Goal: Task Accomplishment & Management: Manage account settings

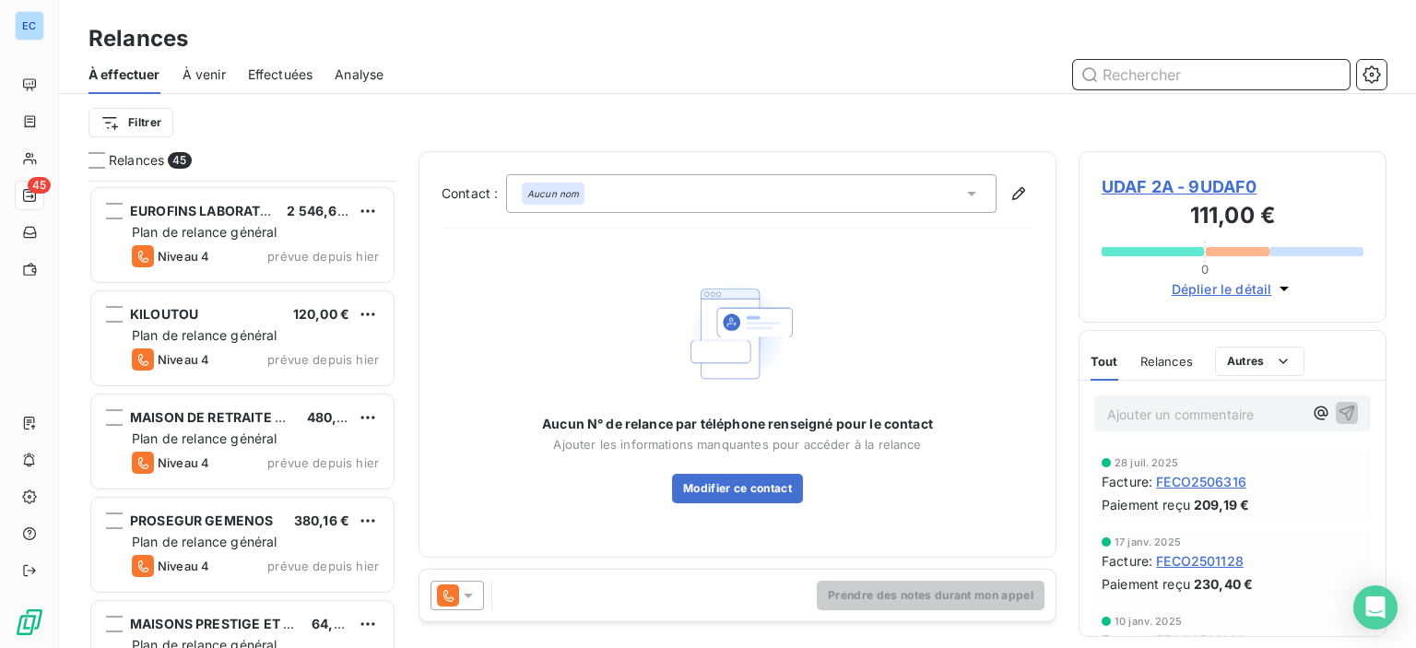
scroll to position [2120, 0]
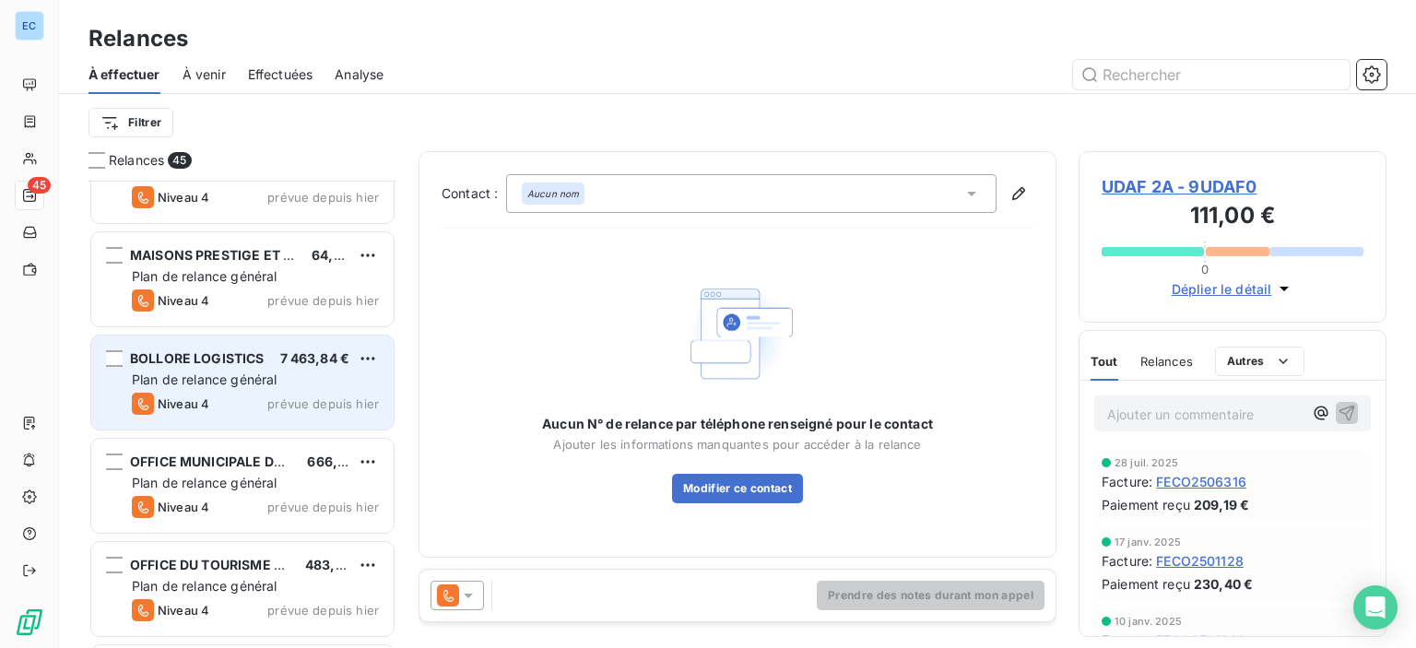
click at [266, 368] on div "BOLLORE LOGISTICS 7 463,84 € Plan de relance général [PERSON_NAME] 4 prévue dep…" at bounding box center [242, 383] width 302 height 94
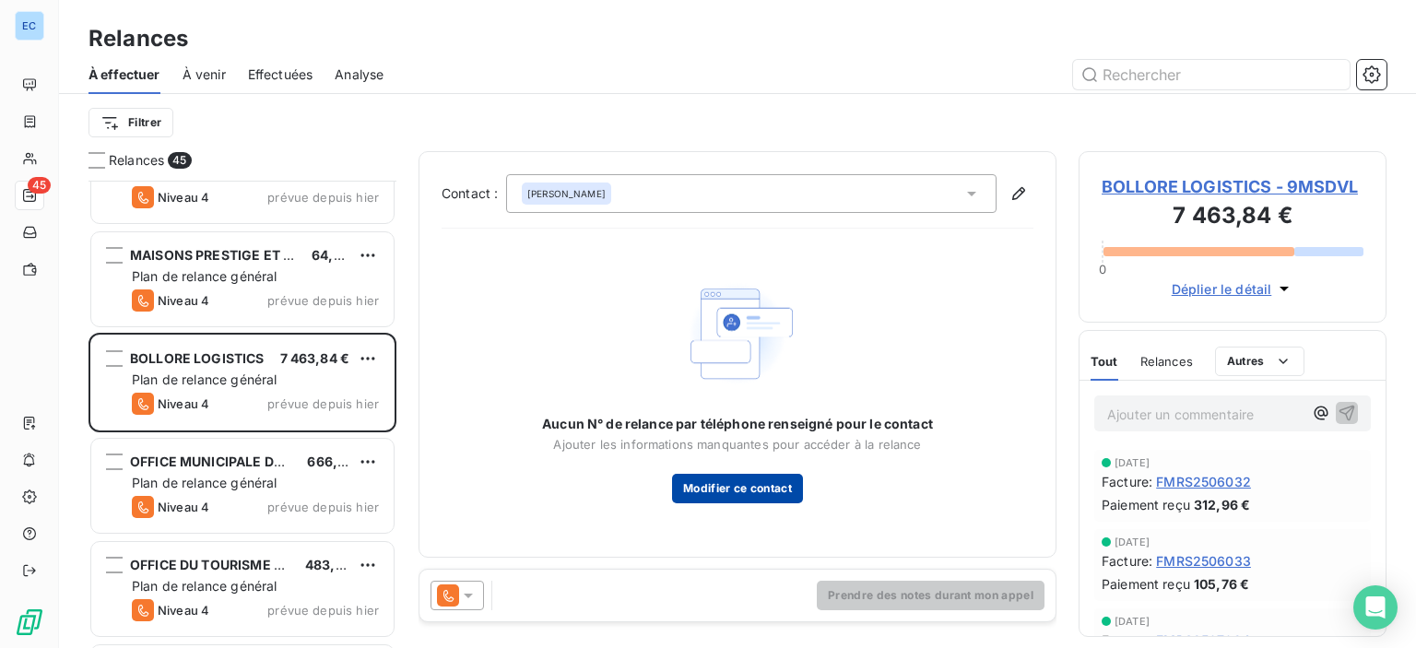
click at [703, 490] on button "Modifier ce contact" at bounding box center [737, 488] width 131 height 29
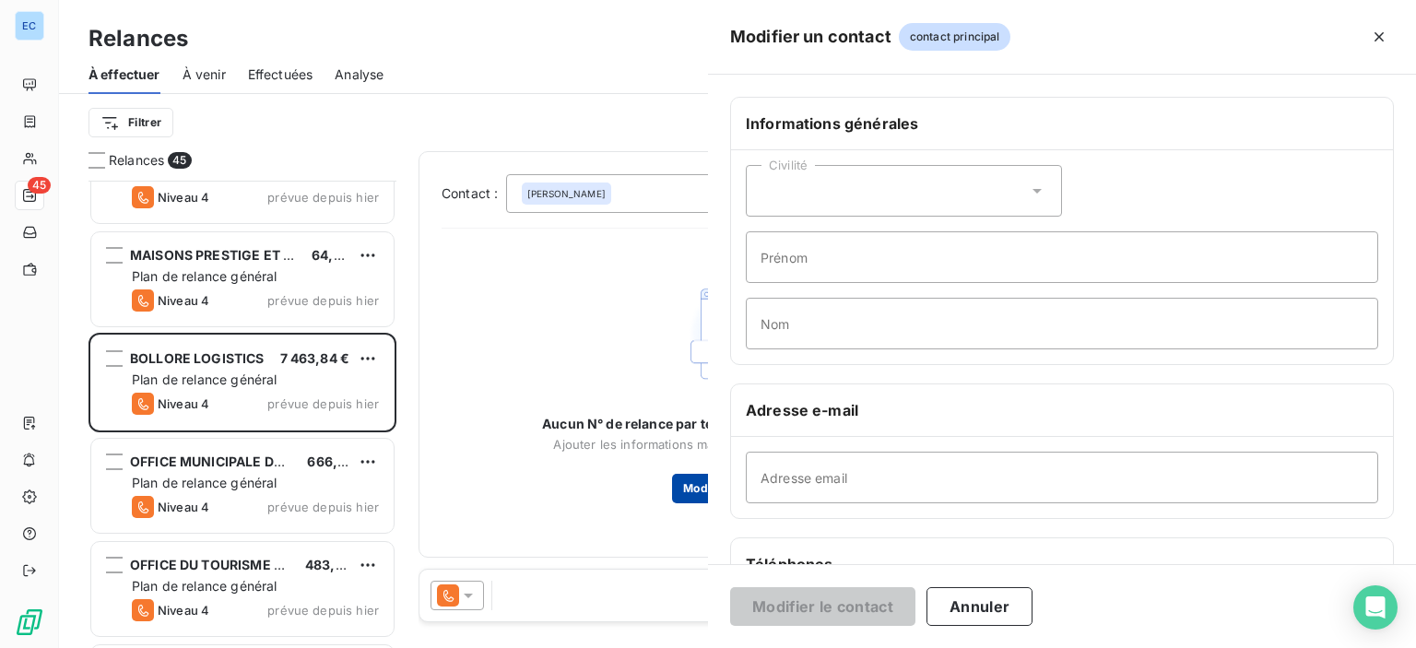
type input "[PERSON_NAME]"
type input "GOUELO"
type input "[EMAIL_ADDRESS][DOMAIN_NAME]"
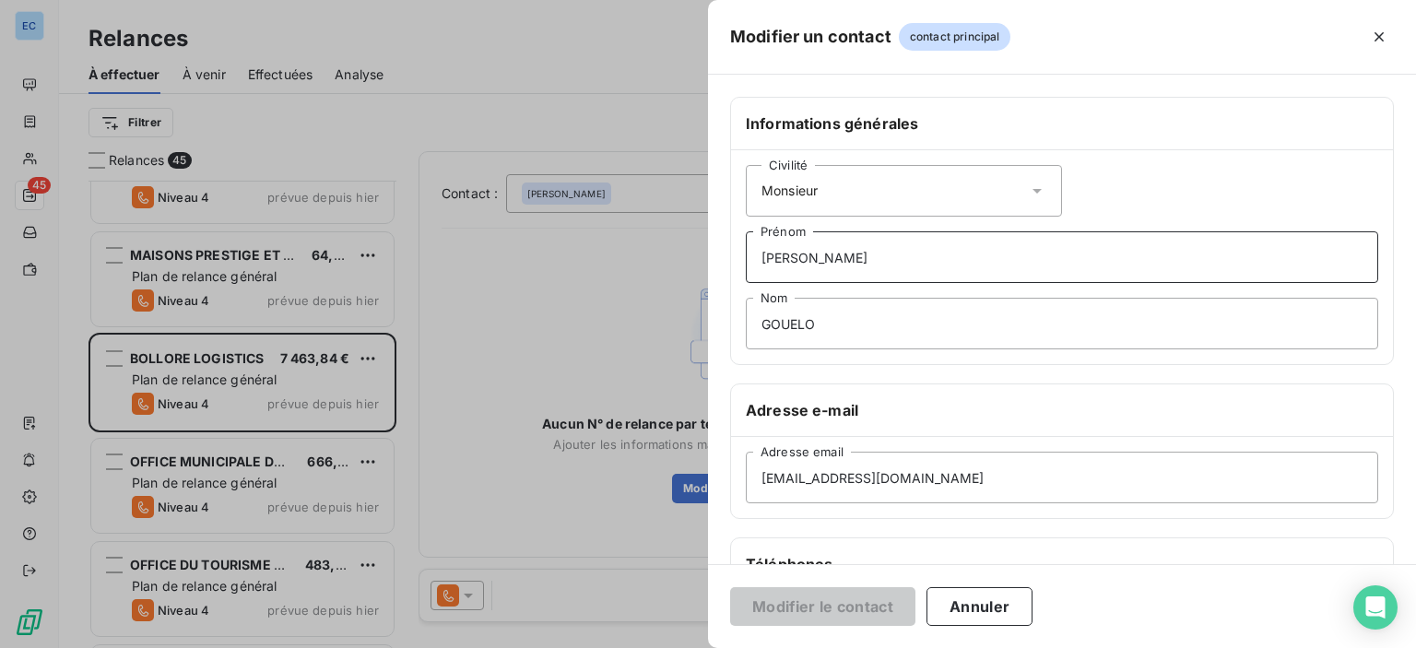
click at [842, 266] on input "[PERSON_NAME]" at bounding box center [1062, 257] width 632 height 52
click at [826, 319] on input "GOUELO" at bounding box center [1062, 324] width 632 height 52
type input "G"
type input "r"
type input "ROCCASALVA"
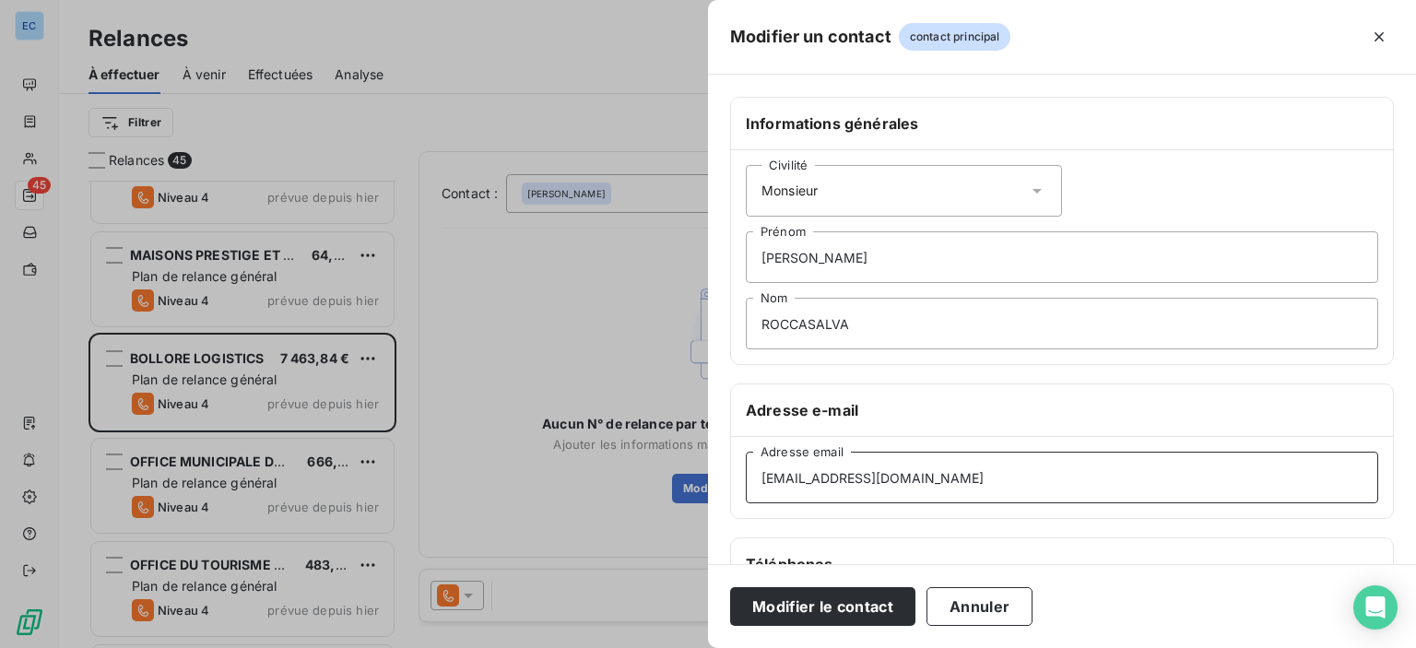
click at [973, 478] on input "[EMAIL_ADDRESS][DOMAIN_NAME]" at bounding box center [1062, 478] width 632 height 52
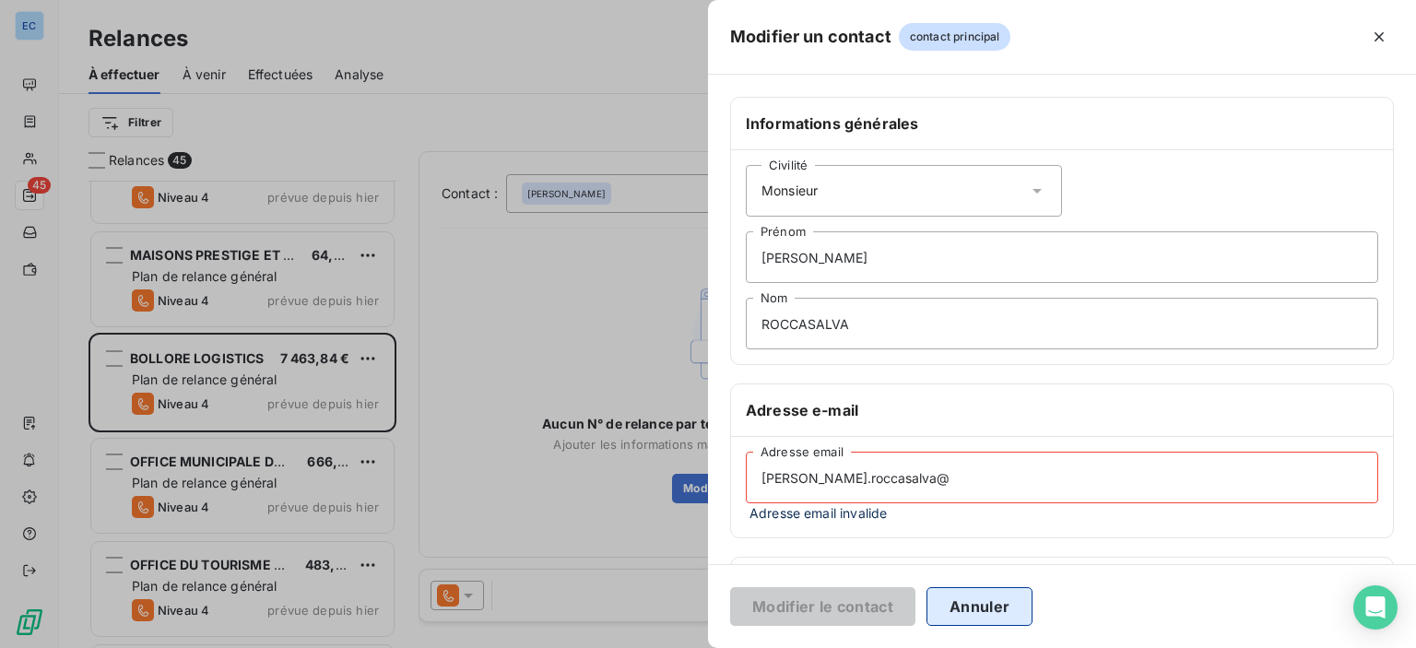
type input "[PERSON_NAME].roccasalva@"
click at [990, 618] on button "Annuler" at bounding box center [979, 606] width 106 height 39
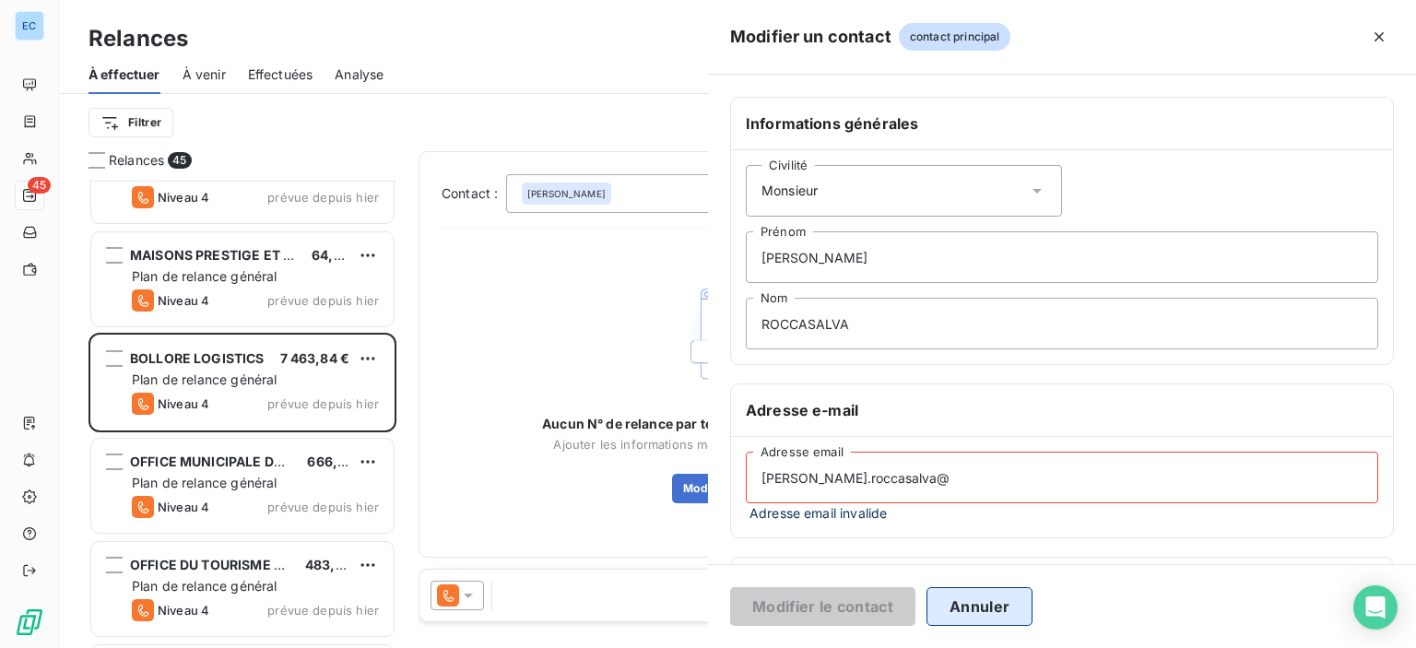
type input "GOUELO"
type input "[EMAIL_ADDRESS][DOMAIN_NAME]"
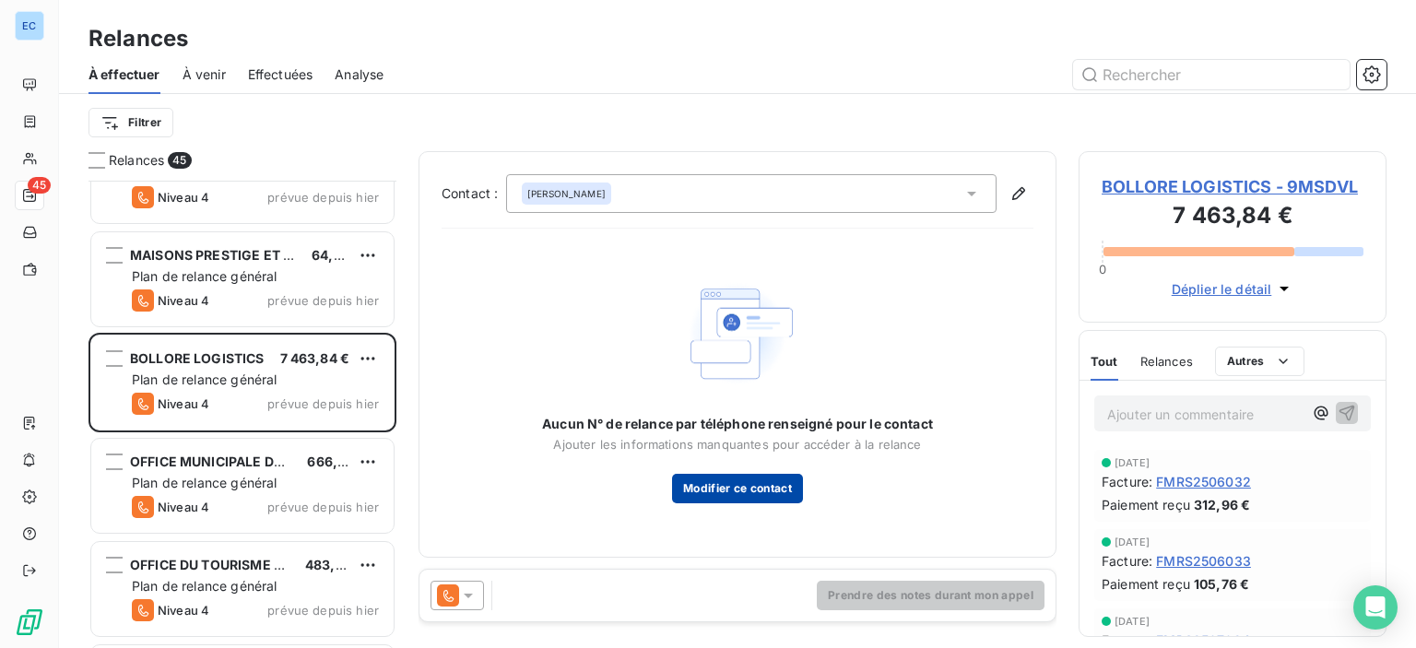
click at [719, 490] on button "Modifier ce contact" at bounding box center [737, 488] width 131 height 29
type input "[PERSON_NAME]"
type input "GOUELO"
type input "[EMAIL_ADDRESS][DOMAIN_NAME]"
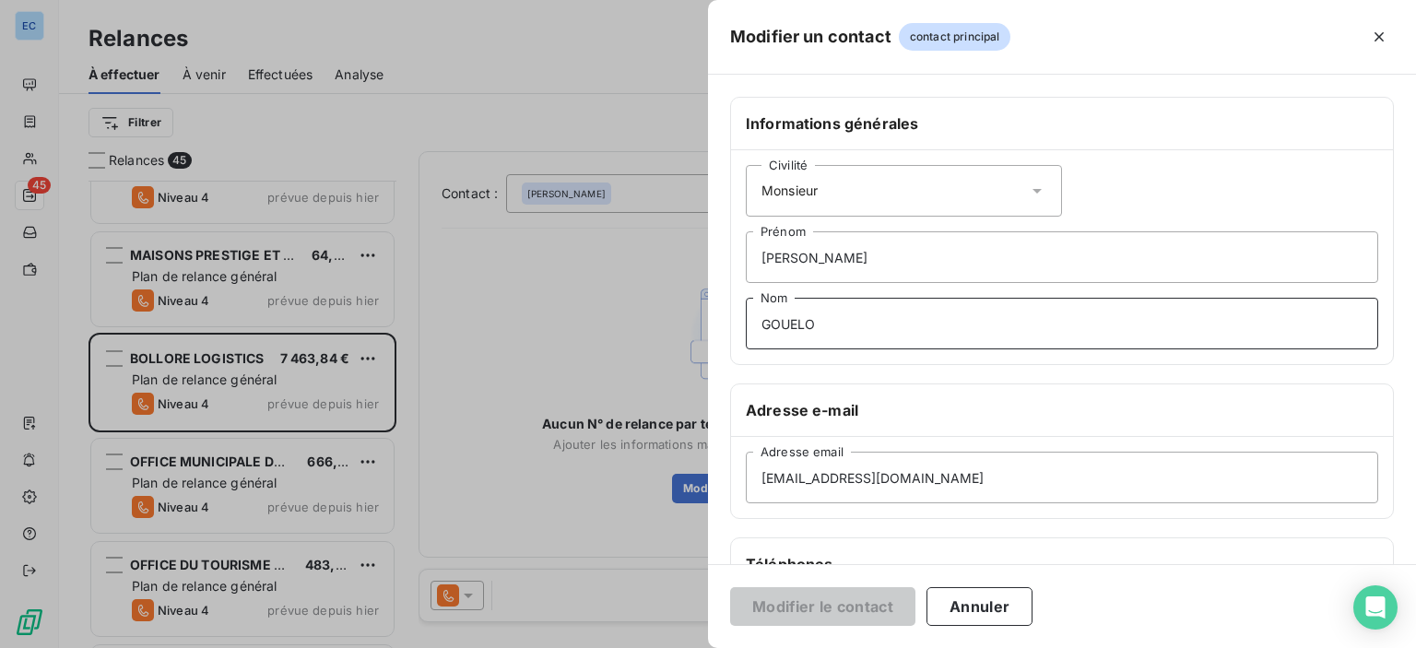
click at [850, 331] on input "GOUELO" at bounding box center [1062, 324] width 632 height 52
type input "G"
type input "ROCCASALVA"
drag, startPoint x: 986, startPoint y: 478, endPoint x: 716, endPoint y: 486, distance: 270.2
click at [716, 486] on div "Informations générales Civilité Monsieur [PERSON_NAME] Nom Adresse e-mail [EMAI…" at bounding box center [1062, 506] width 708 height 819
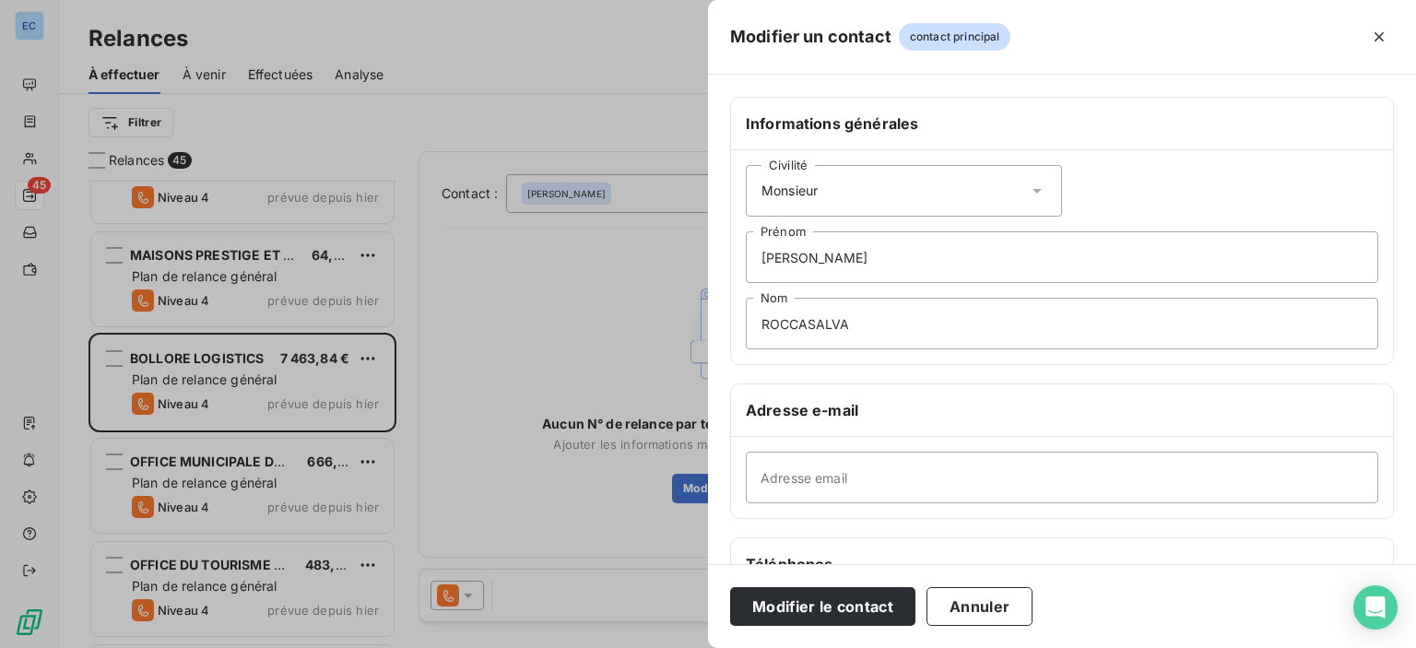
click at [715, 486] on div "Informations générales Civilité Monsieur [PERSON_NAME] Nom Adresse e-mail Adres…" at bounding box center [1062, 506] width 708 height 819
click at [789, 471] on input "Adresse email" at bounding box center [1062, 478] width 632 height 52
paste input "[EMAIL_ADDRESS][DOMAIN_NAME]"
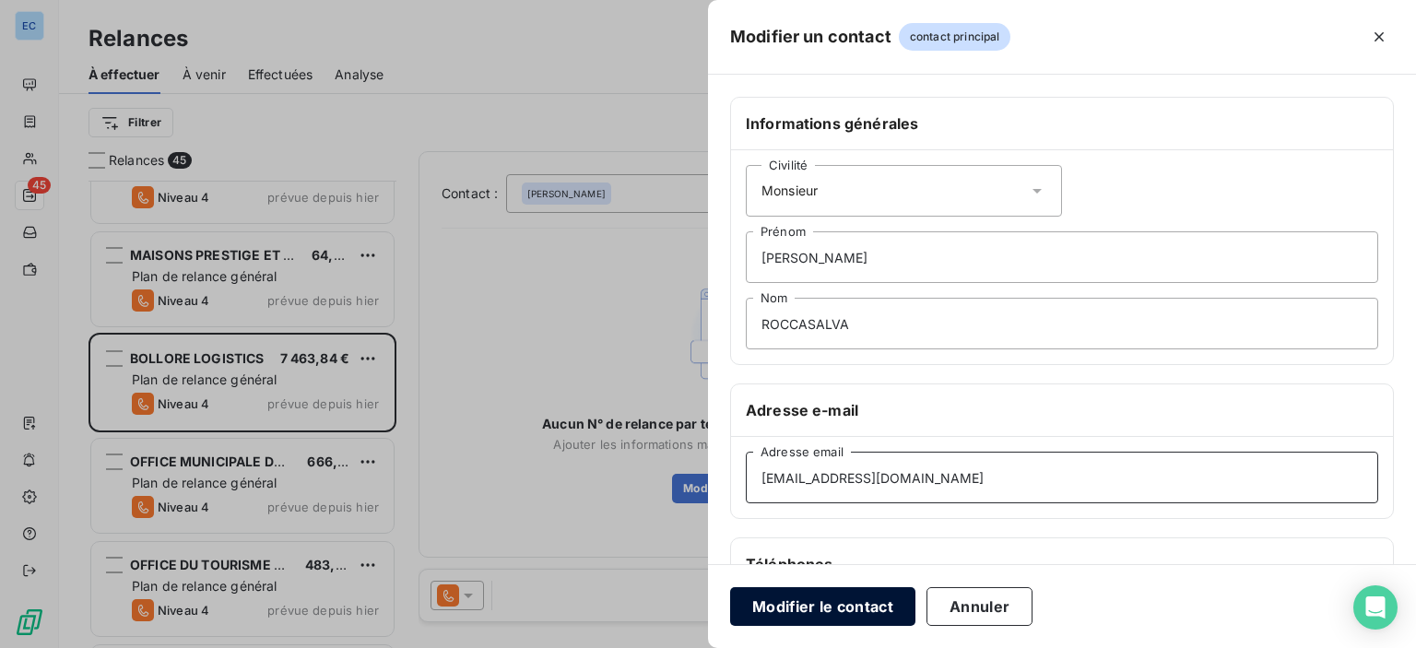
type input "[EMAIL_ADDRESS][DOMAIN_NAME]"
click at [820, 608] on button "Modifier le contact" at bounding box center [822, 606] width 185 height 39
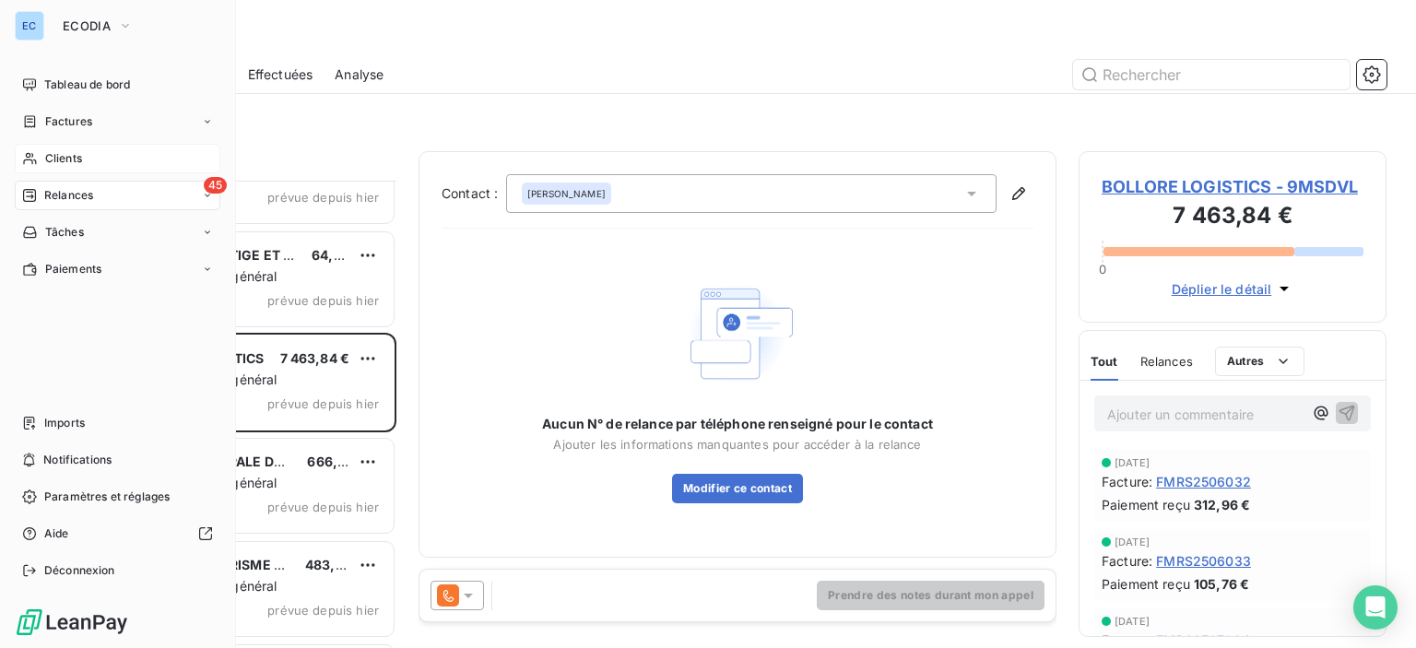
click at [51, 161] on span "Clients" at bounding box center [63, 158] width 37 height 17
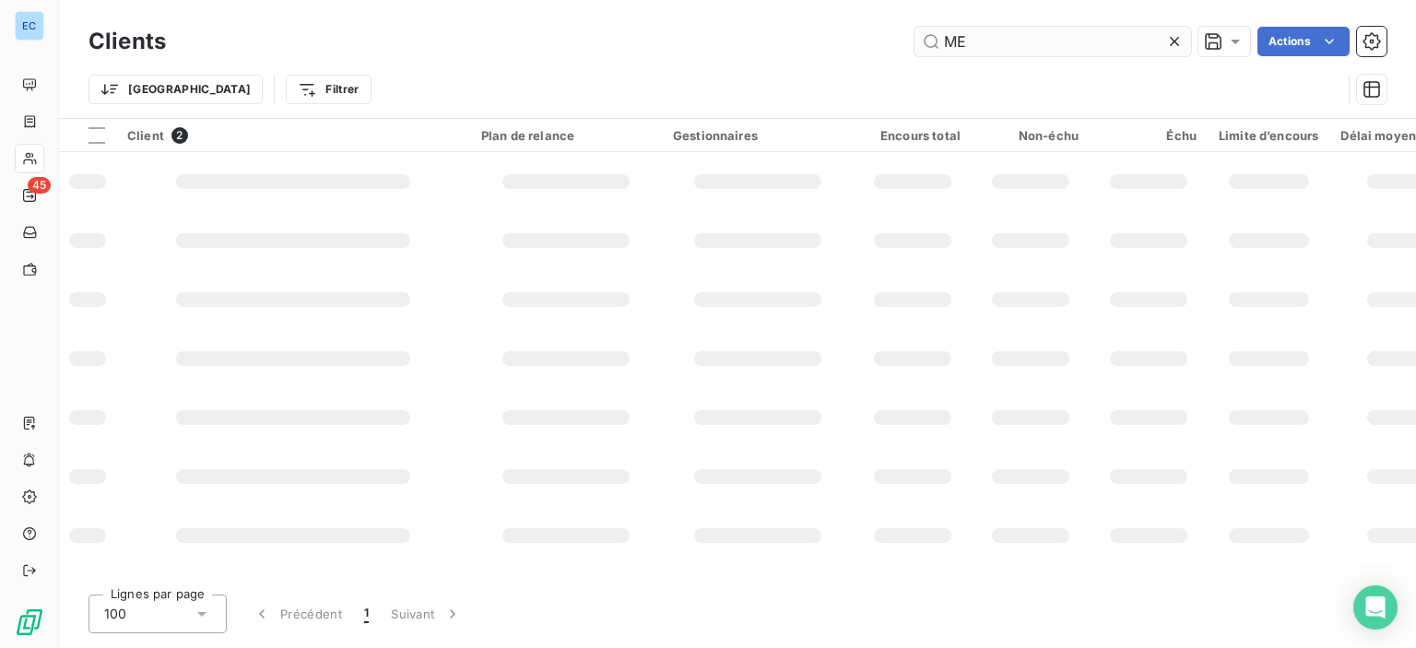
type input "M"
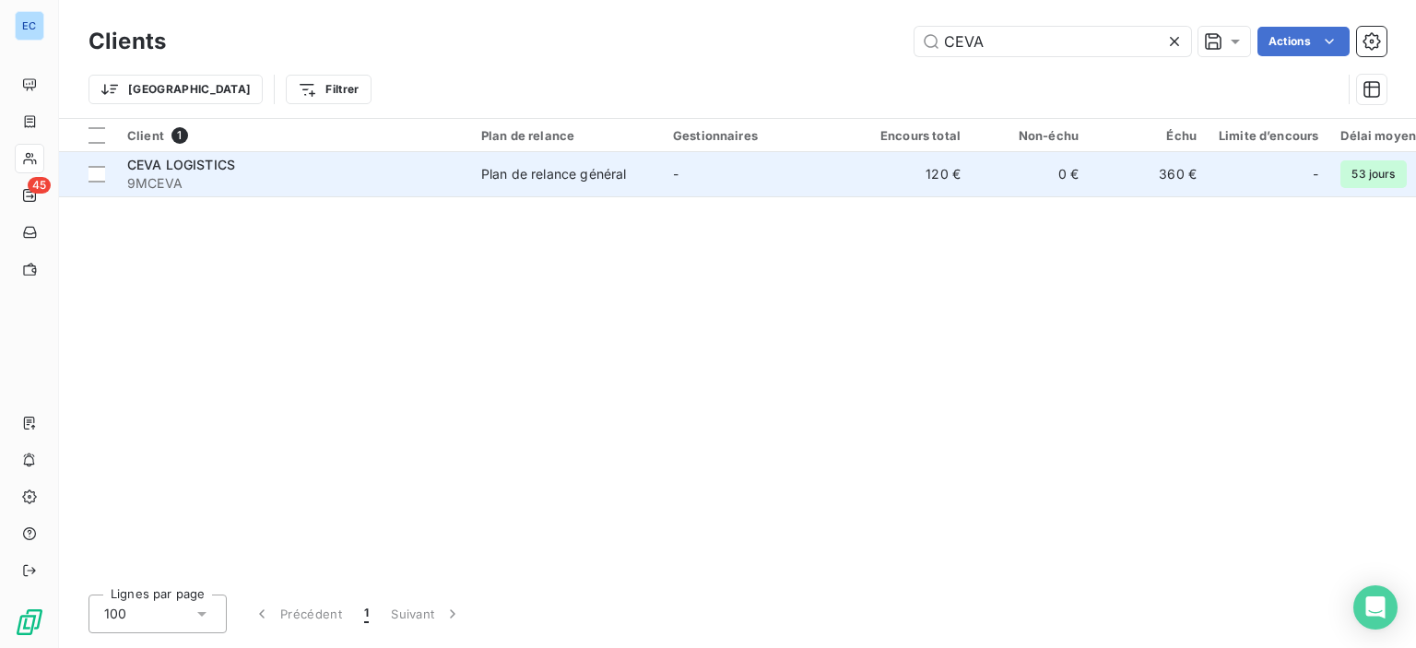
type input "CEVA"
click at [509, 175] on div "Plan de relance général" at bounding box center [553, 174] width 145 height 18
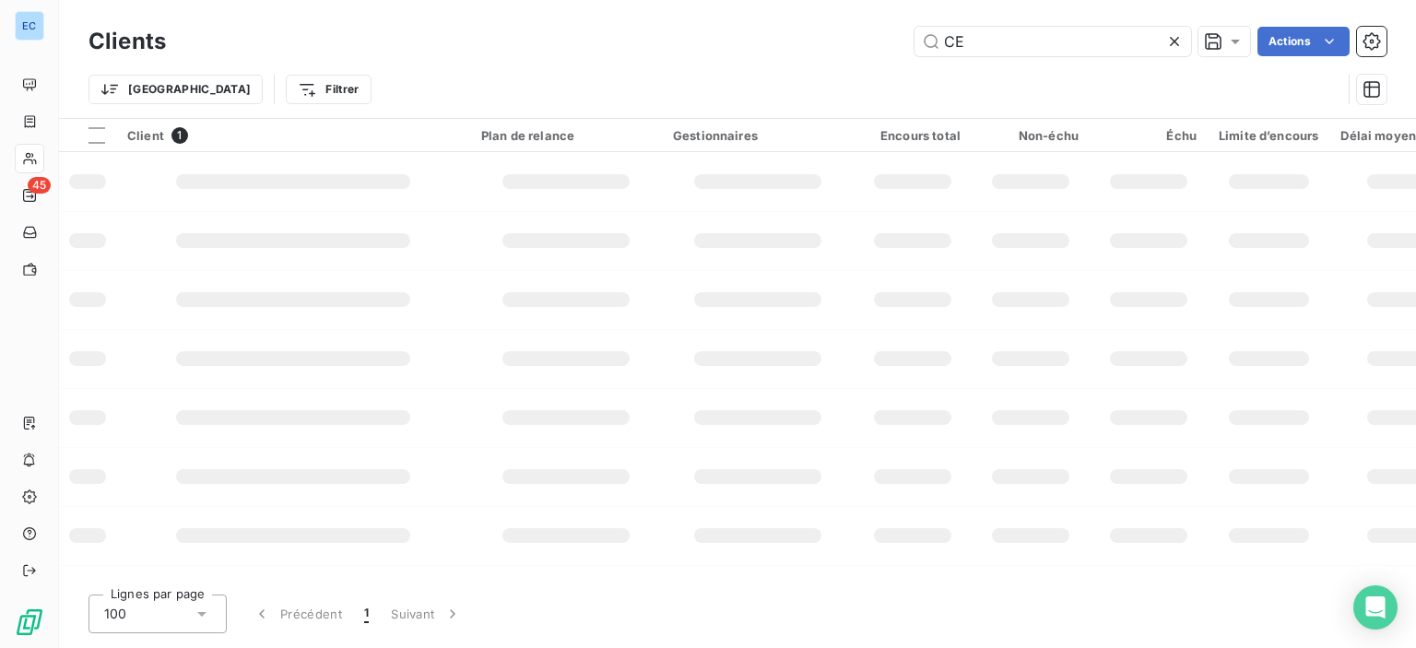
type input "C"
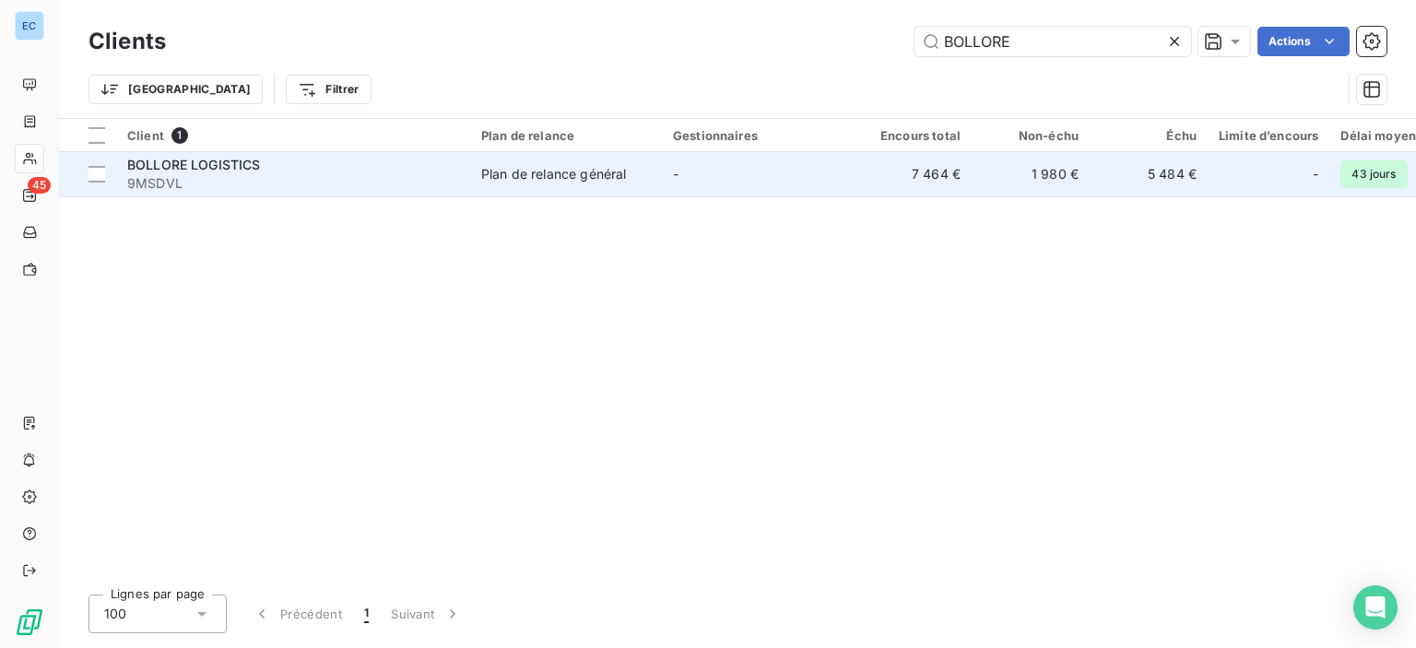
type input "BOLLORE"
click at [945, 174] on td "7 464 €" at bounding box center [913, 174] width 118 height 44
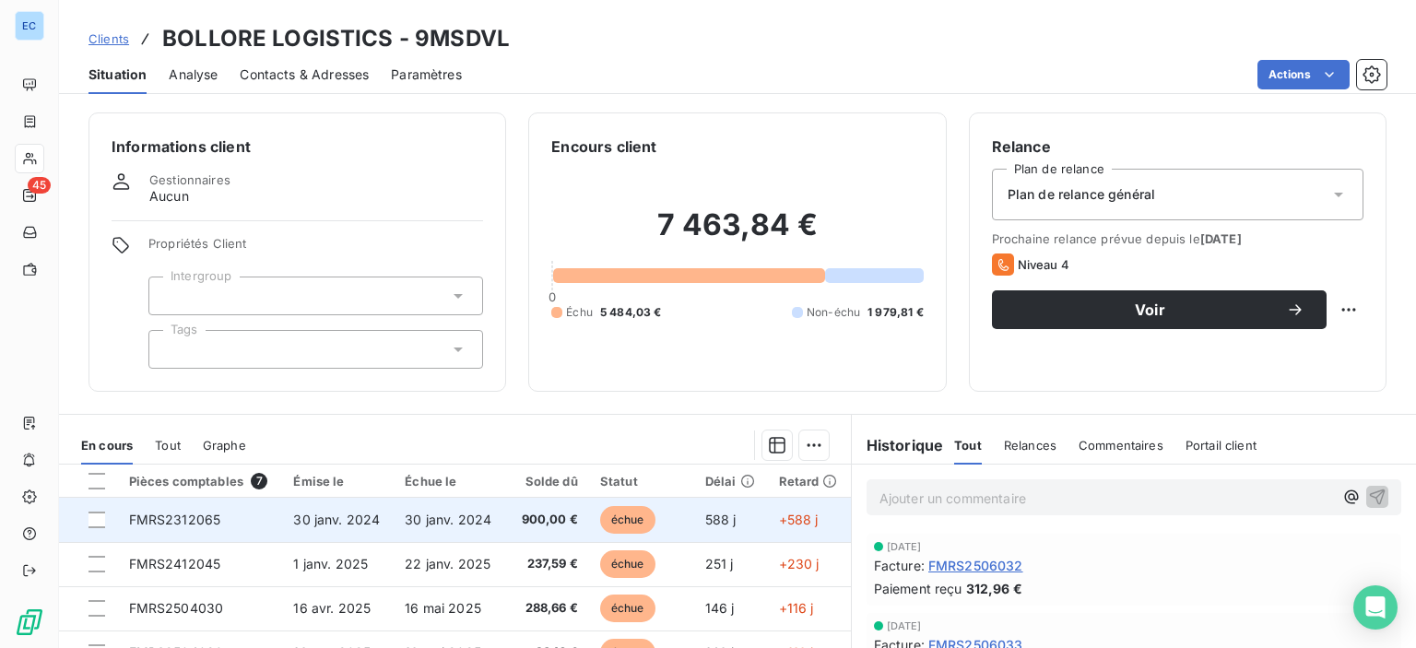
scroll to position [225, 0]
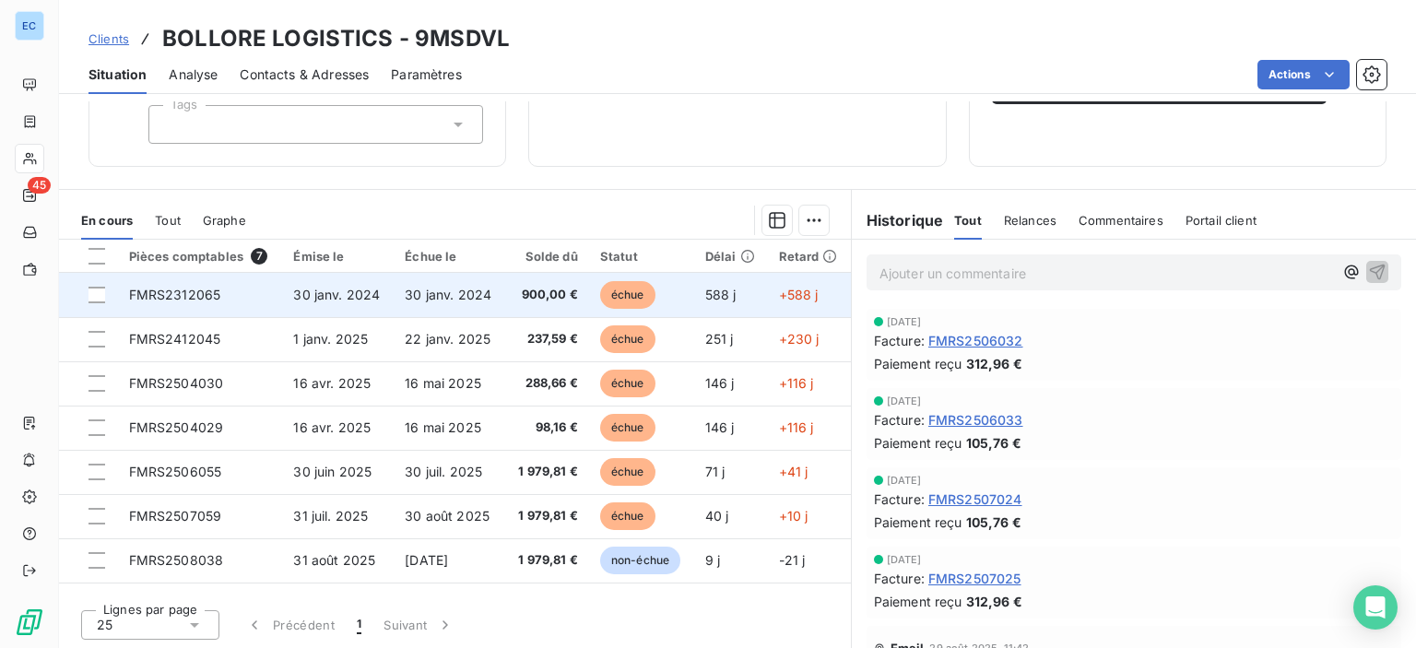
click at [166, 288] on span "FMRS2312065" at bounding box center [175, 295] width 92 height 16
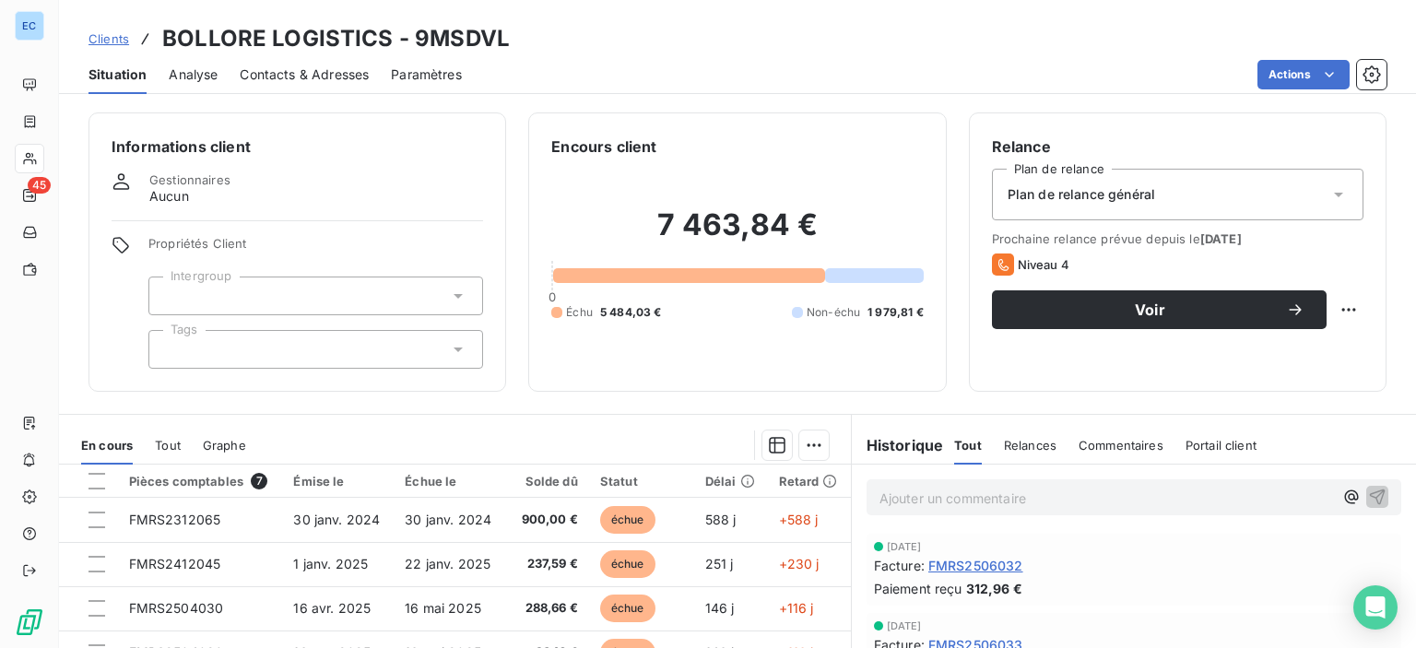
click at [313, 73] on span "Contacts & Adresses" at bounding box center [304, 74] width 129 height 18
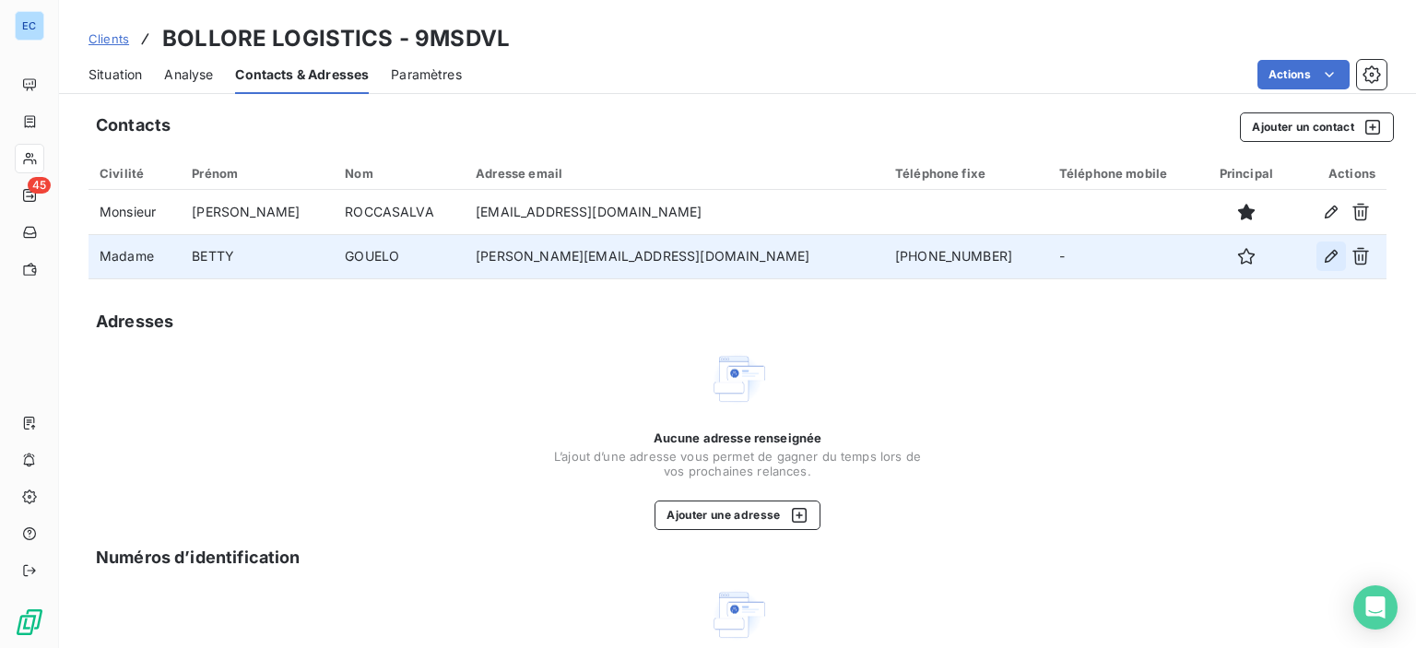
click at [1325, 257] on icon "button" at bounding box center [1331, 256] width 13 height 13
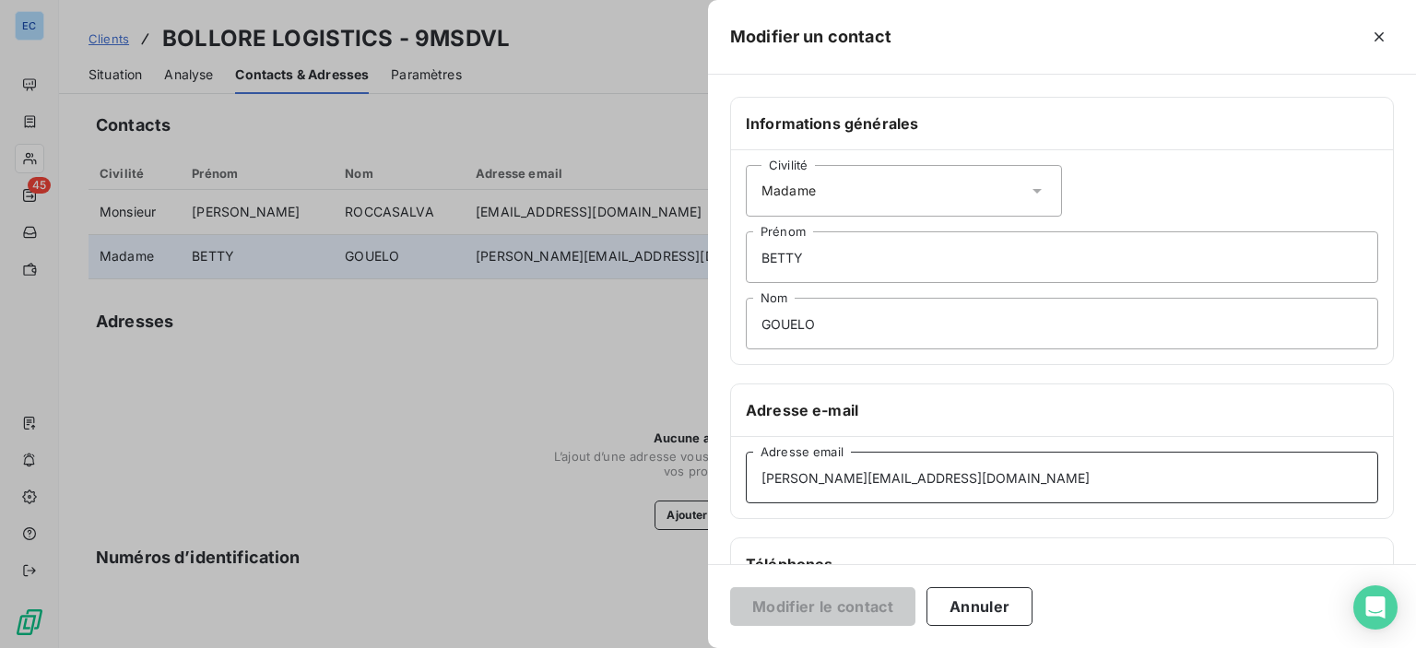
drag, startPoint x: 979, startPoint y: 478, endPoint x: 752, endPoint y: 492, distance: 227.3
click at [752, 492] on input "[PERSON_NAME][EMAIL_ADDRESS][DOMAIN_NAME]" at bounding box center [1062, 478] width 632 height 52
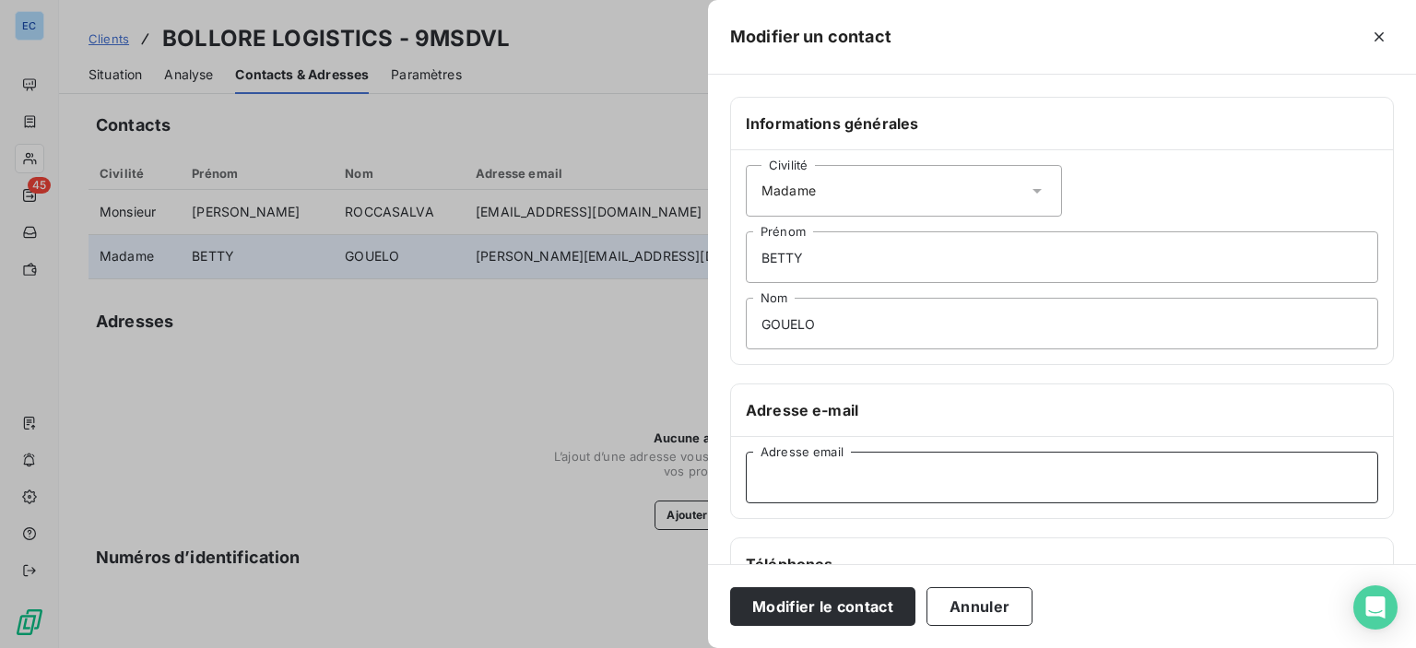
click at [784, 485] on input "Adresse email" at bounding box center [1062, 478] width 632 height 52
type input "[PERSON_NAME][EMAIL_ADDRESS][DOMAIN_NAME]"
click at [852, 606] on button "Modifier le contact" at bounding box center [822, 606] width 185 height 39
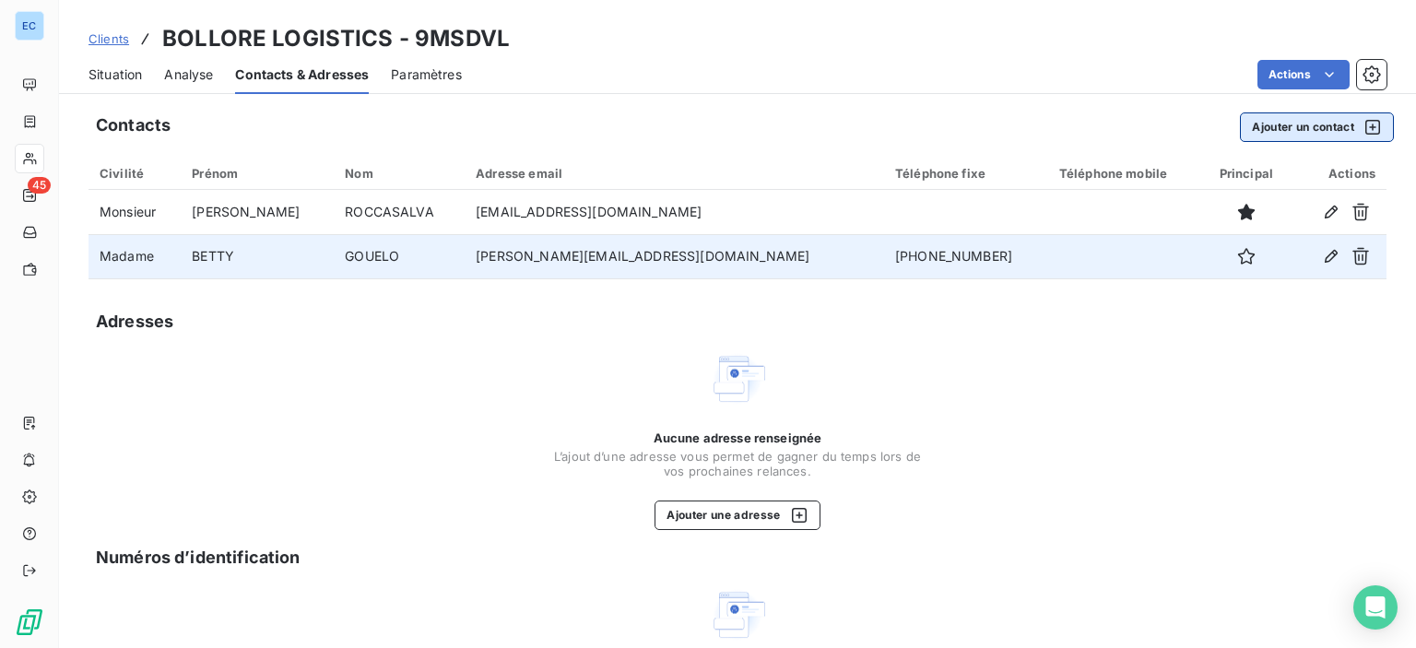
click at [1304, 132] on button "Ajouter un contact" at bounding box center [1317, 126] width 154 height 29
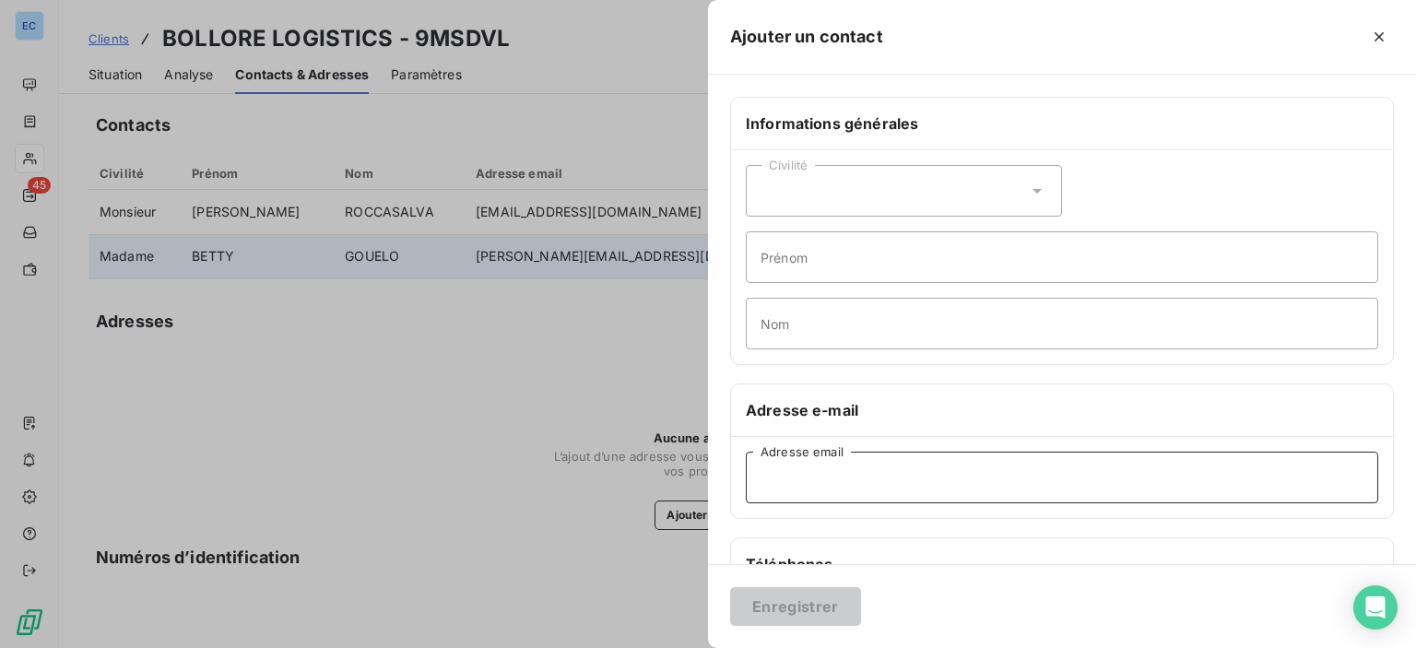
click at [791, 469] on input "Adresse email" at bounding box center [1062, 478] width 632 height 52
paste input "[EMAIL_ADDRESS][DOMAIN_NAME]"
type input "[EMAIL_ADDRESS][DOMAIN_NAME]"
click at [999, 184] on div "Civilité" at bounding box center [904, 191] width 316 height 52
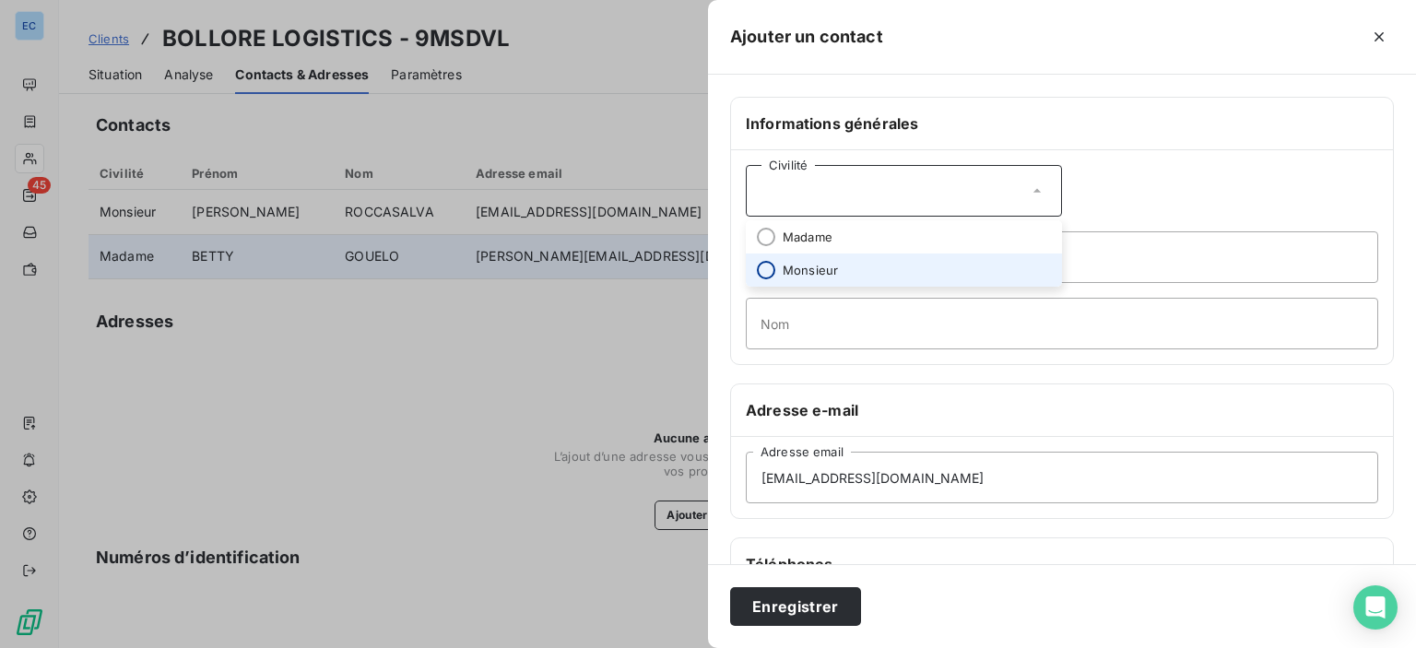
click at [774, 268] on input "radio" at bounding box center [766, 270] width 18 height 18
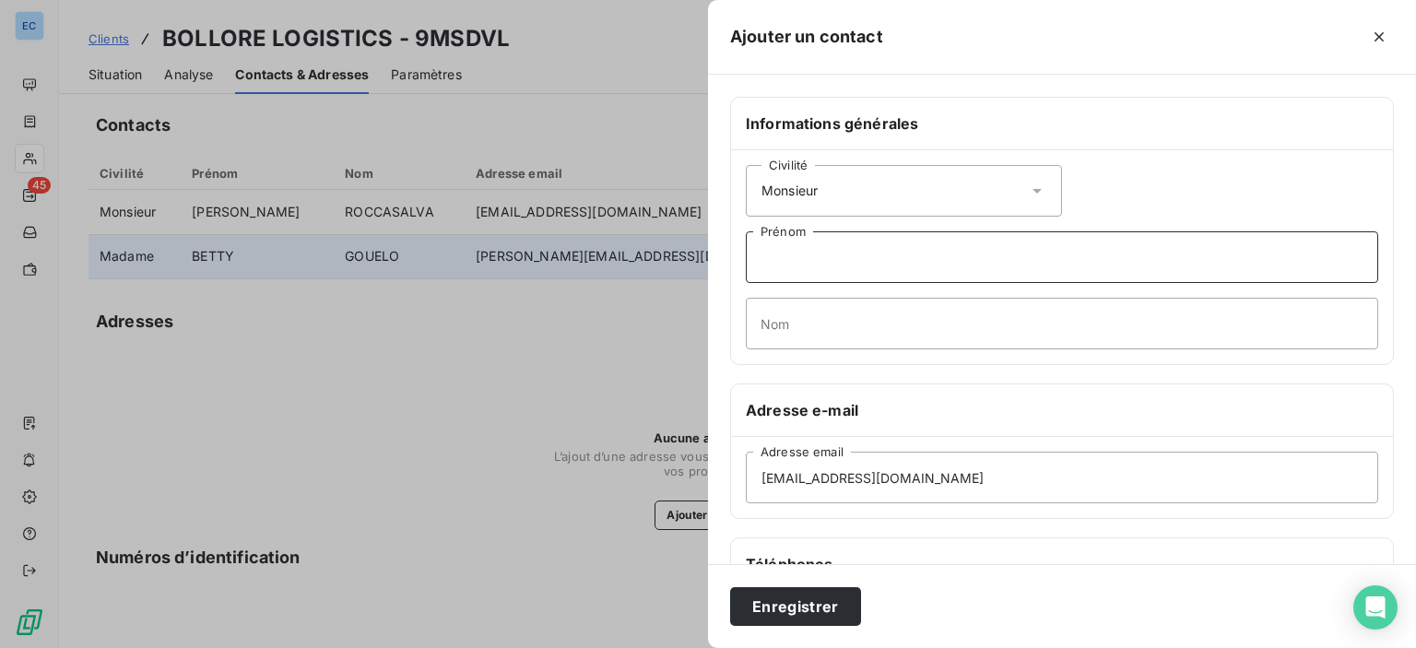
click at [774, 263] on input "Prénom" at bounding box center [1062, 257] width 632 height 52
type input "corentin"
click at [798, 335] on input "Nom" at bounding box center [1062, 324] width 632 height 52
type input "pollart"
click at [779, 598] on button "Enregistrer" at bounding box center [795, 606] width 131 height 39
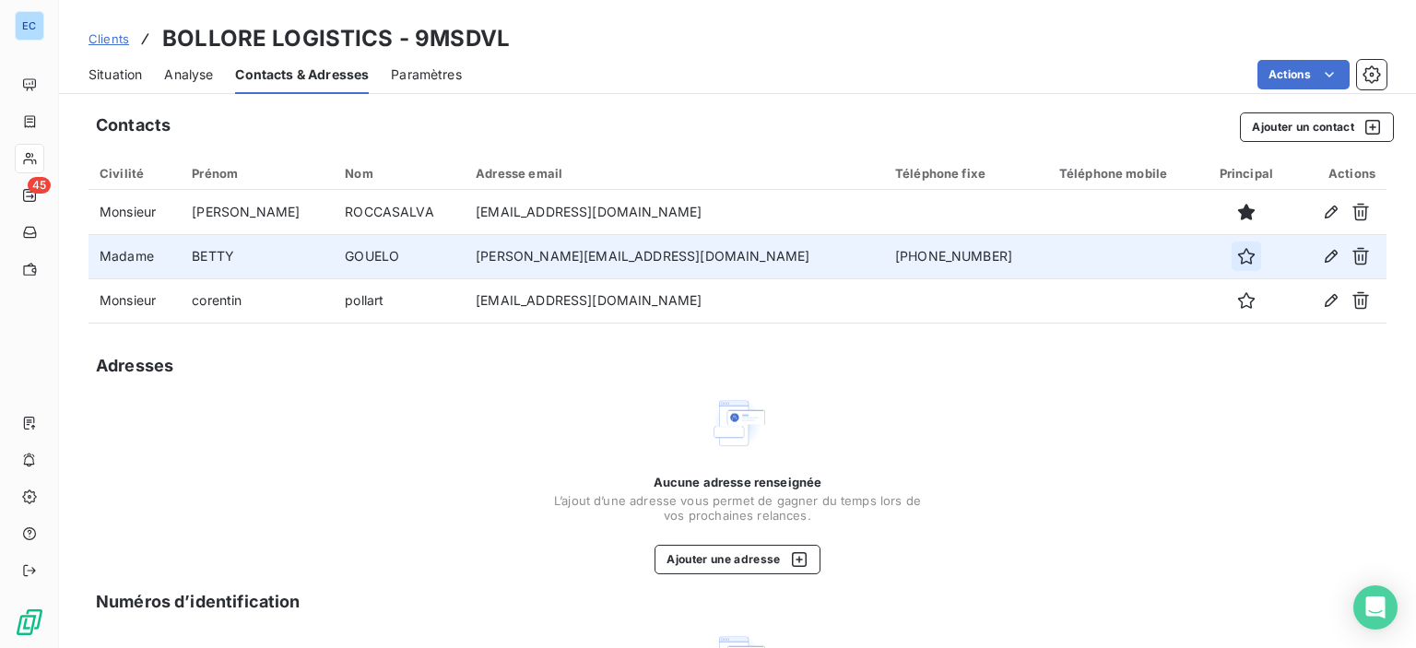
click at [1238, 260] on icon "button" at bounding box center [1246, 256] width 17 height 17
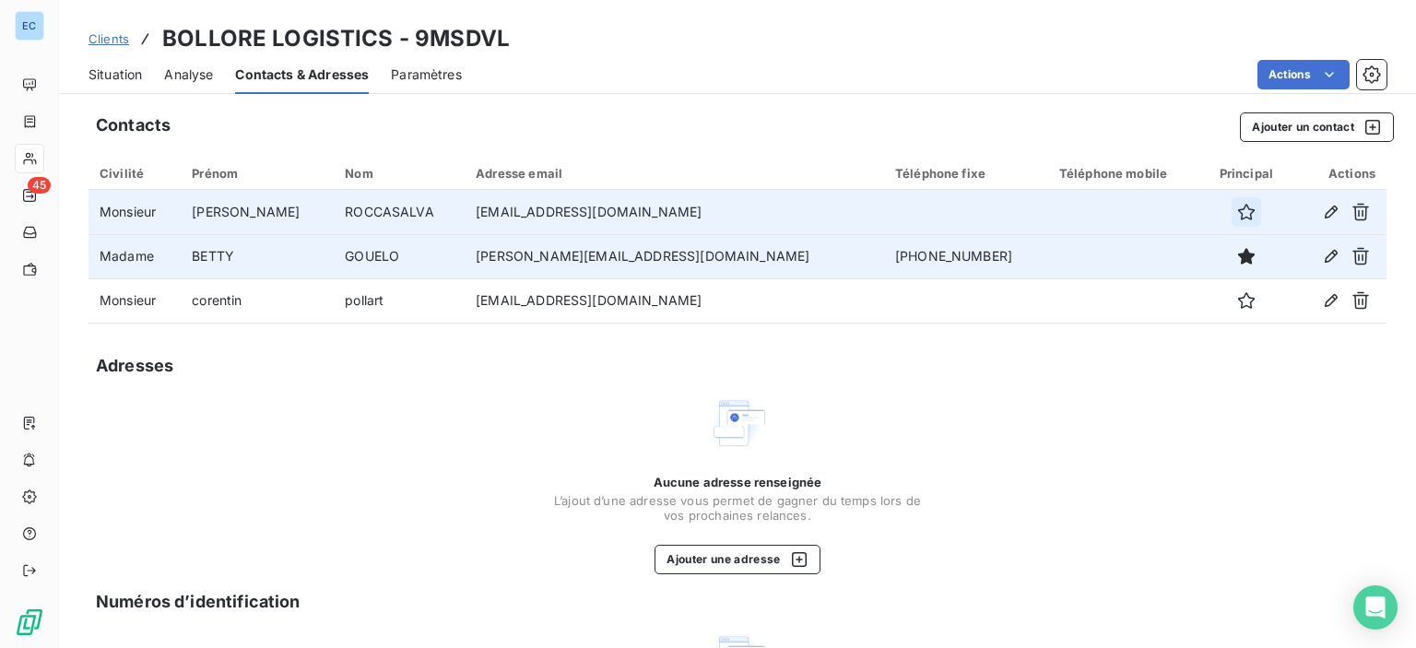
click at [1237, 213] on icon "button" at bounding box center [1246, 212] width 18 height 18
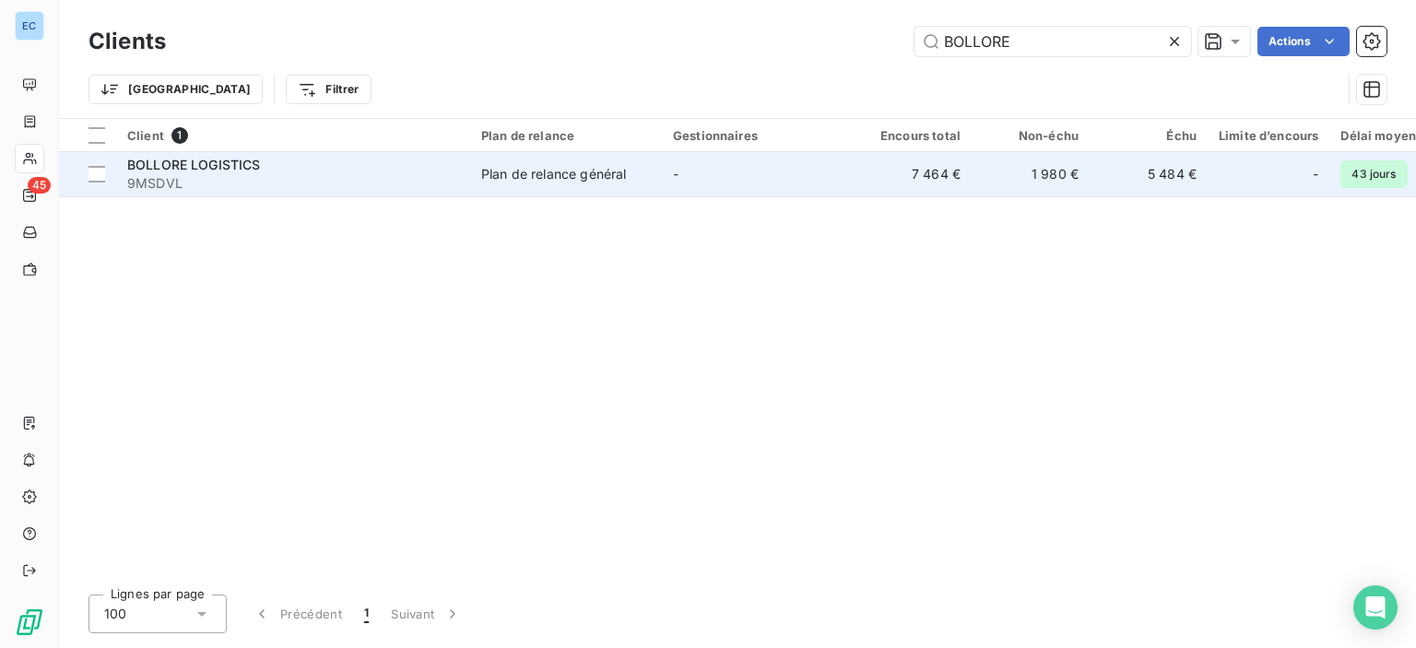
click at [509, 175] on div "Plan de relance général" at bounding box center [553, 174] width 145 height 18
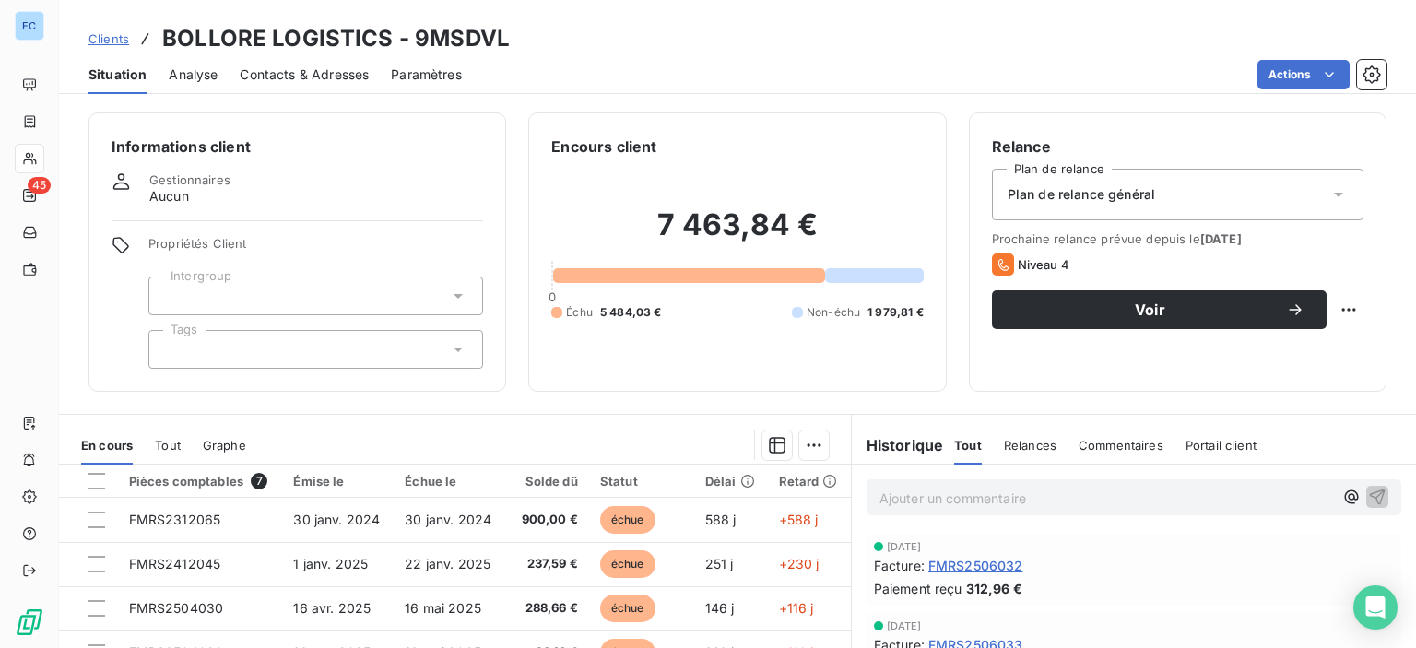
scroll to position [225, 0]
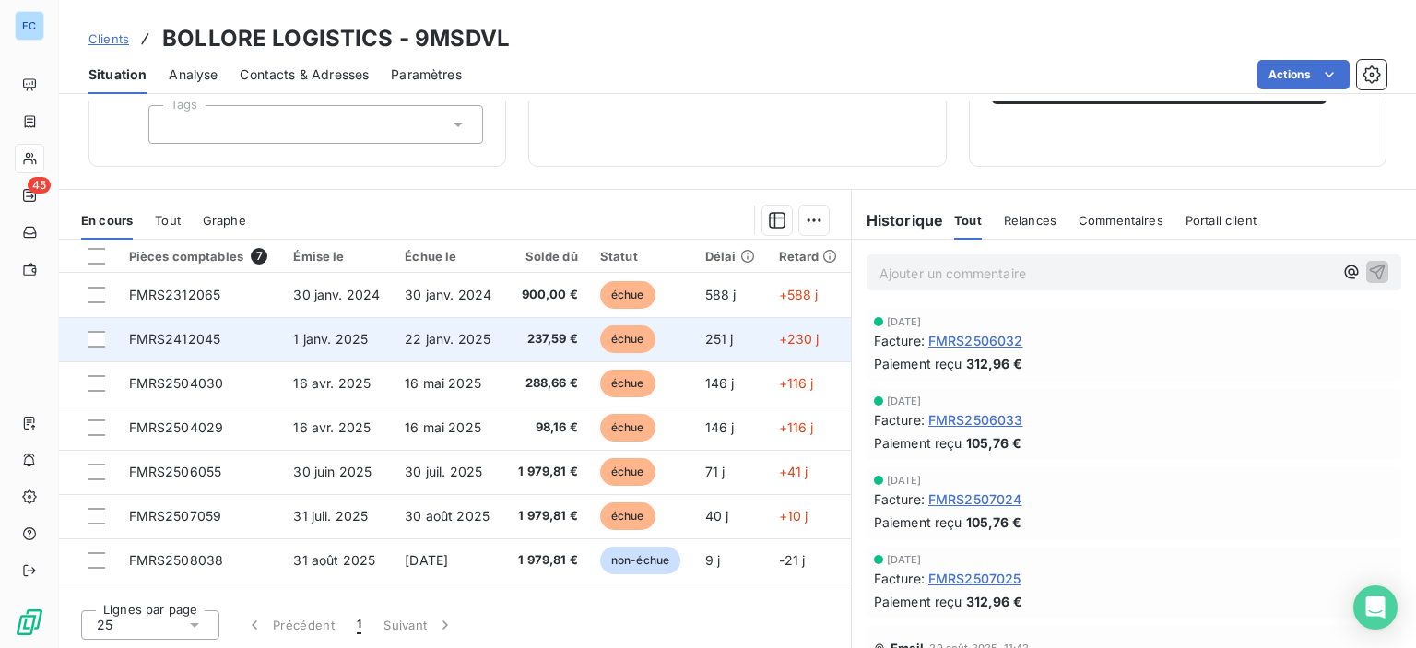
click at [182, 338] on span "FMRS2412045" at bounding box center [175, 339] width 92 height 16
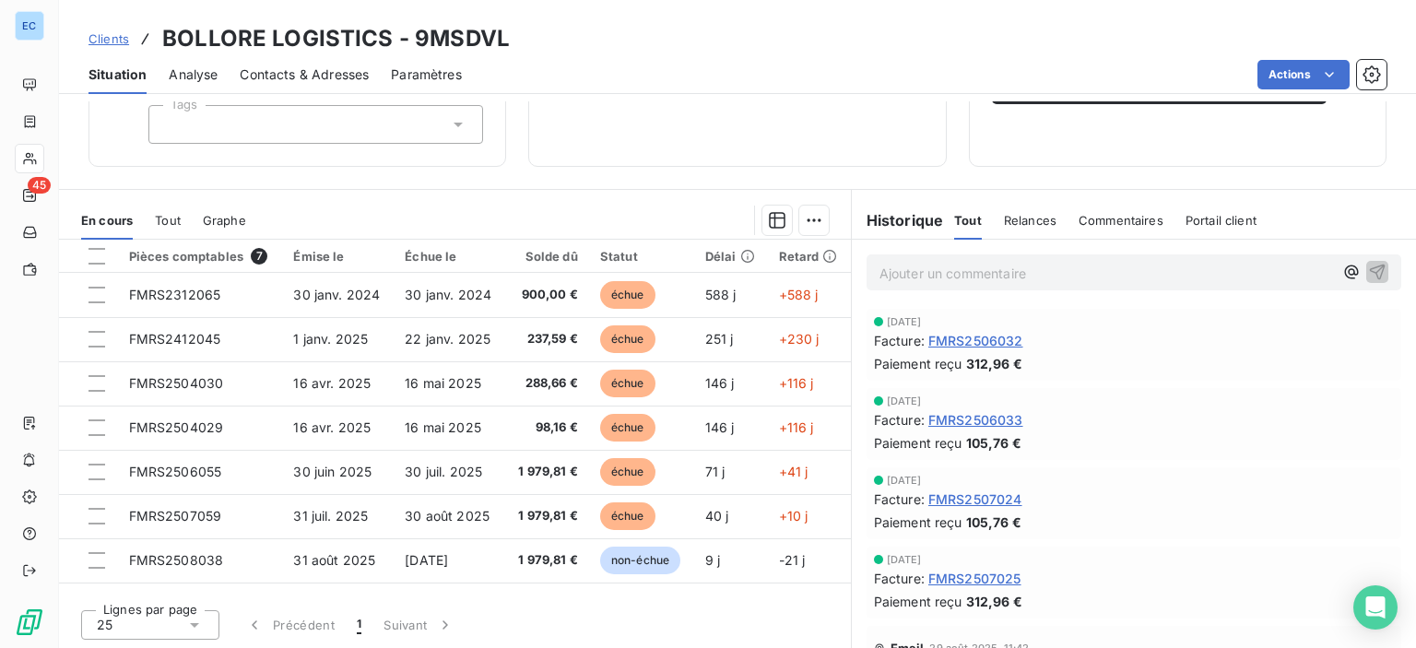
scroll to position [41, 0]
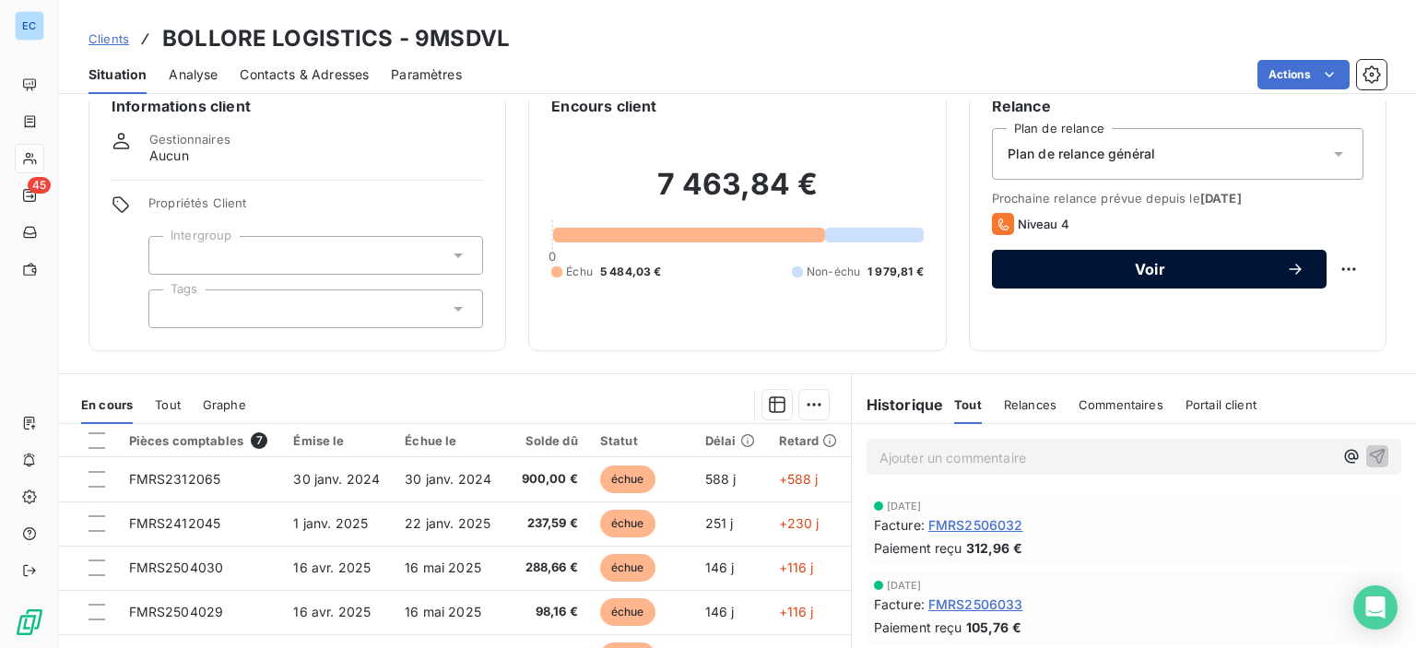
click at [1152, 272] on span "Voir" at bounding box center [1150, 269] width 272 height 15
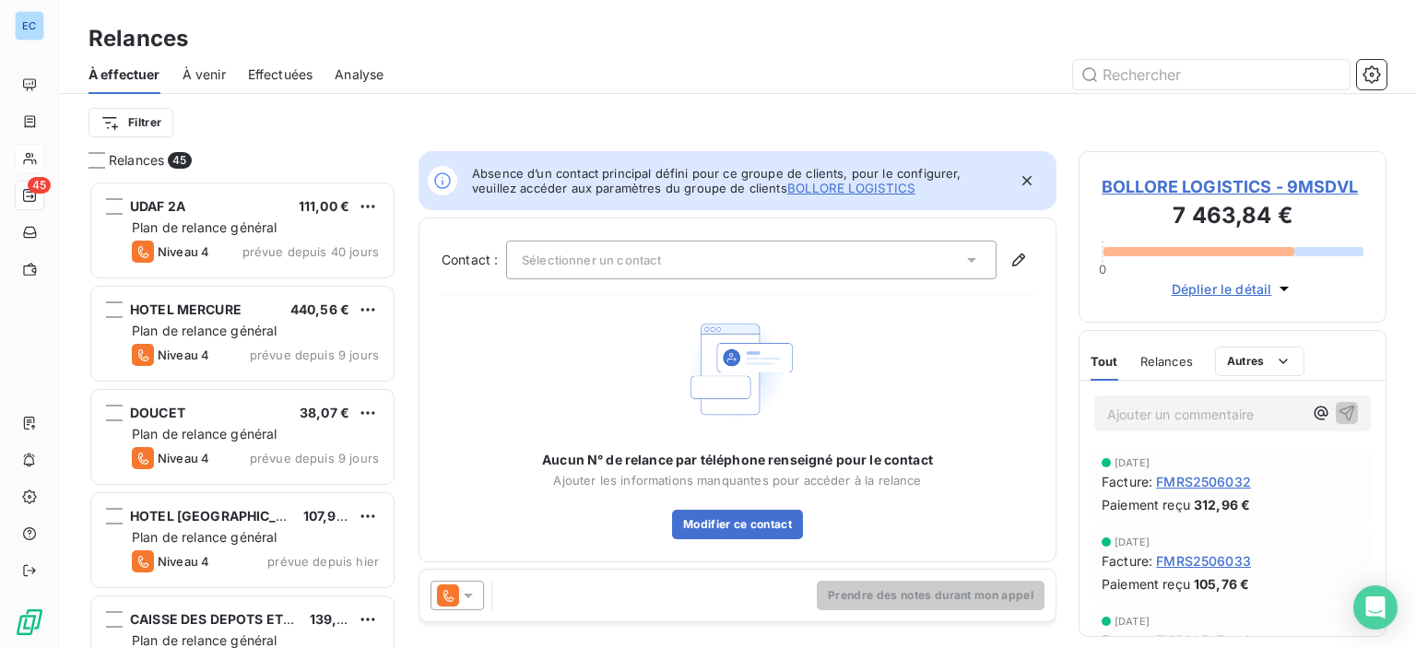
scroll to position [454, 293]
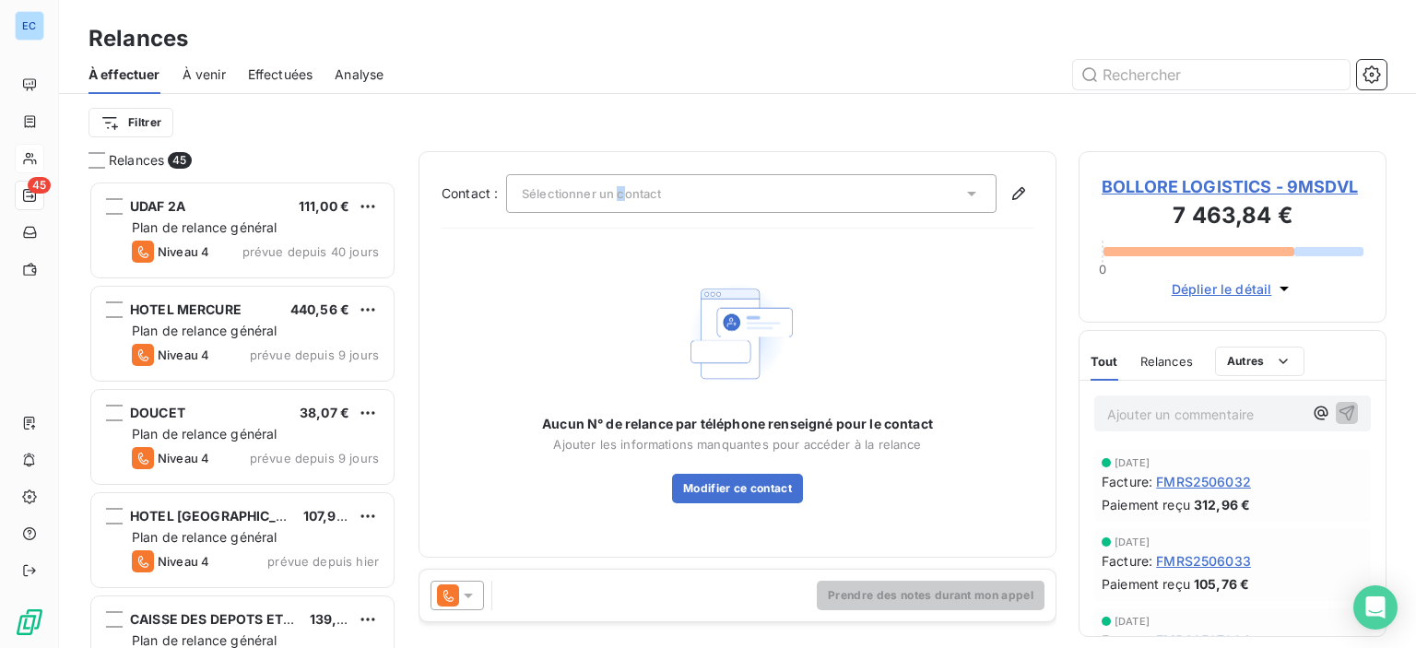
click at [619, 199] on span "Sélectionner un contact" at bounding box center [591, 193] width 139 height 15
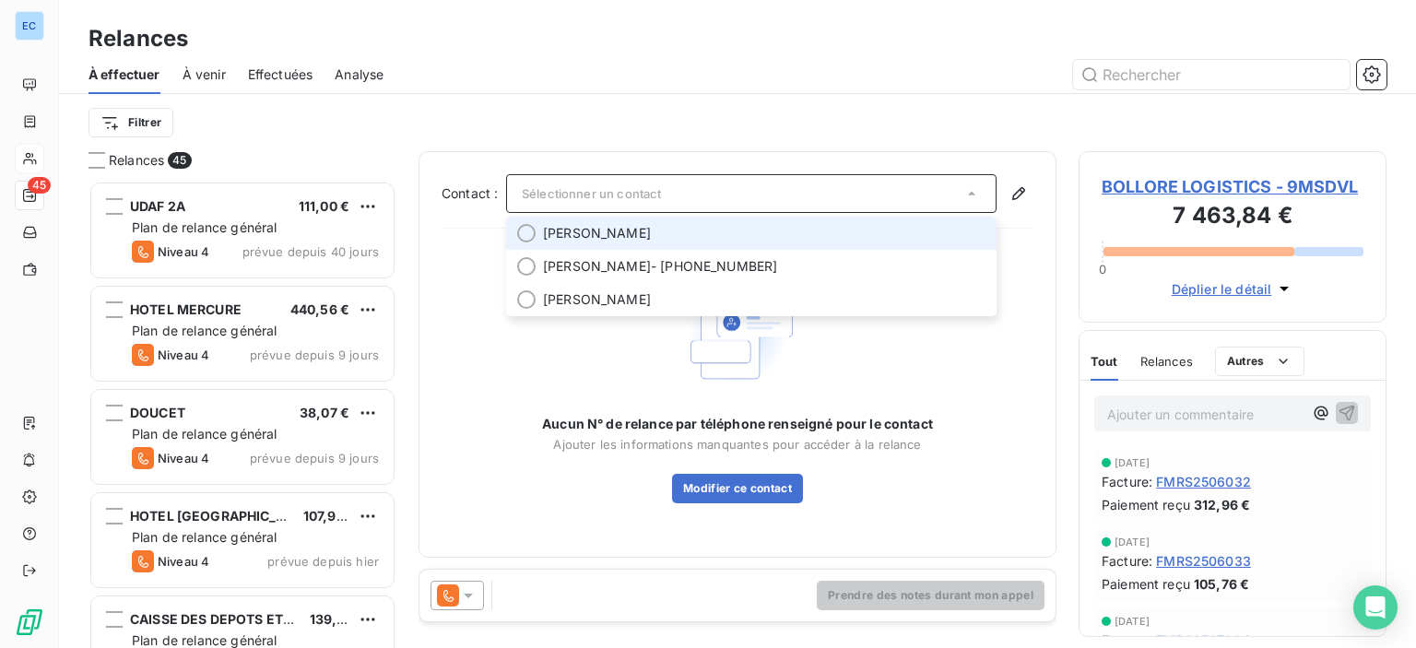
click at [525, 234] on div at bounding box center [526, 233] width 18 height 18
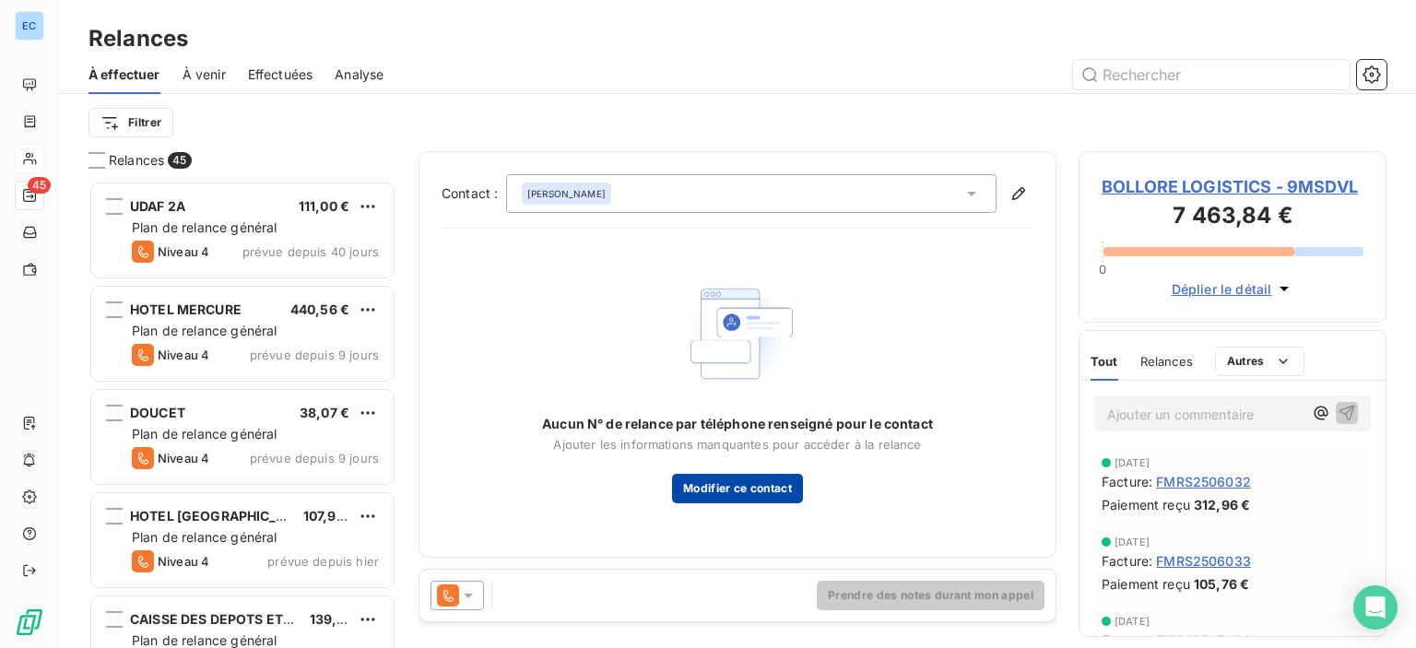
click at [756, 489] on button "Modifier ce contact" at bounding box center [737, 488] width 131 height 29
type input "[PERSON_NAME]"
type input "ROCCASALVA"
type input "[EMAIL_ADDRESS][DOMAIN_NAME]"
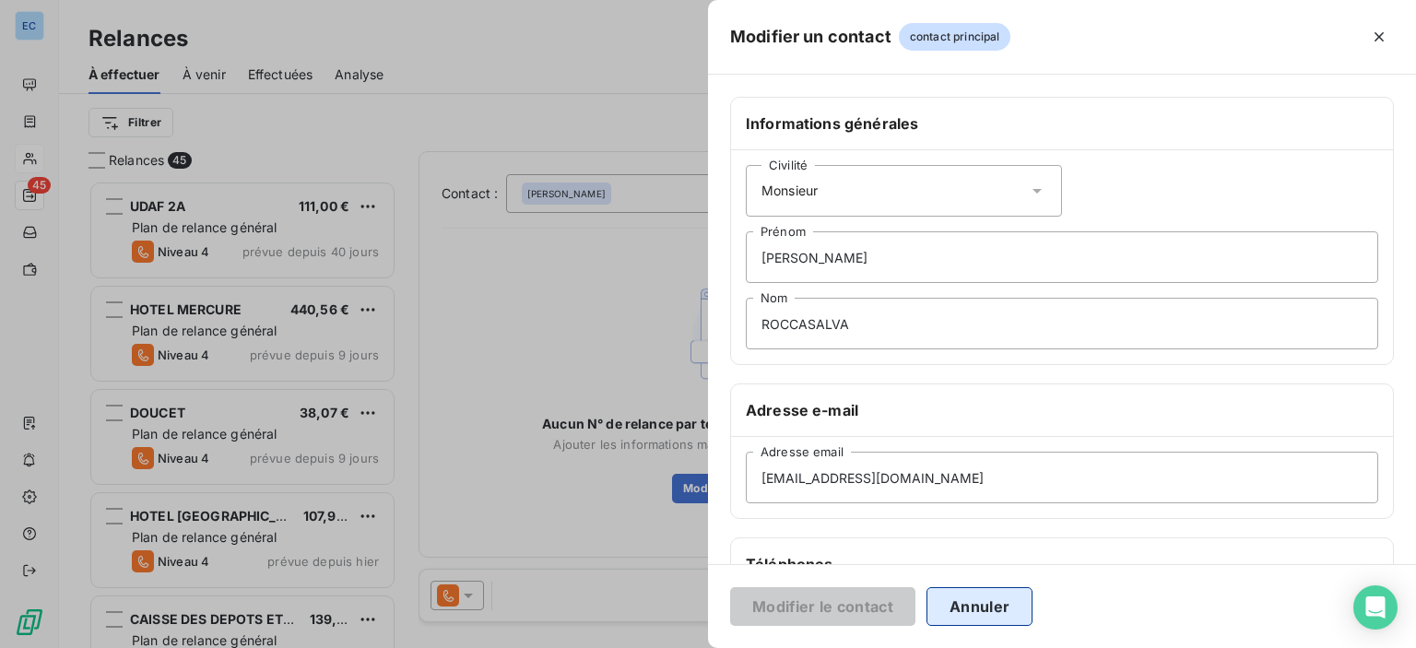
click at [952, 613] on button "Annuler" at bounding box center [979, 606] width 106 height 39
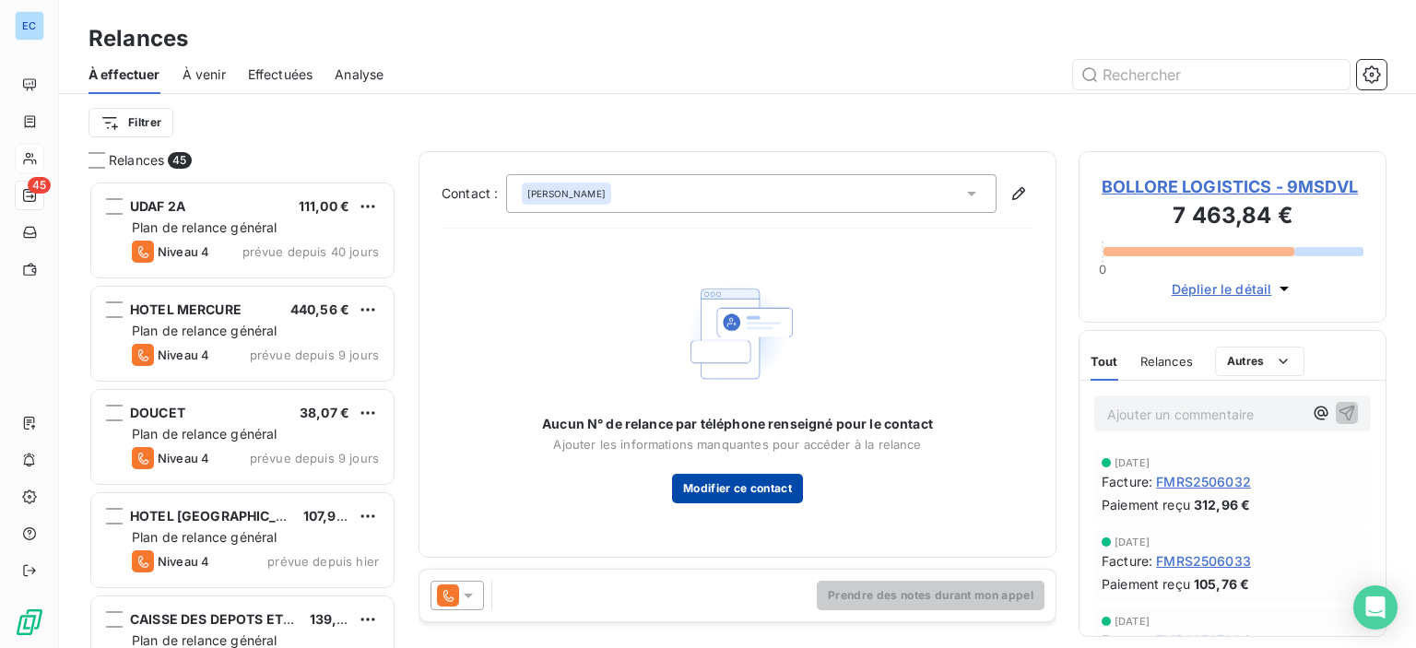
click at [745, 498] on button "Modifier ce contact" at bounding box center [737, 488] width 131 height 29
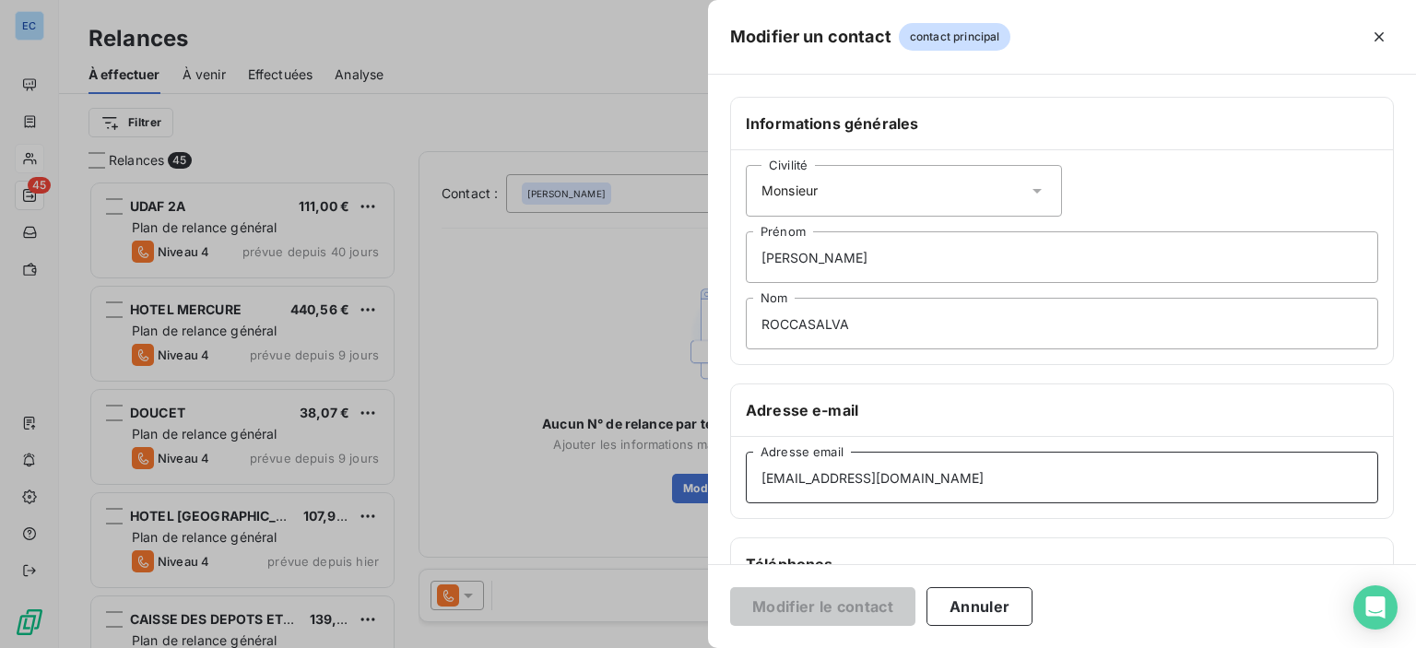
click at [1053, 464] on input "[EMAIL_ADDRESS][DOMAIN_NAME]" at bounding box center [1062, 478] width 632 height 52
click at [879, 542] on div "Téléphones" at bounding box center [1062, 564] width 662 height 53
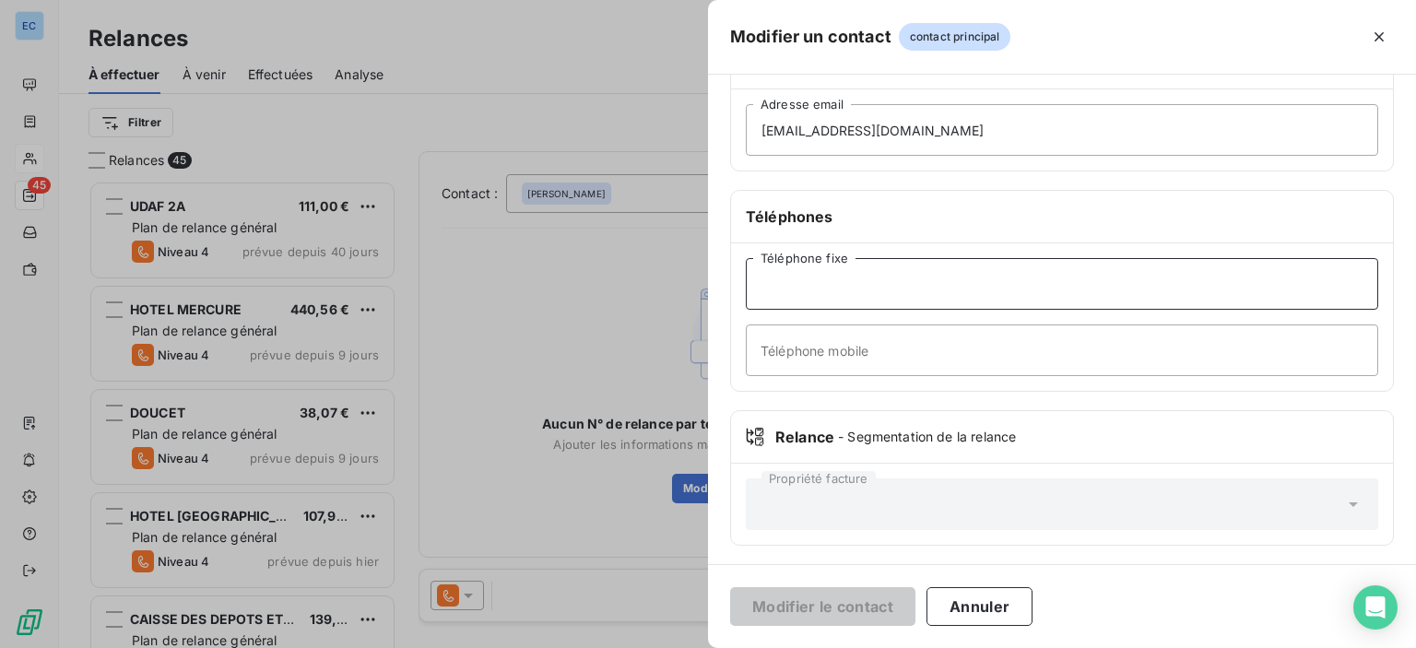
click at [871, 286] on input "Téléphone fixe" at bounding box center [1062, 284] width 632 height 52
click at [855, 424] on div "Informations générales Civilité Monsieur [PERSON_NAME] Nom Adresse e-mail [EMAI…" at bounding box center [1062, 158] width 708 height 819
click at [973, 43] on span "contact principal" at bounding box center [955, 37] width 112 height 28
click at [1003, 622] on button "Annuler" at bounding box center [979, 606] width 106 height 39
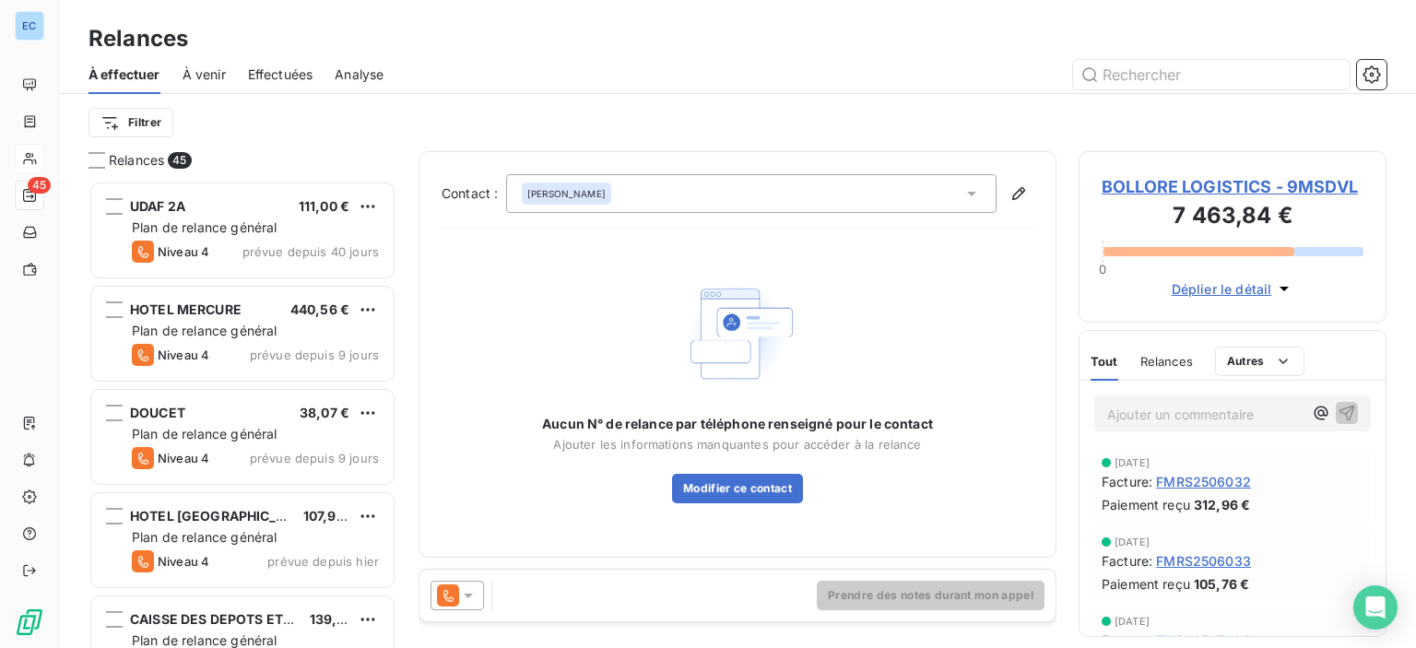
click at [1226, 187] on span "BOLLORE LOGISTICS - 9MSDVL" at bounding box center [1233, 186] width 262 height 25
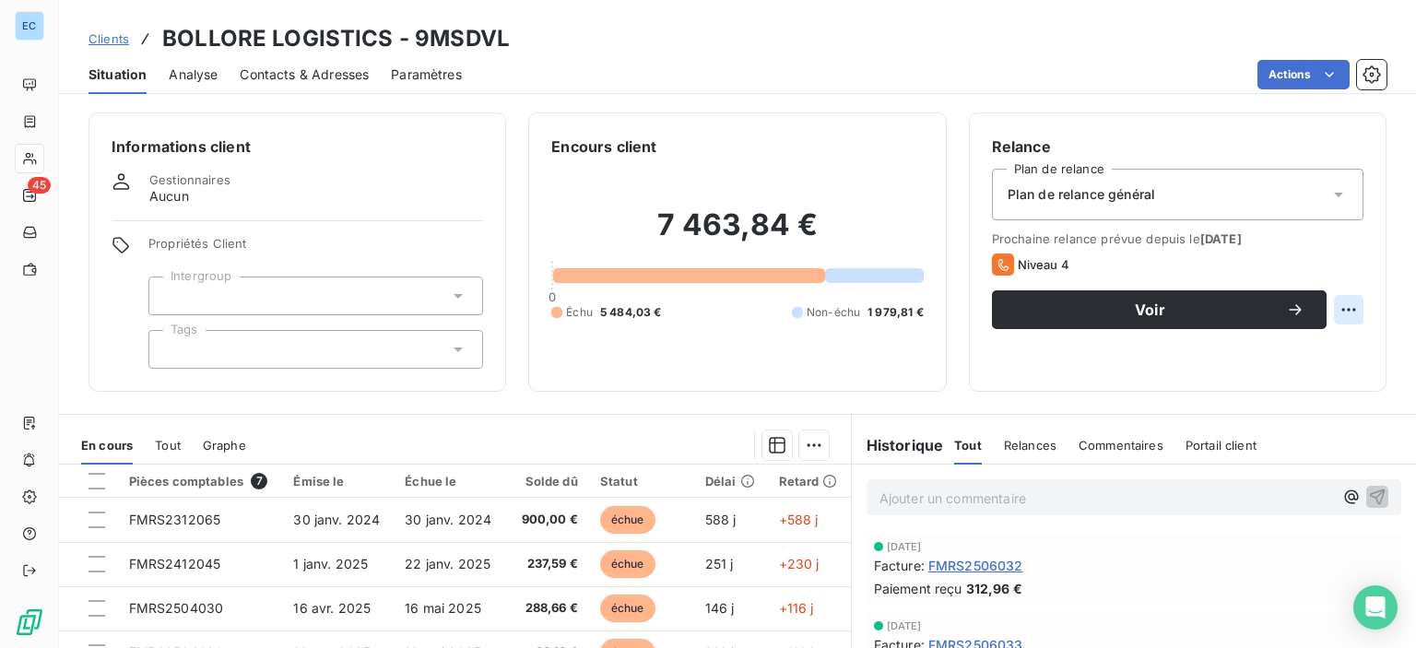
click at [1339, 308] on html "EC 45 Clients BOLLORE LOGISTICS - 9MSDVL Situation Analyse Contacts & Adresses …" at bounding box center [708, 324] width 1416 height 648
click at [1339, 309] on html "EC 45 Clients BOLLORE LOGISTICS - 9MSDVL Situation Analyse Contacts & Adresses …" at bounding box center [708, 324] width 1416 height 648
click at [1018, 442] on span "Relances" at bounding box center [1030, 445] width 53 height 15
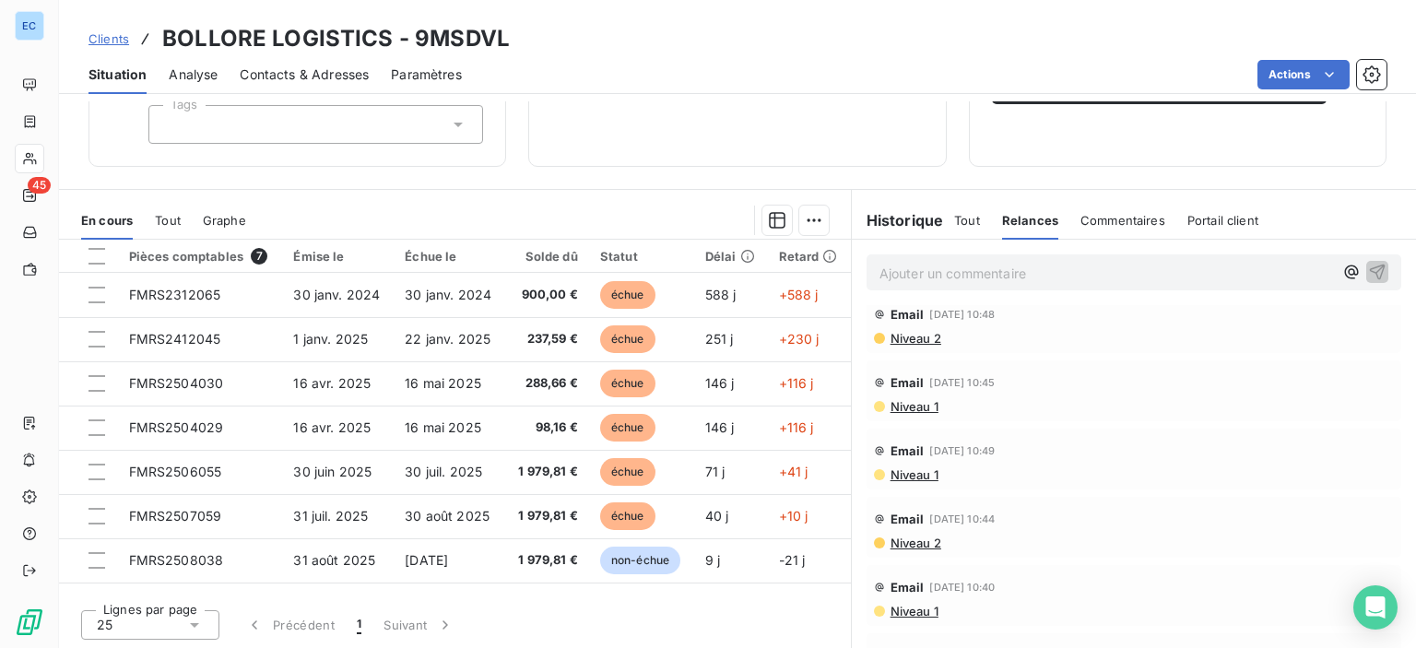
scroll to position [310, 0]
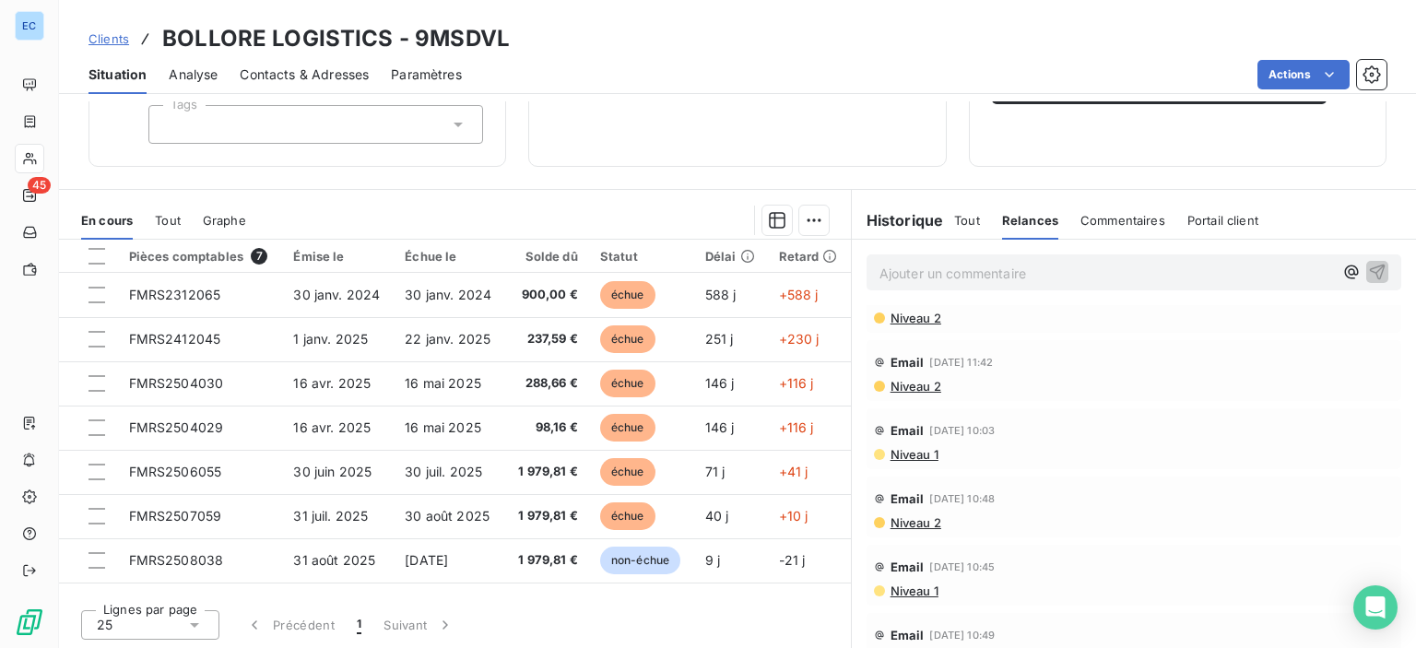
click at [107, 40] on span "Clients" at bounding box center [108, 38] width 41 height 15
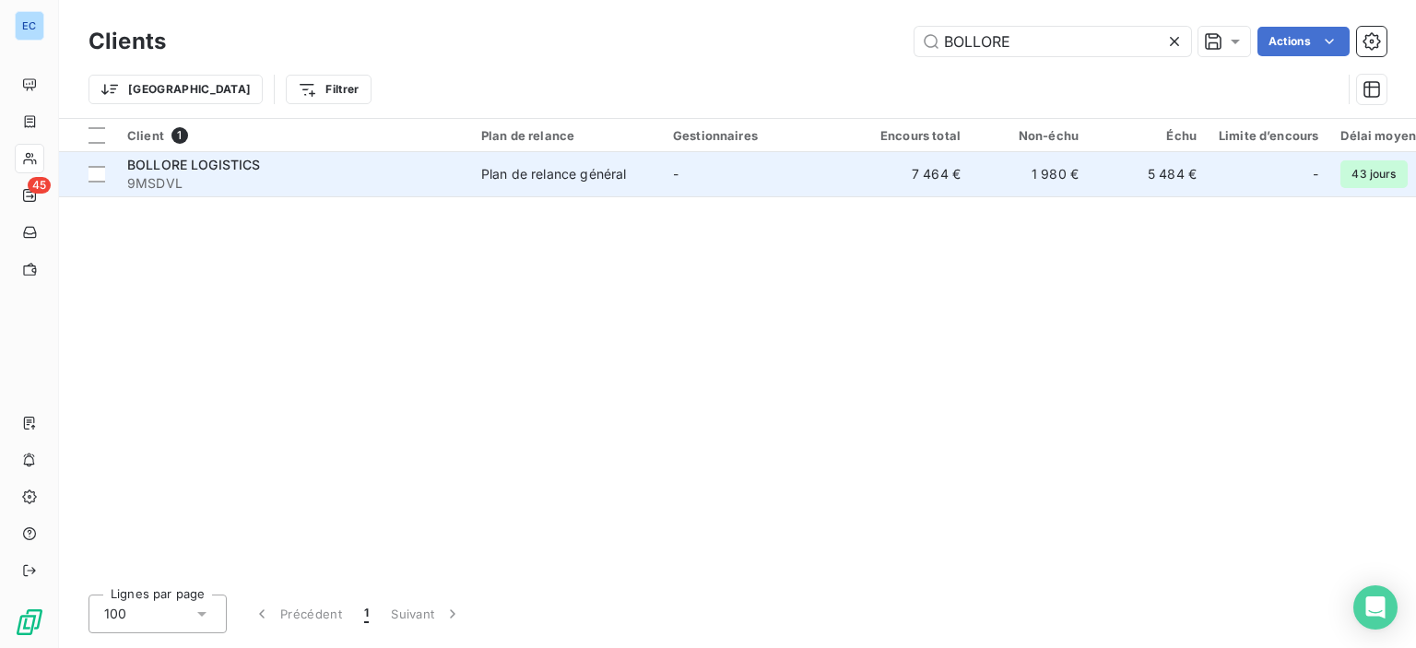
click at [177, 170] on span "BOLLORE LOGISTICS" at bounding box center [194, 165] width 134 height 16
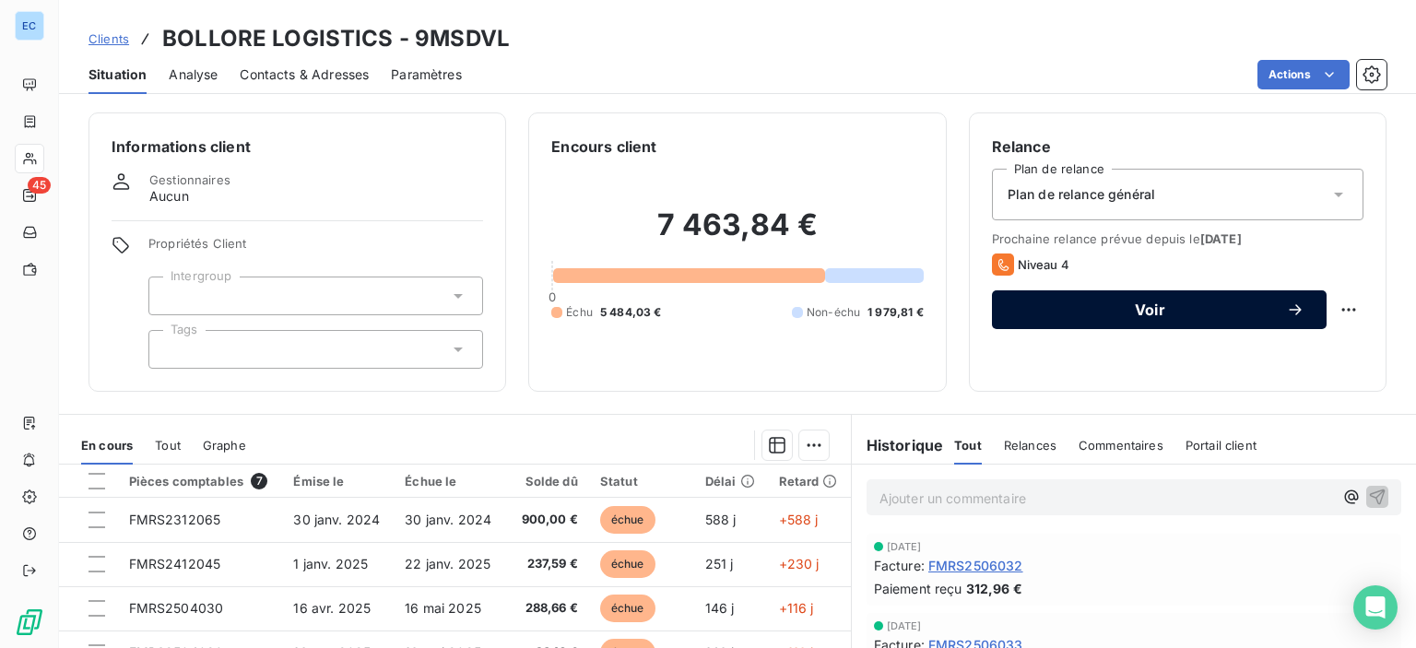
click at [1148, 313] on span "Voir" at bounding box center [1150, 309] width 272 height 15
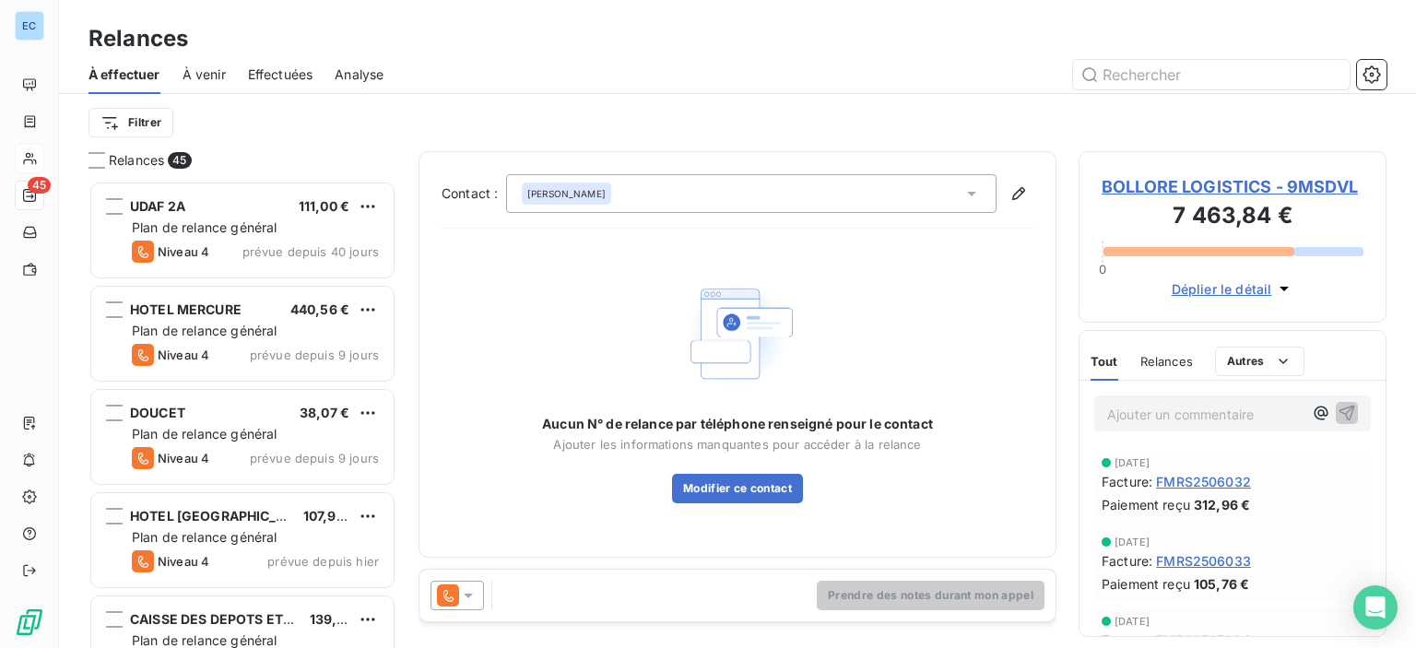
scroll to position [454, 293]
click at [915, 246] on div "Aucun N° de relance par téléphone renseigné pour le contact Ajouter les informa…" at bounding box center [738, 388] width 592 height 291
click at [974, 195] on icon at bounding box center [971, 193] width 18 height 18
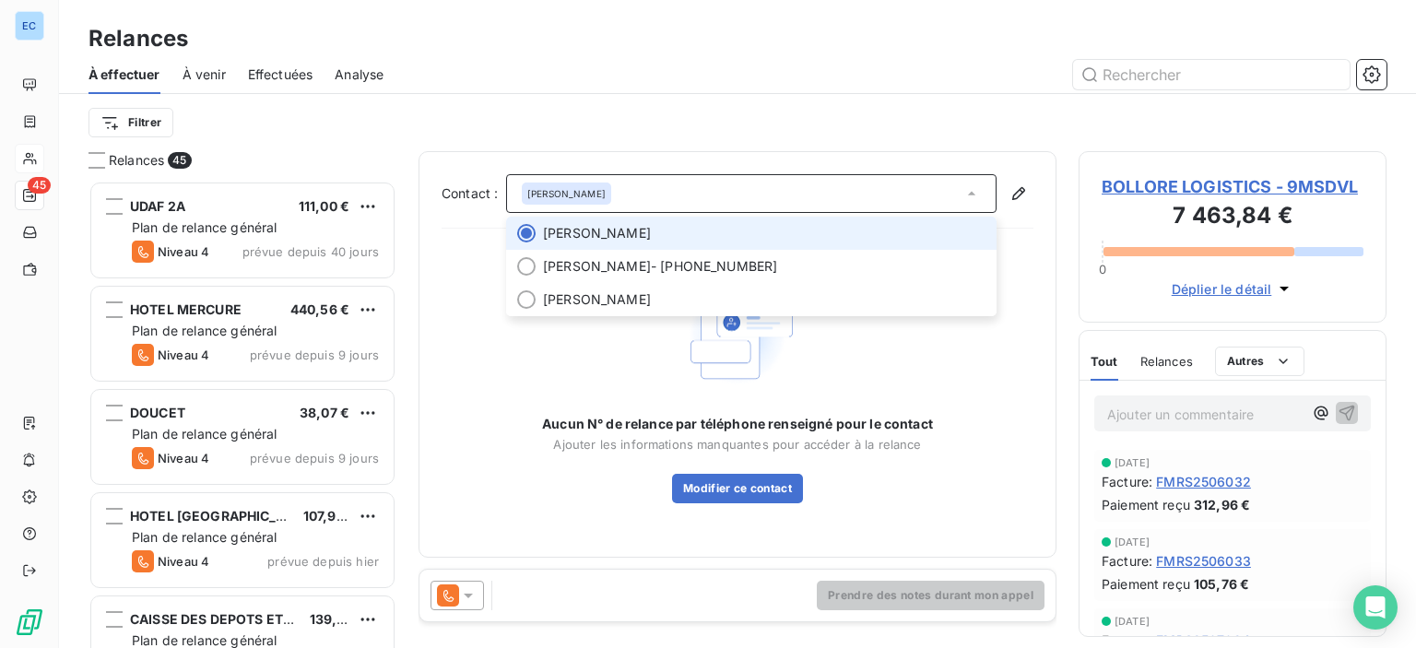
click at [533, 239] on div at bounding box center [526, 233] width 18 height 18
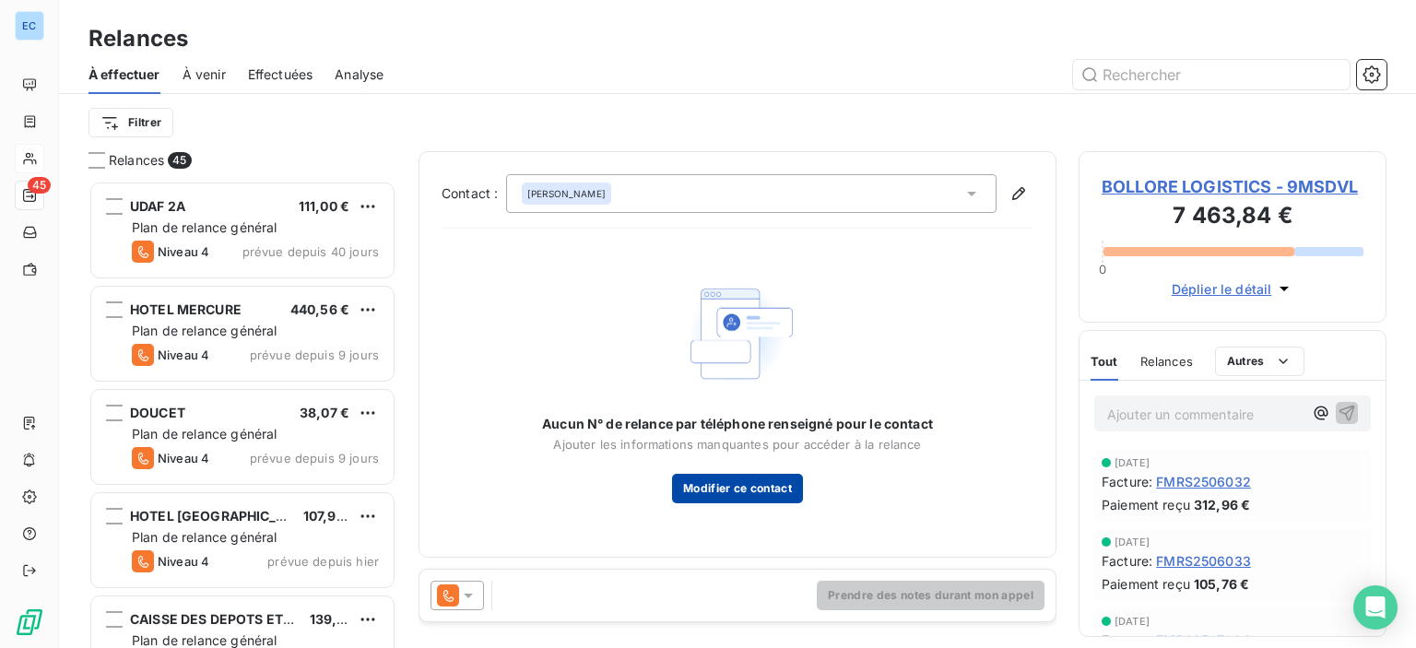
click at [749, 491] on button "Modifier ce contact" at bounding box center [737, 488] width 131 height 29
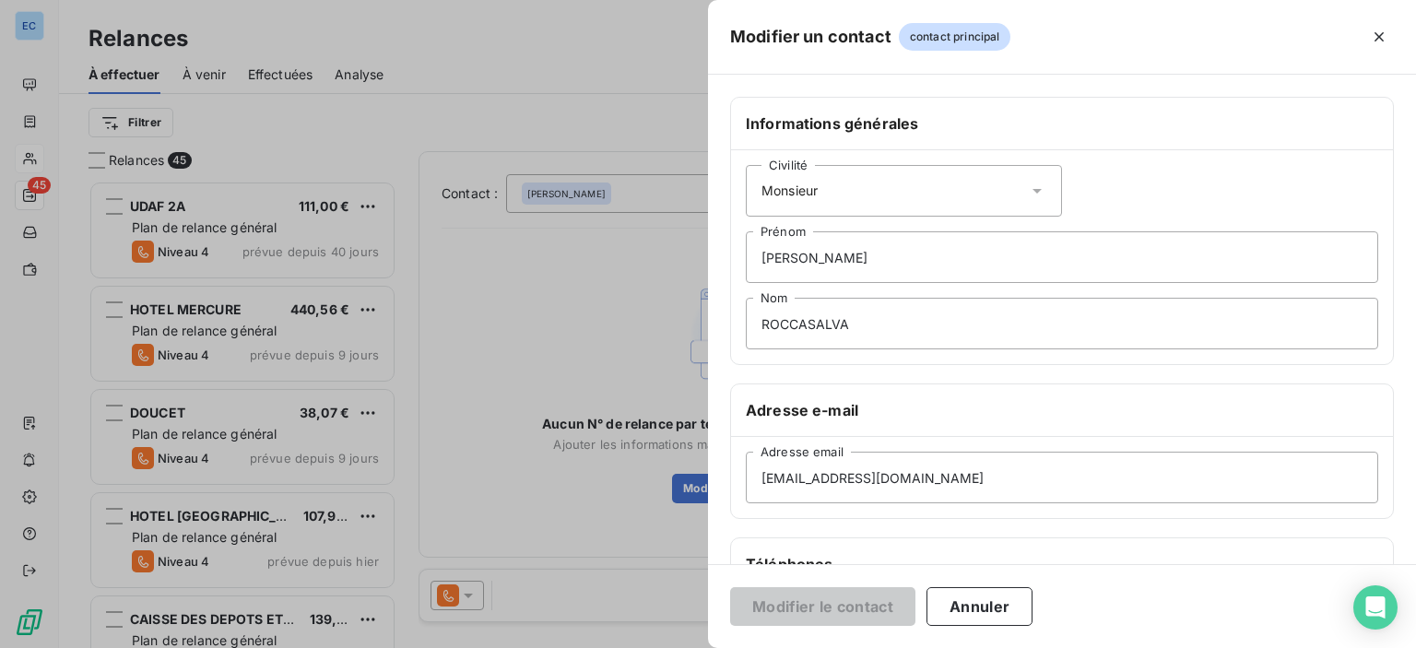
click at [627, 336] on div at bounding box center [708, 324] width 1416 height 648
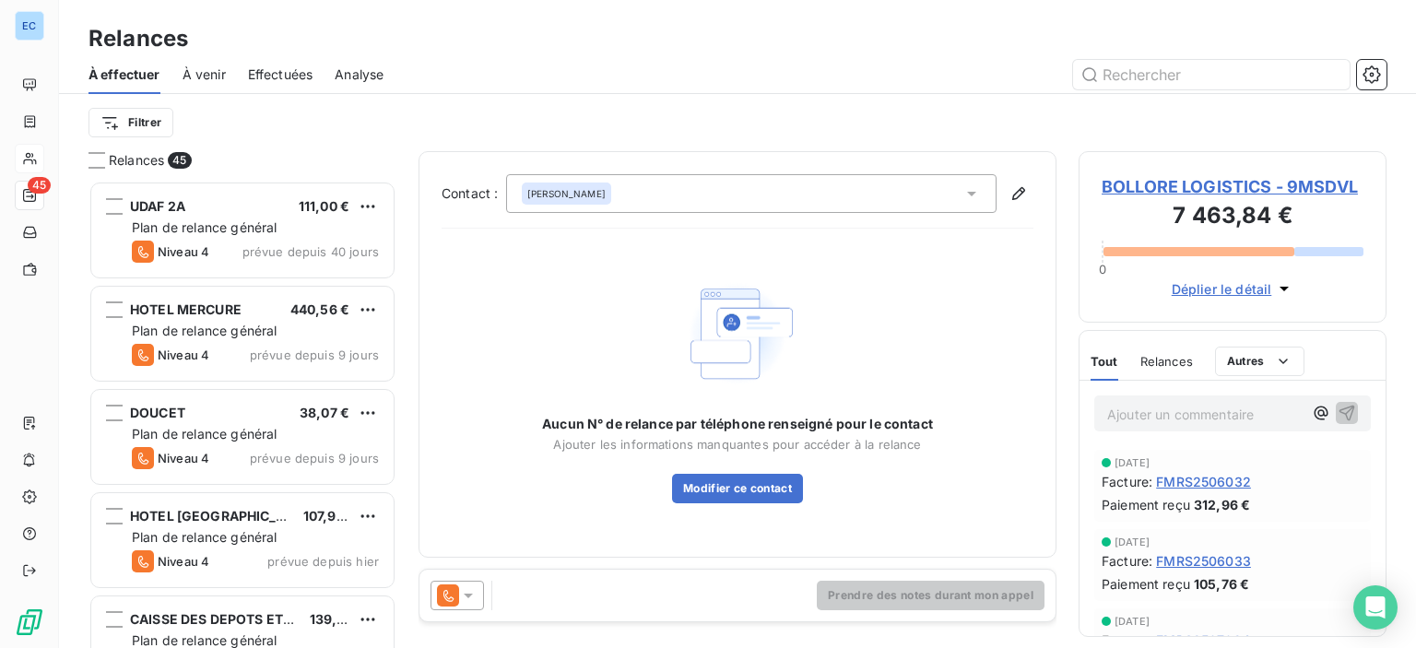
click at [969, 192] on icon at bounding box center [971, 194] width 9 height 5
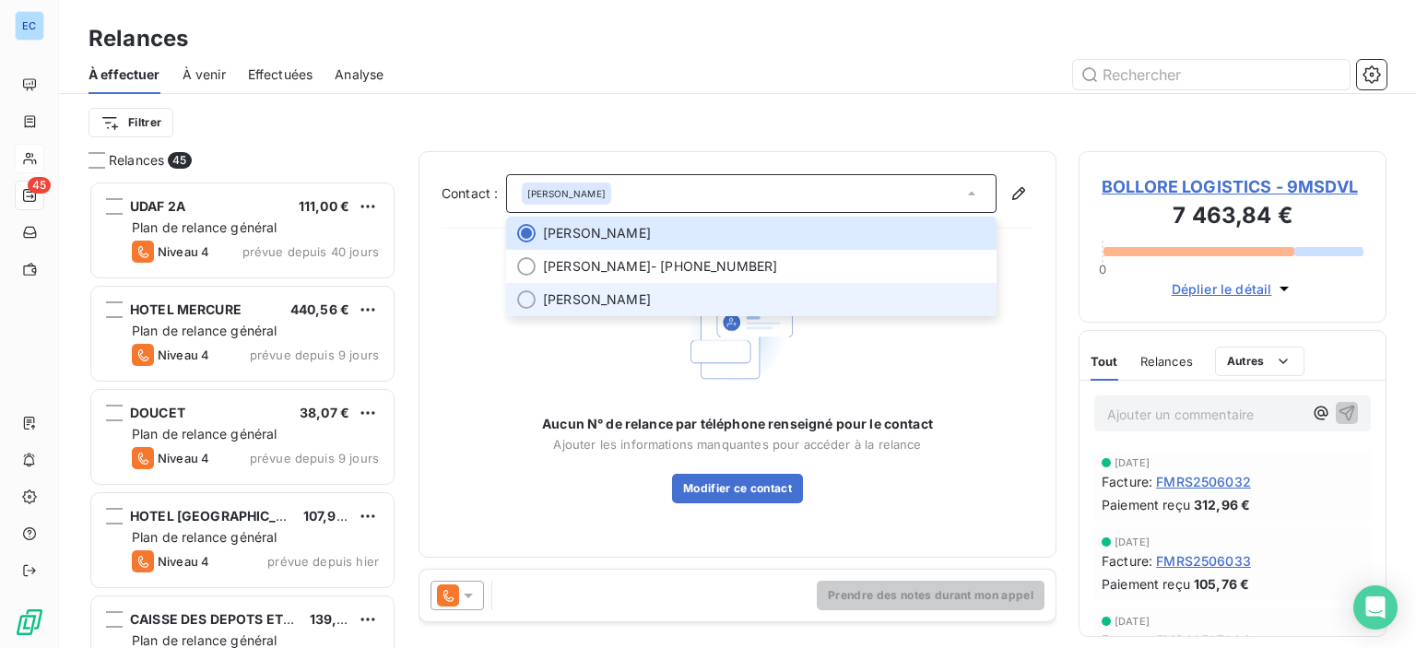
click at [506, 310] on li "[PERSON_NAME]" at bounding box center [751, 299] width 490 height 33
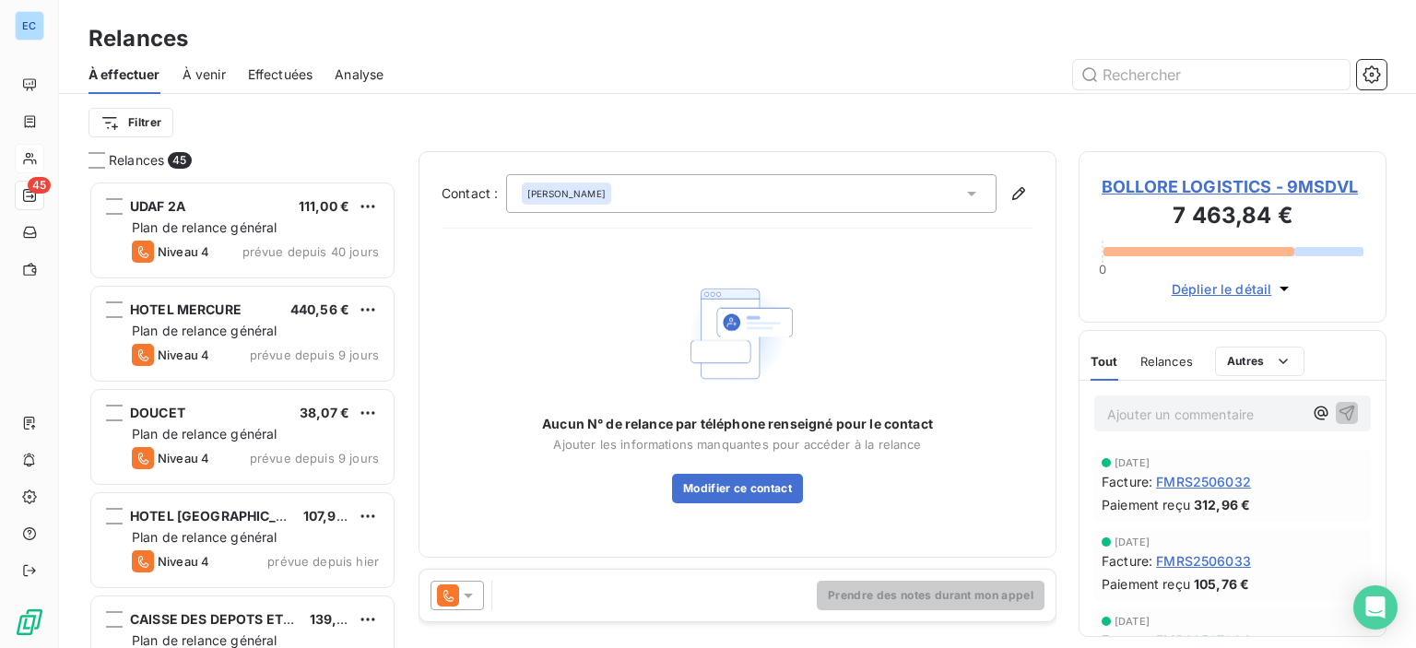
click at [973, 190] on icon at bounding box center [971, 193] width 18 height 18
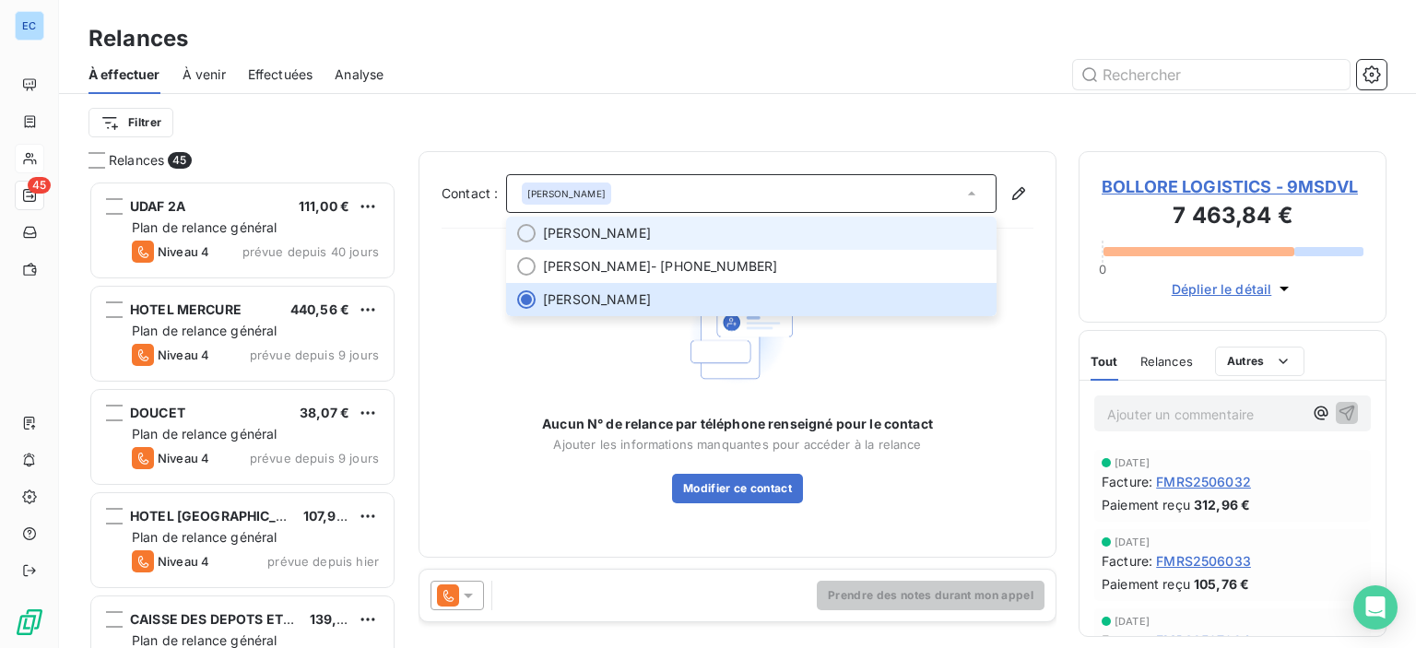
click at [583, 230] on span "[PERSON_NAME]" at bounding box center [597, 233] width 108 height 18
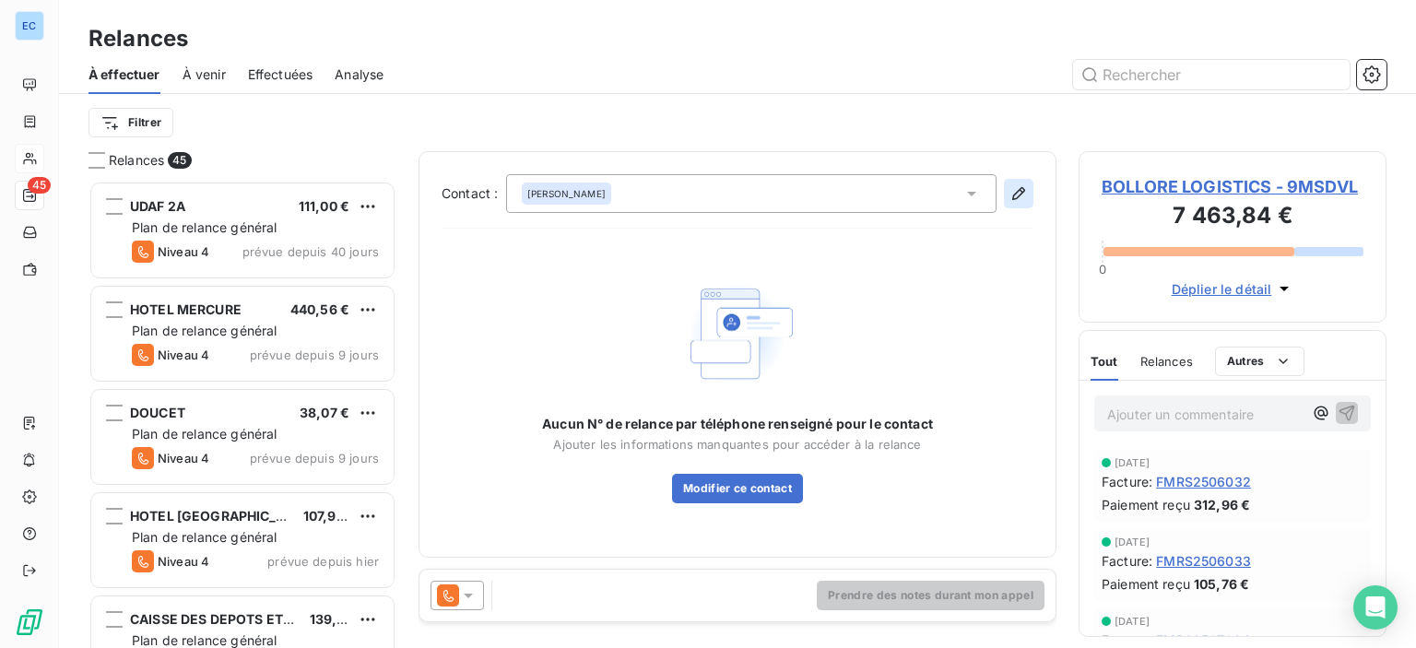
click at [1022, 193] on icon "button" at bounding box center [1018, 193] width 18 height 18
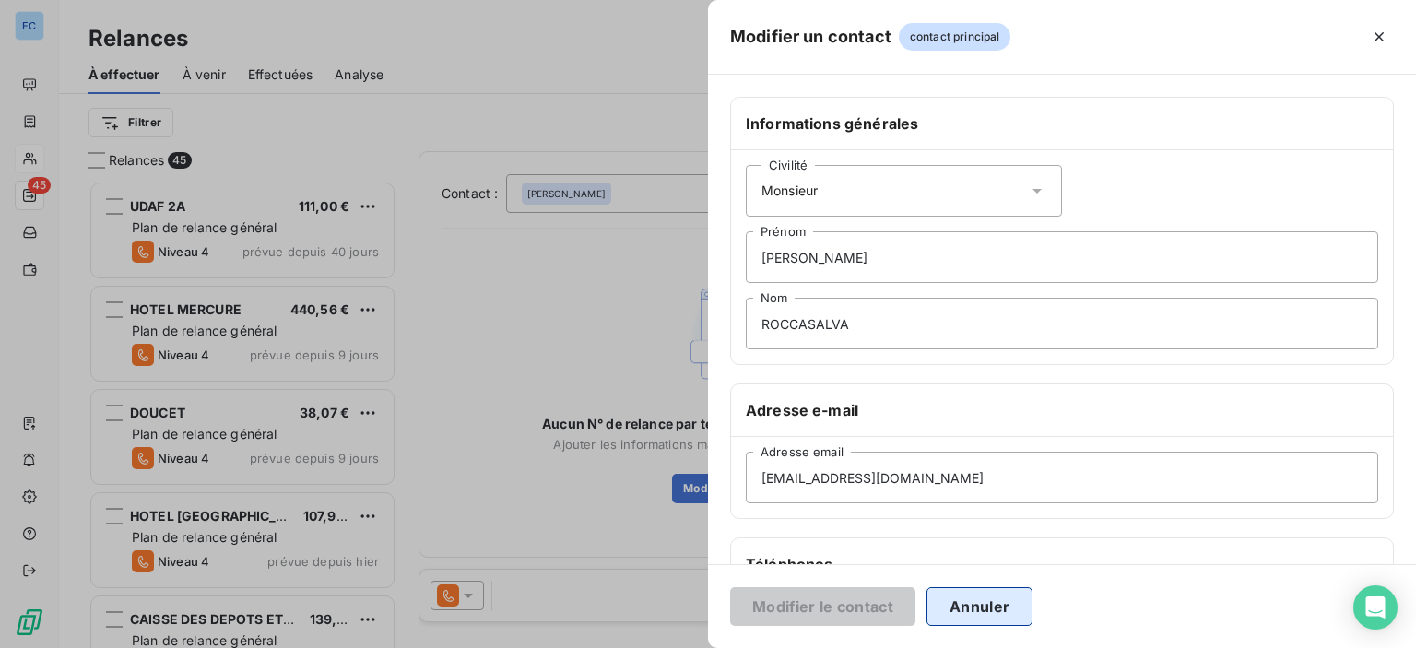
click at [971, 602] on button "Annuler" at bounding box center [979, 606] width 106 height 39
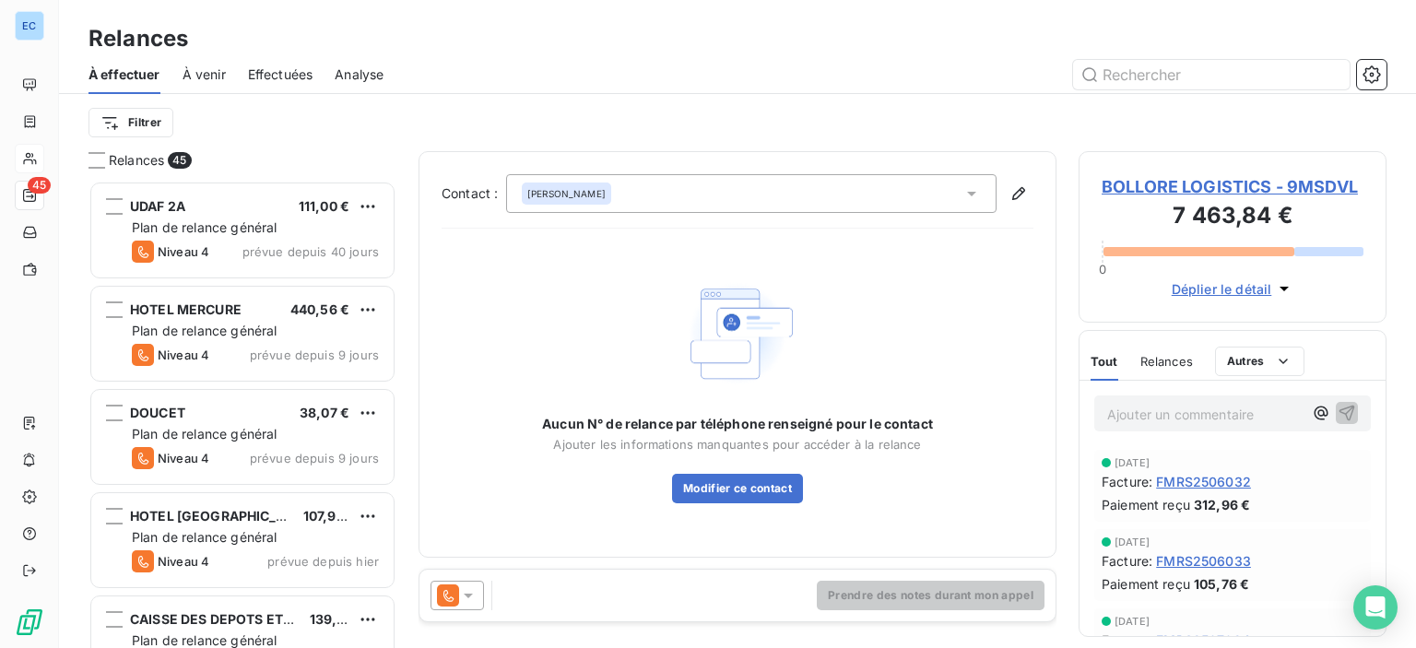
click at [1161, 177] on span "BOLLORE LOGISTICS - 9MSDVL" at bounding box center [1233, 186] width 262 height 25
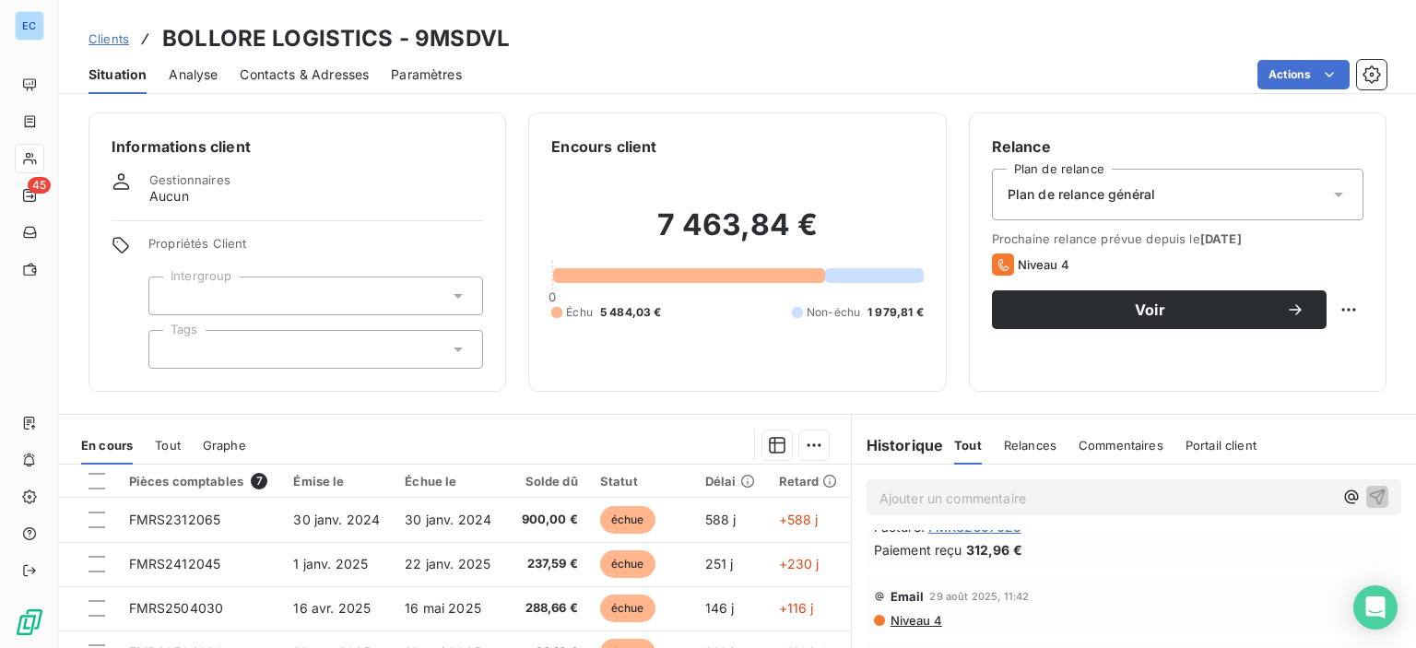
scroll to position [92, 0]
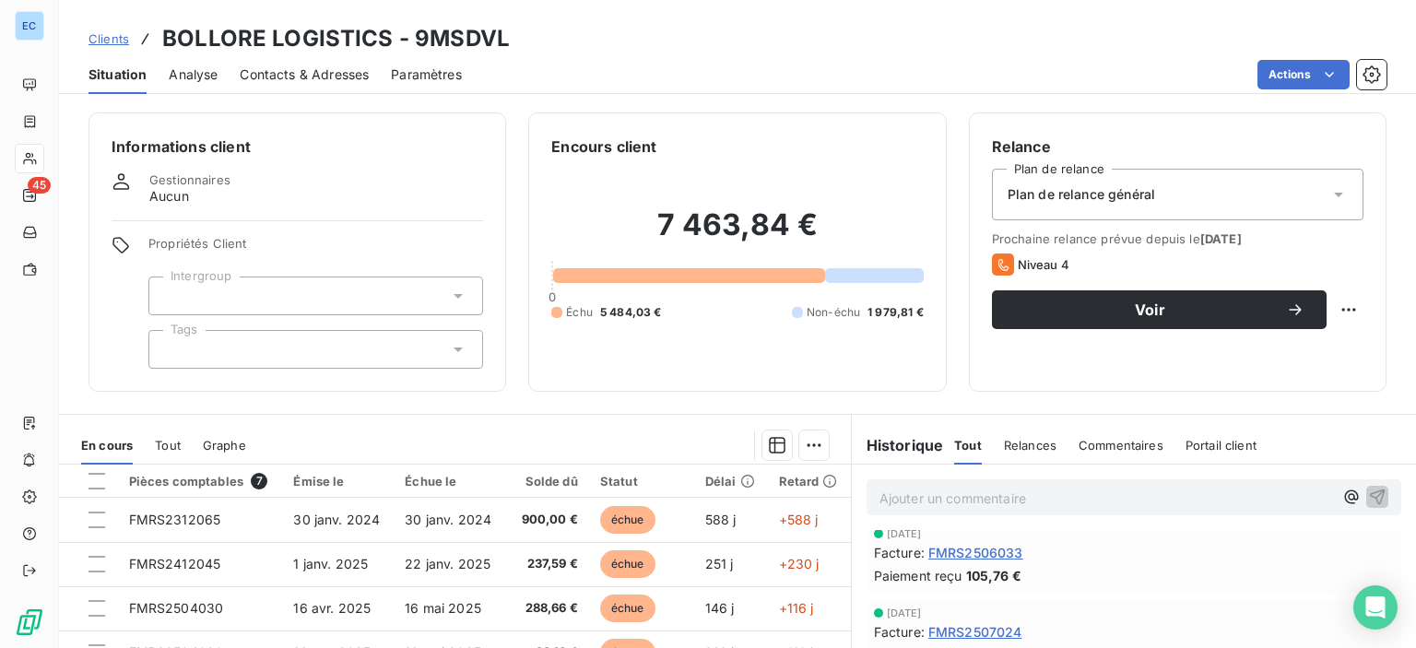
click at [1110, 450] on span "Commentaires" at bounding box center [1121, 445] width 85 height 15
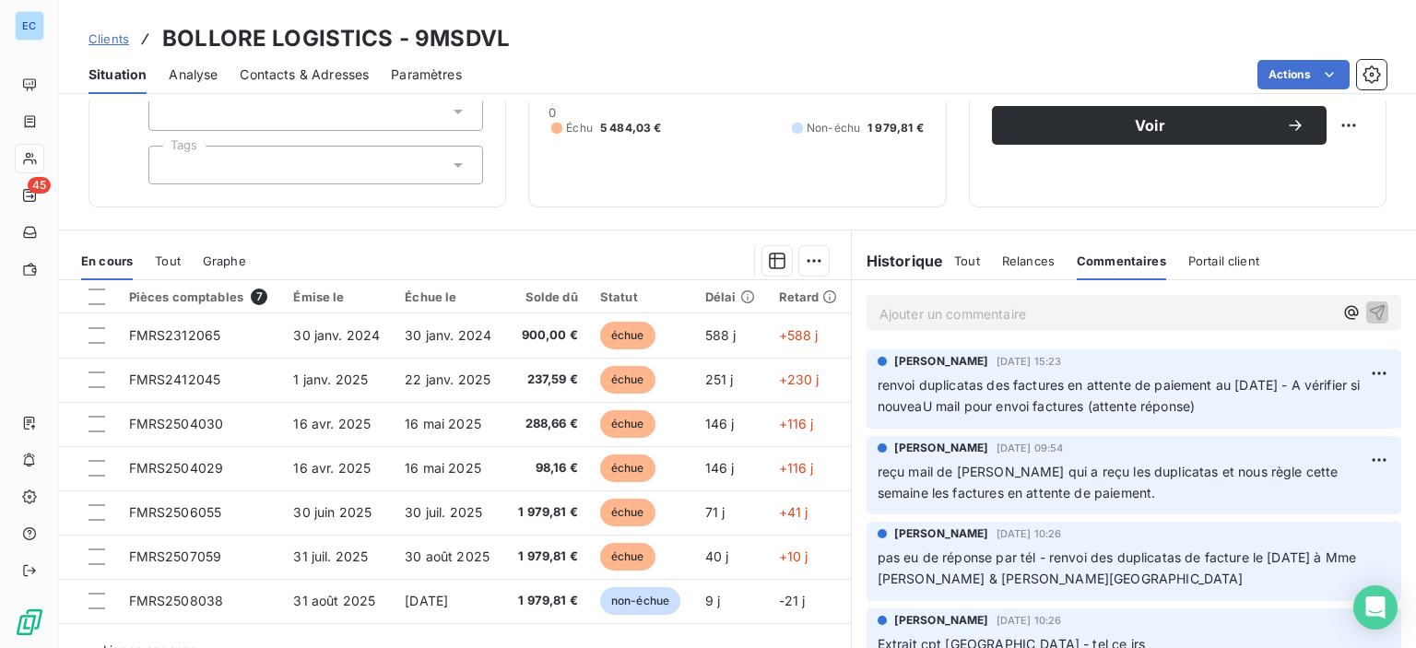
scroll to position [0, 0]
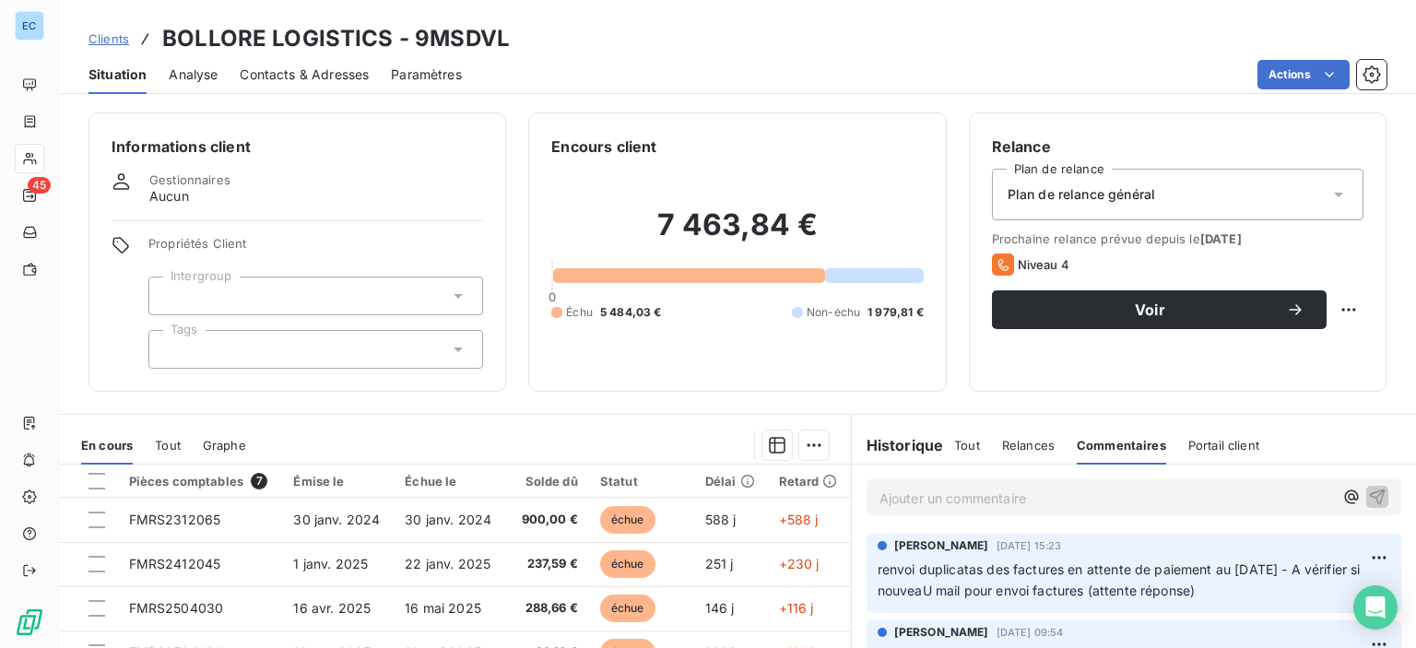
click at [926, 494] on p "Ajouter un commentaire ﻿" at bounding box center [1106, 498] width 454 height 23
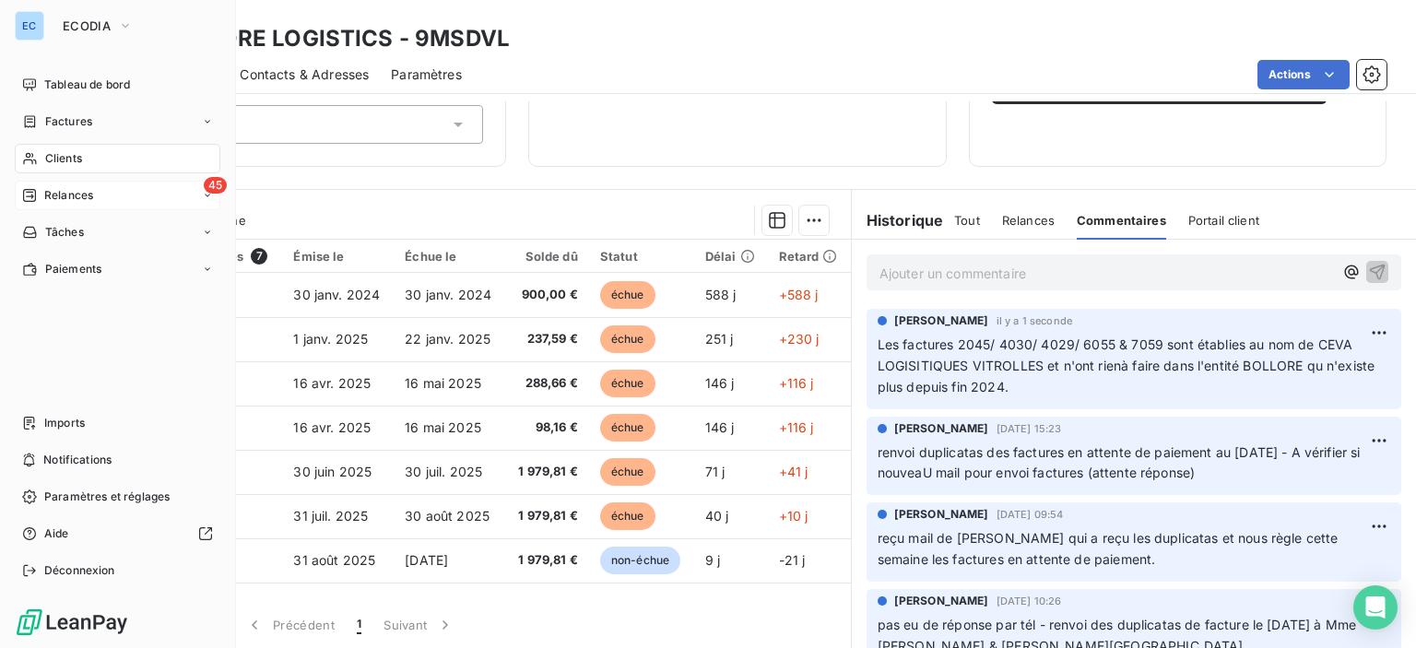
click at [71, 198] on span "Relances" at bounding box center [68, 195] width 49 height 17
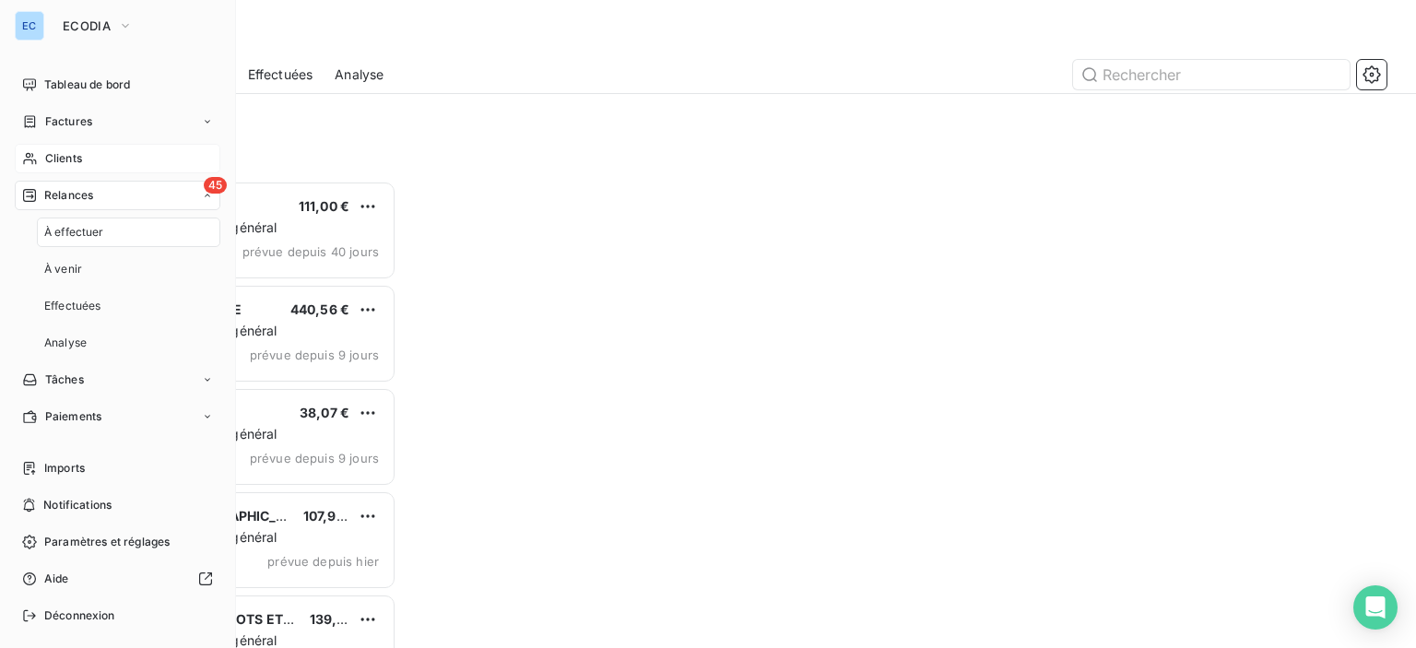
scroll to position [454, 293]
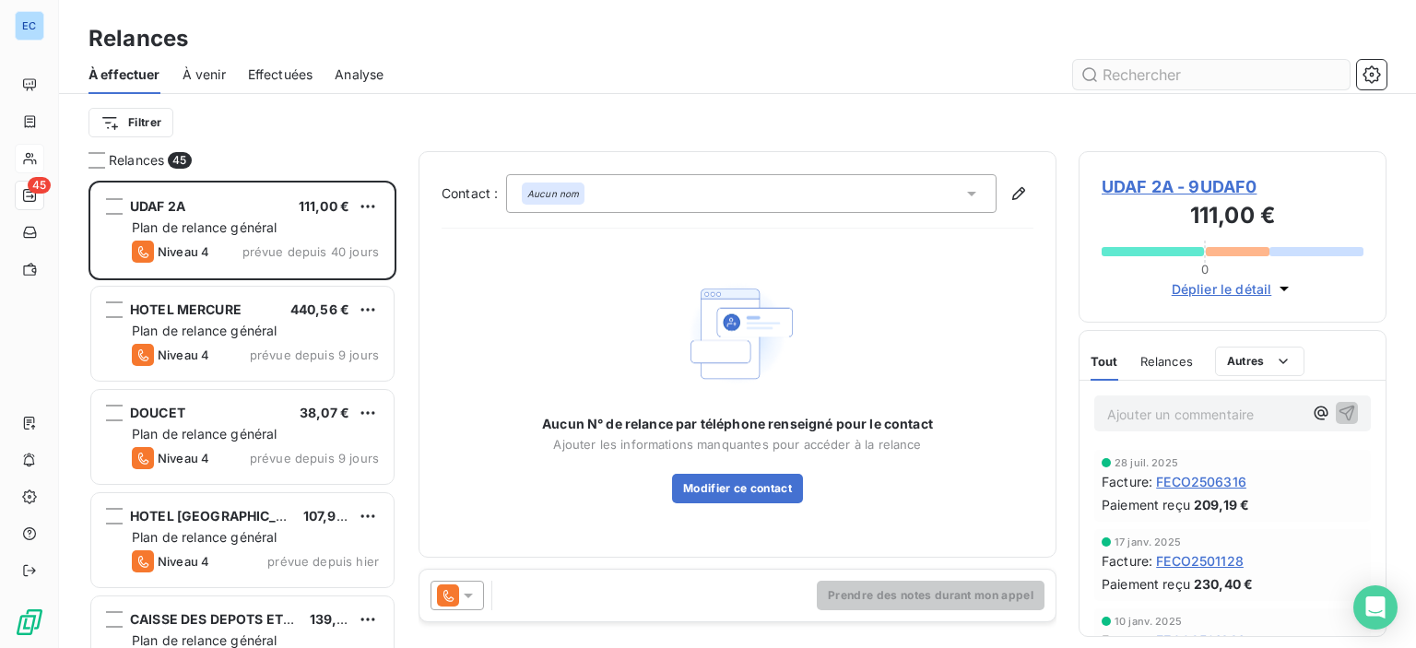
click at [1102, 69] on input "text" at bounding box center [1211, 74] width 277 height 29
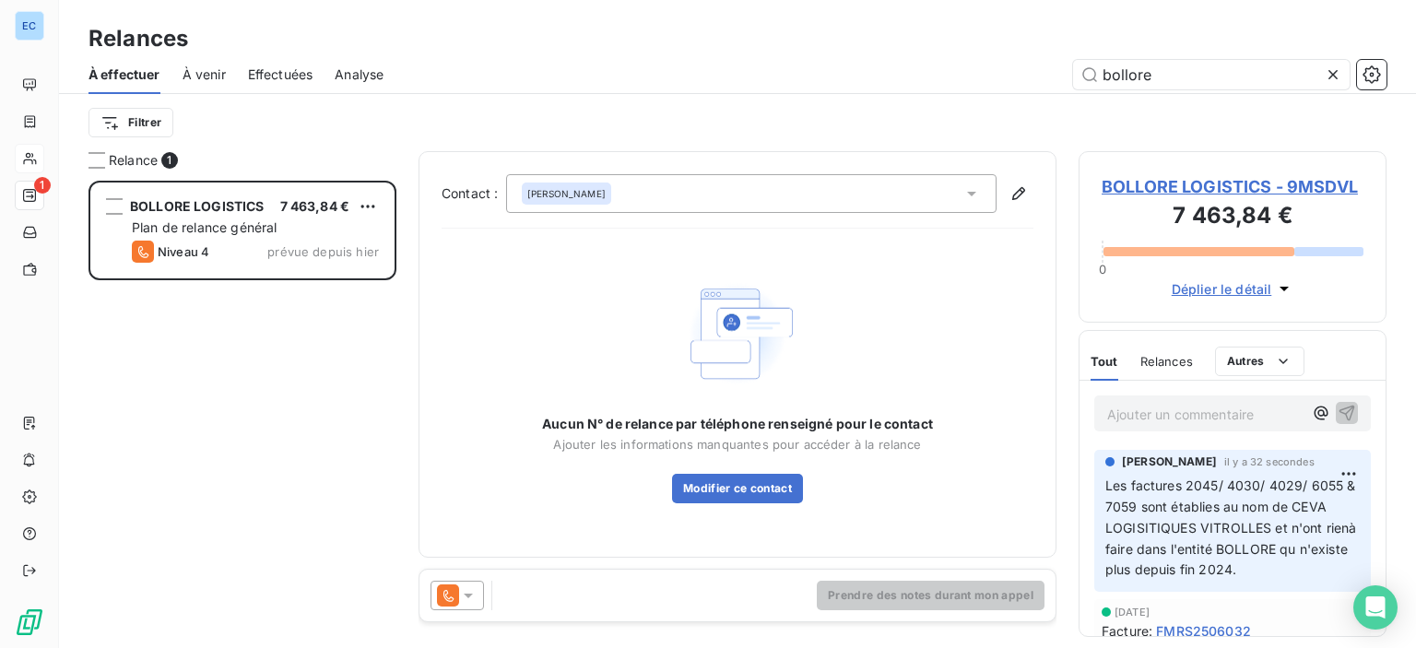
scroll to position [454, 293]
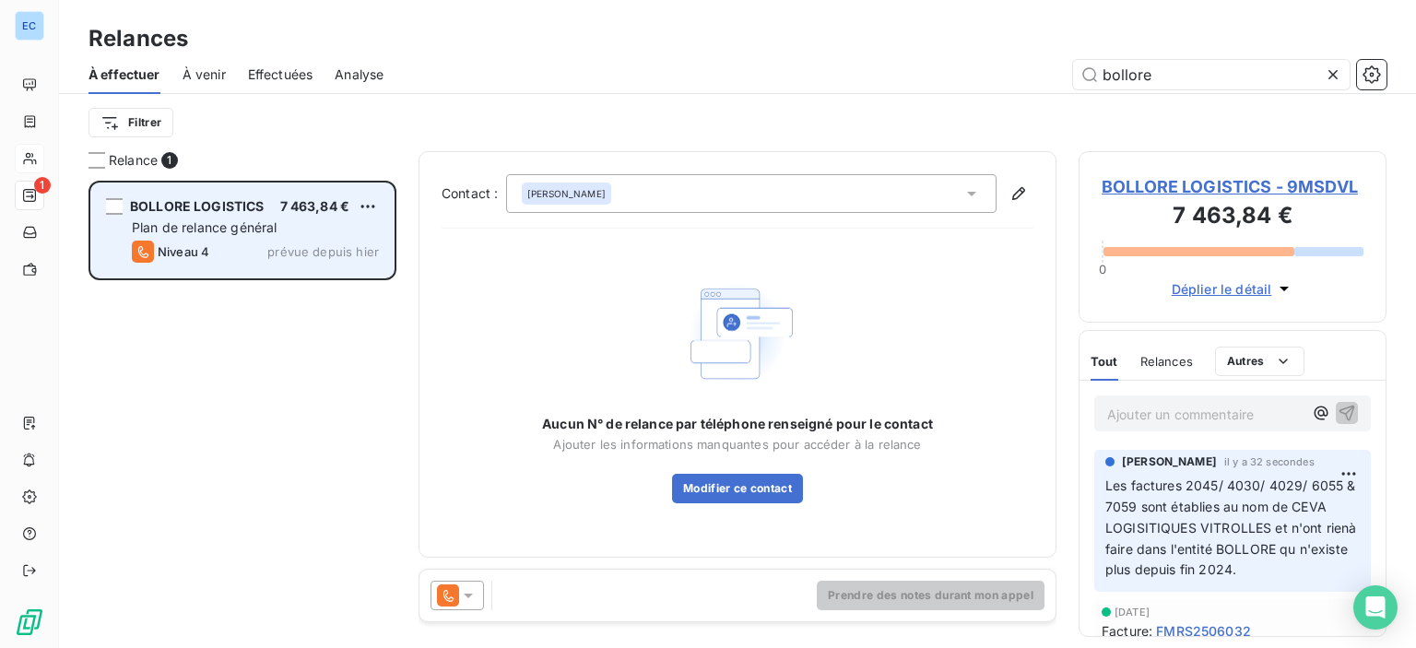
type input "bollore"
click at [236, 209] on span "BOLLORE LOGISTICS" at bounding box center [197, 206] width 135 height 16
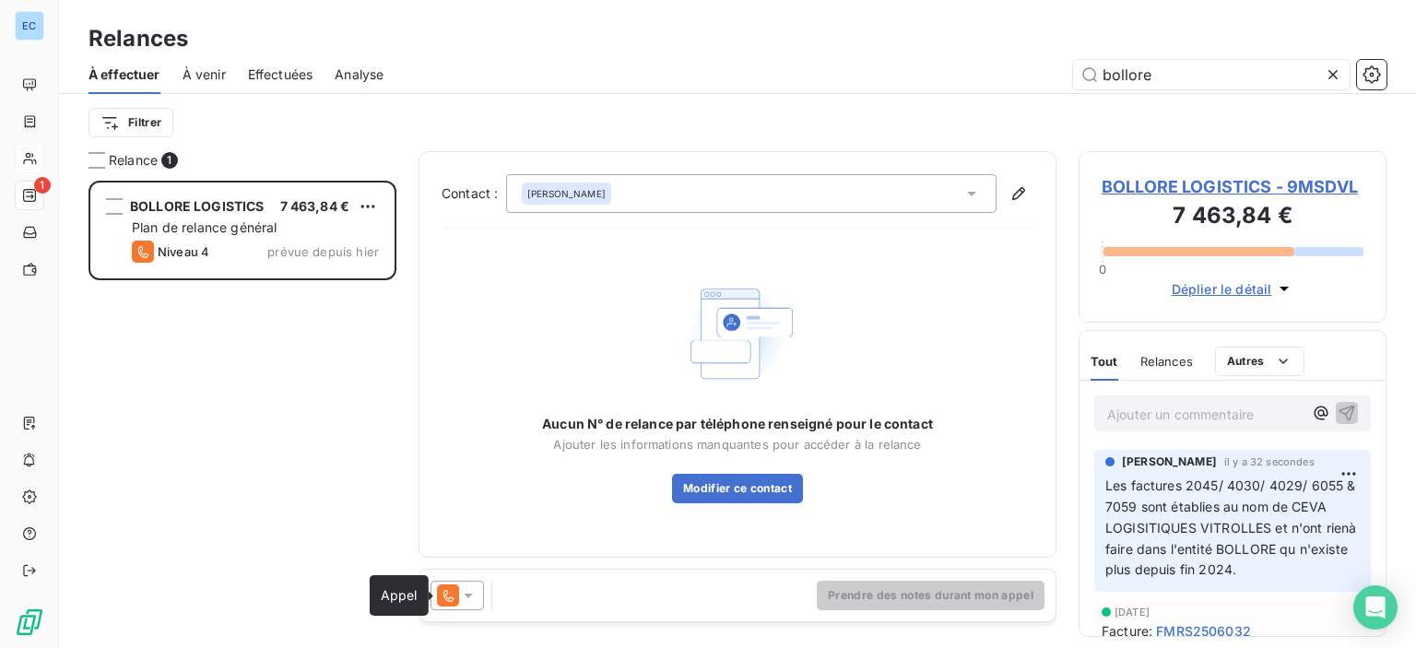
click at [455, 598] on icon at bounding box center [448, 595] width 22 height 22
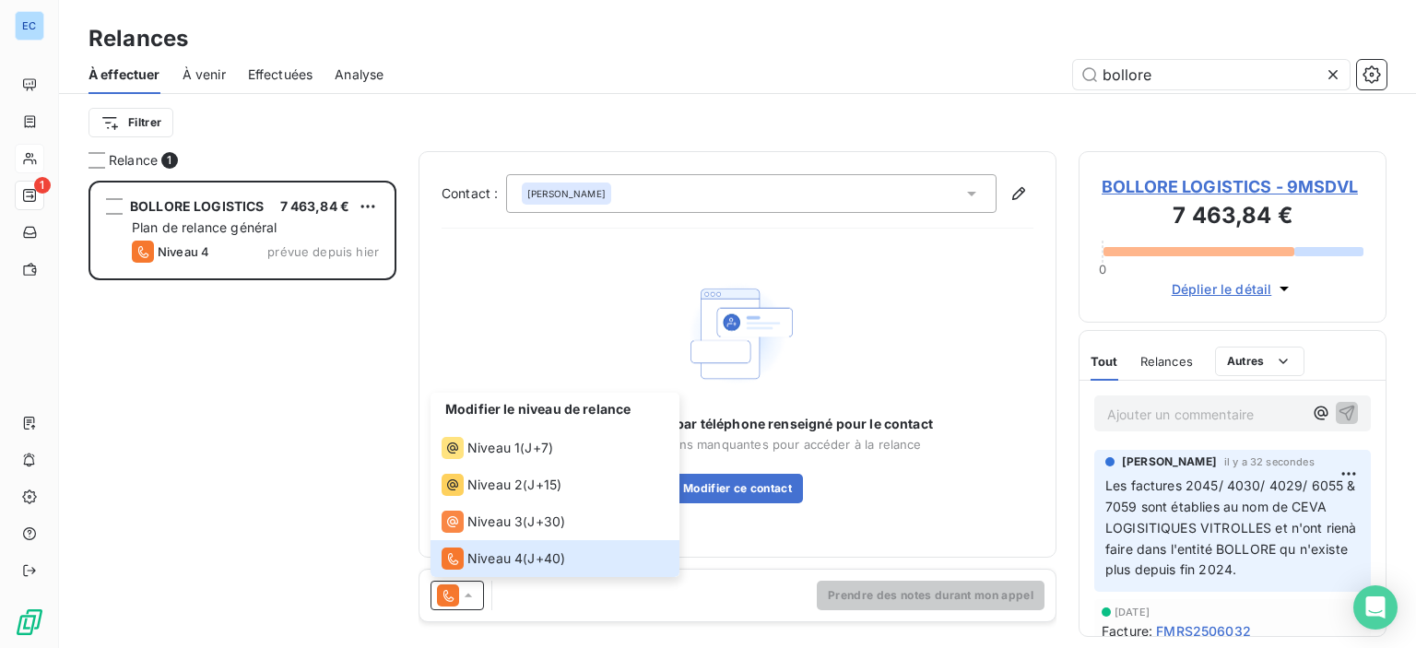
click at [556, 591] on div "Modifier le niveau de relance Niveau 1 ( J+7 ) Niveau 2 ( J+15 ) Niveau 3 ( J+3…" at bounding box center [737, 596] width 636 height 52
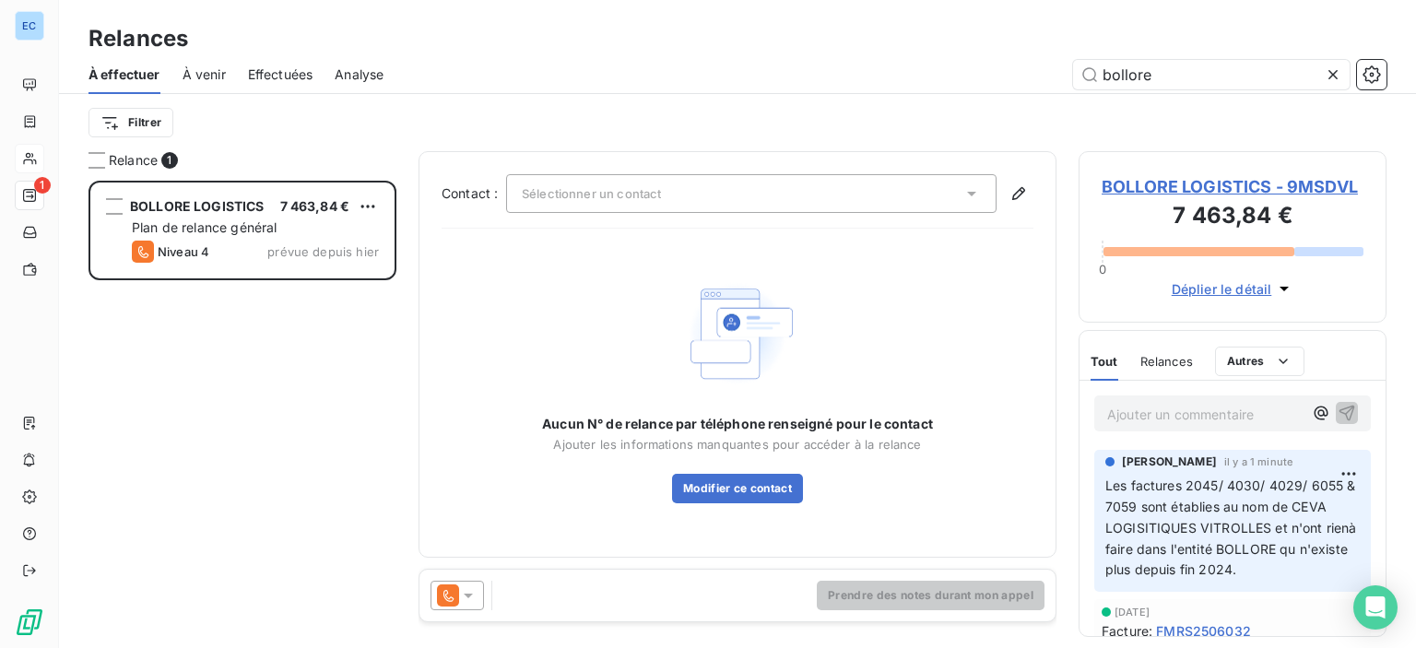
click at [1207, 289] on span "Déplier le détail" at bounding box center [1222, 288] width 100 height 19
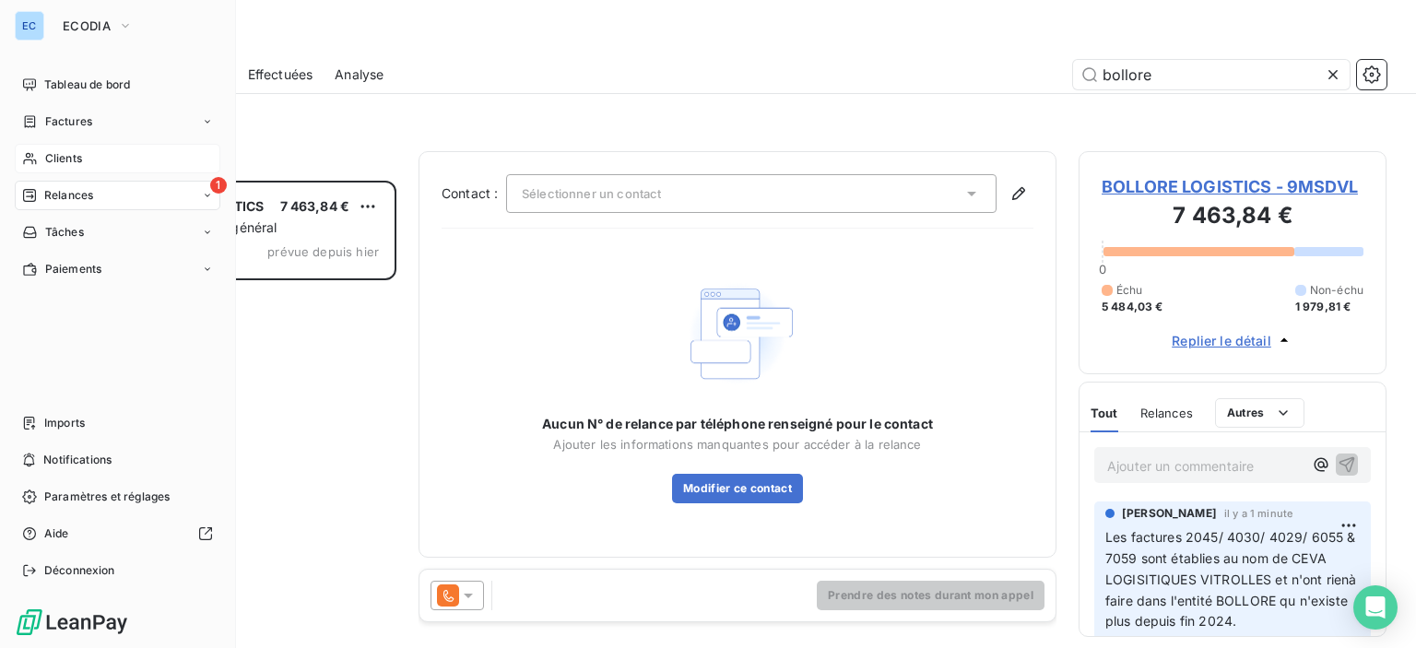
click at [67, 189] on span "Relances" at bounding box center [68, 195] width 49 height 17
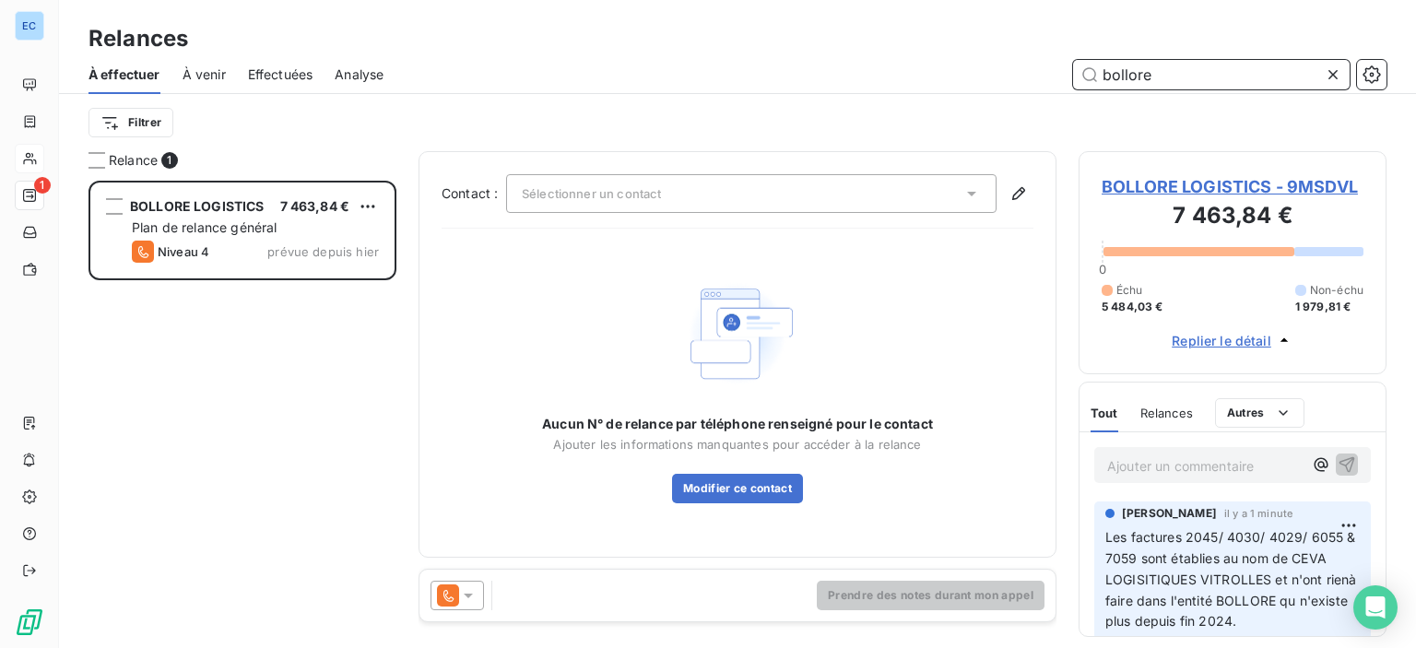
drag, startPoint x: 1196, startPoint y: 79, endPoint x: 1081, endPoint y: 98, distance: 115.8
click at [1081, 98] on div "À effectuer À venir Effectuées Analyse bollore Filtrer" at bounding box center [737, 103] width 1357 height 96
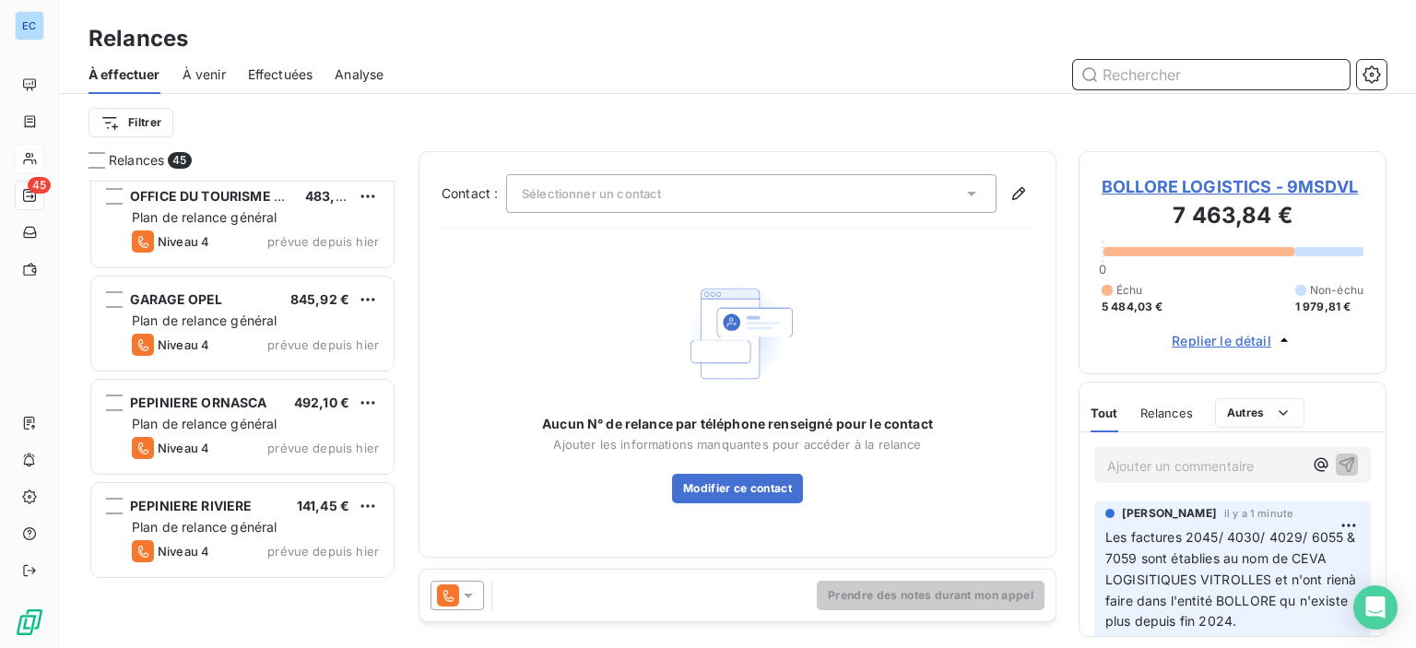
scroll to position [2120, 0]
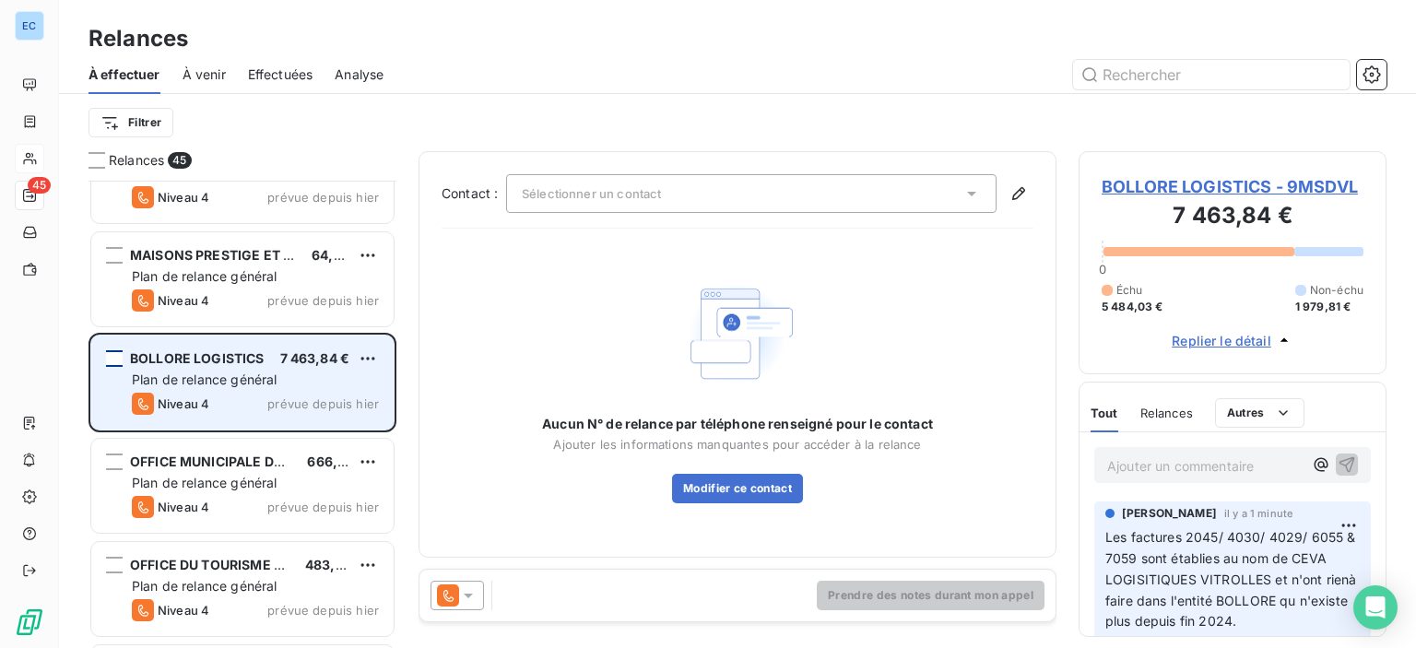
click at [109, 359] on div "grid" at bounding box center [114, 358] width 17 height 17
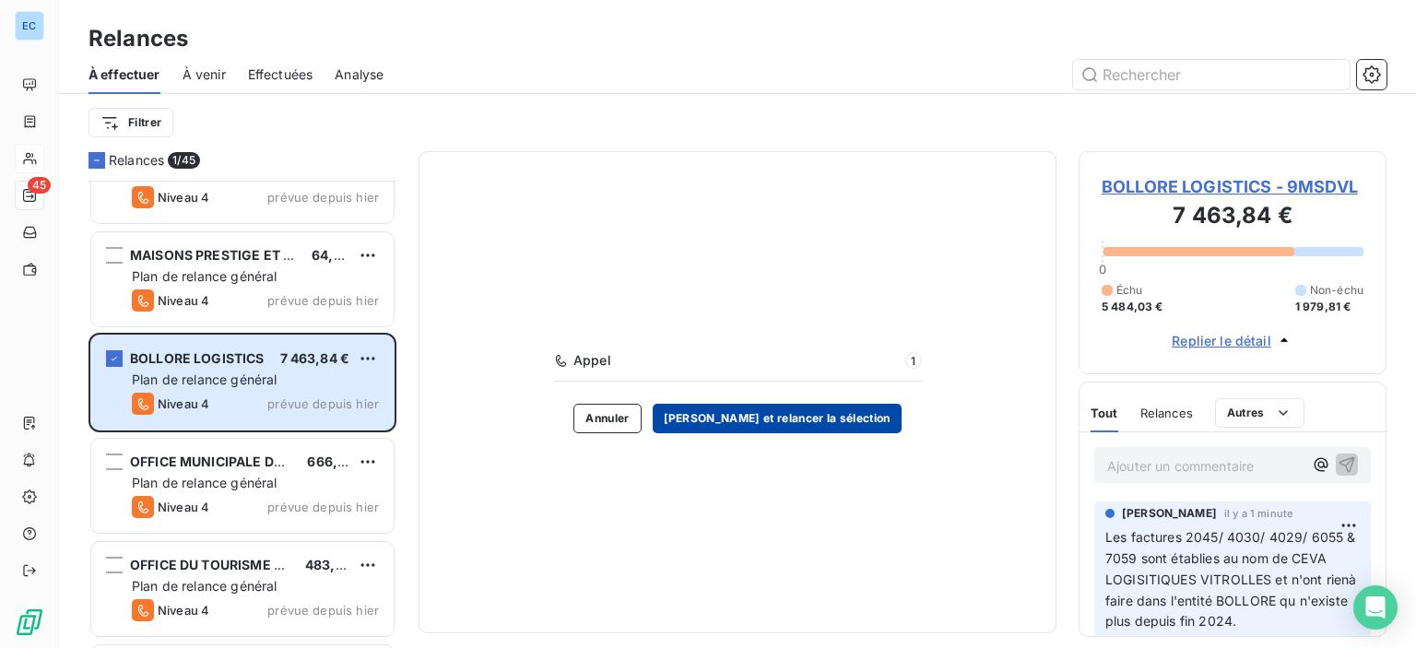
click at [798, 419] on button "[PERSON_NAME] et relancer la sélection" at bounding box center [777, 418] width 249 height 29
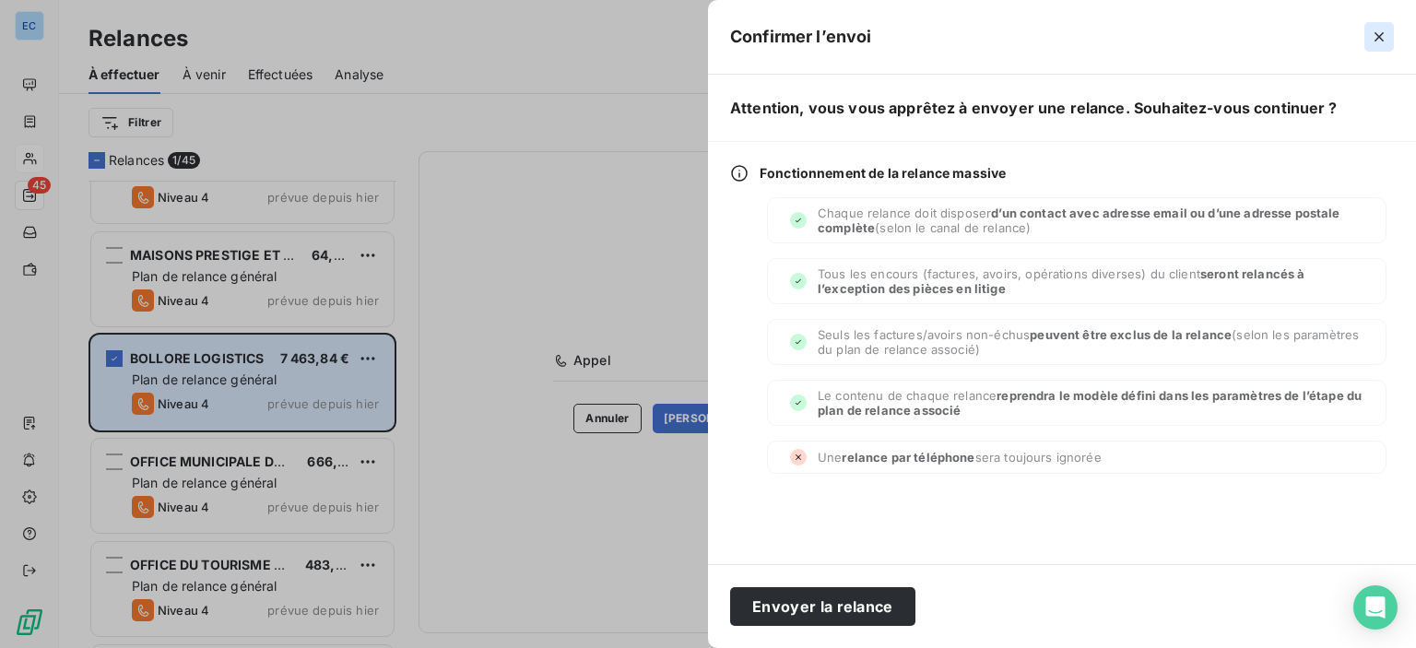
click at [1384, 35] on icon "button" at bounding box center [1379, 37] width 18 height 18
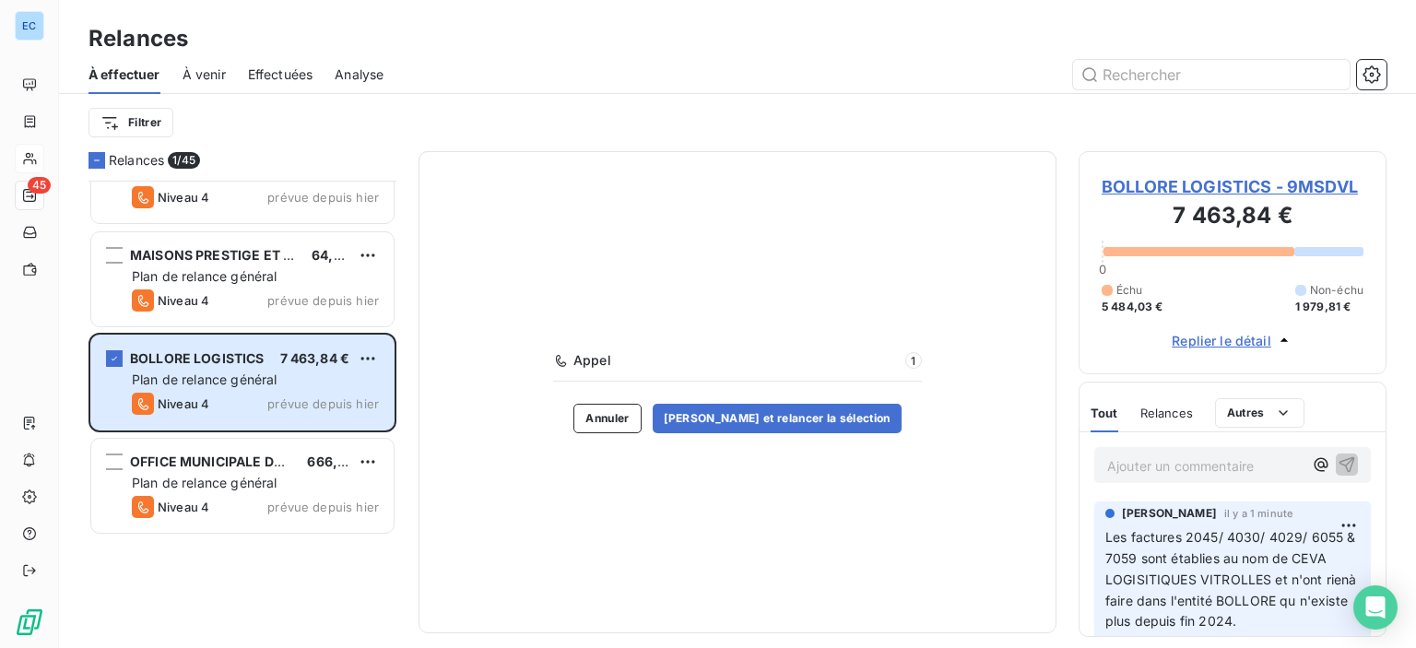
scroll to position [1844, 0]
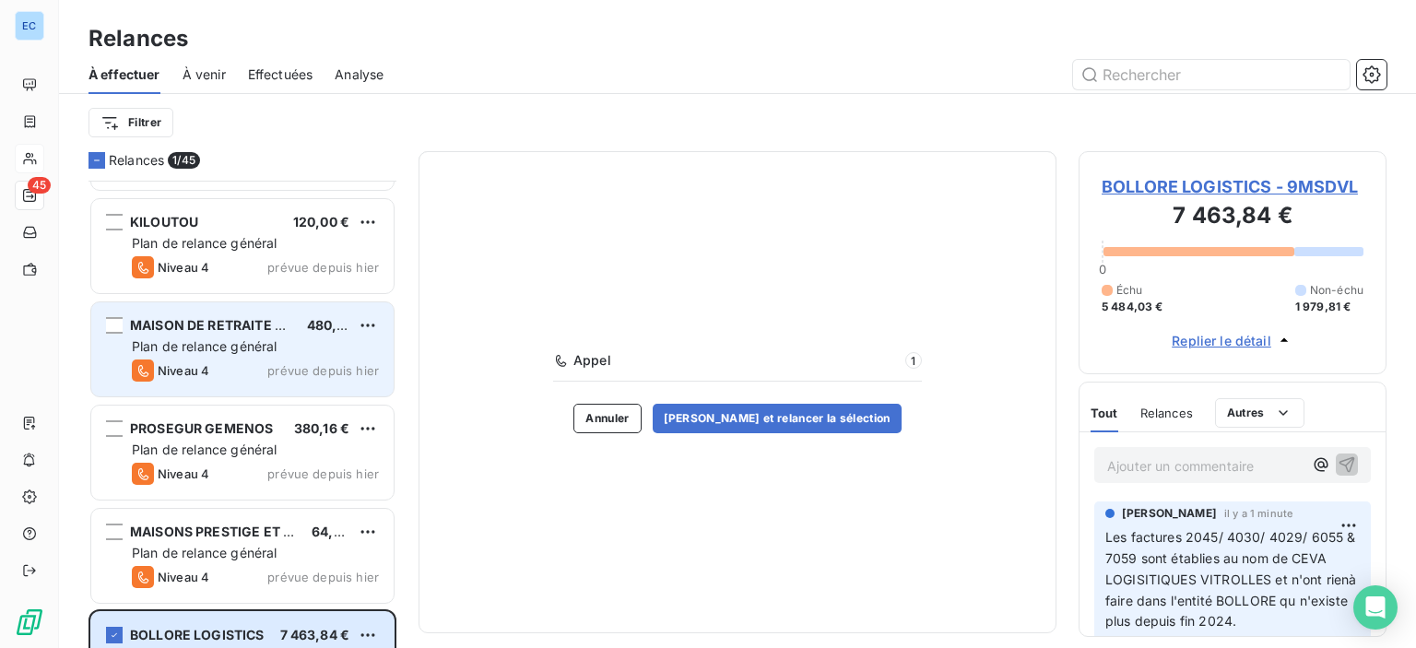
click at [202, 353] on div "Plan de relance général" at bounding box center [255, 346] width 247 height 18
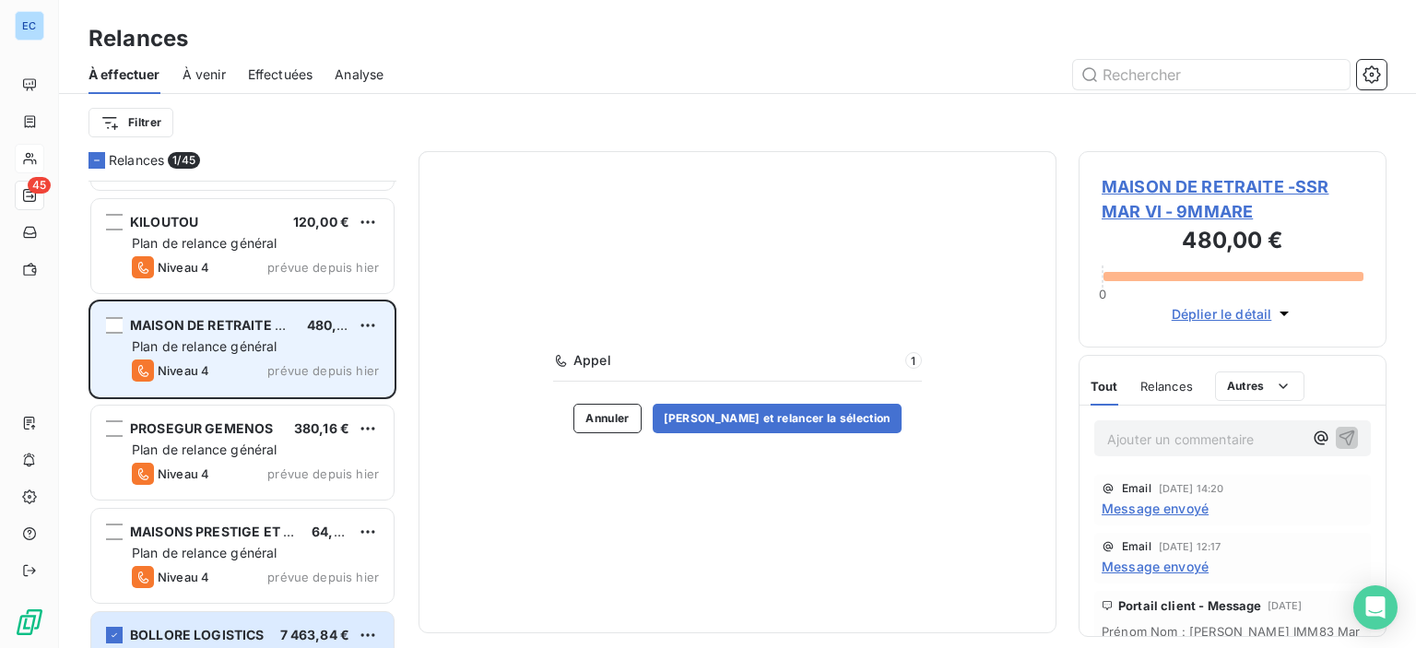
click at [227, 340] on span "Plan de relance général" at bounding box center [204, 346] width 145 height 16
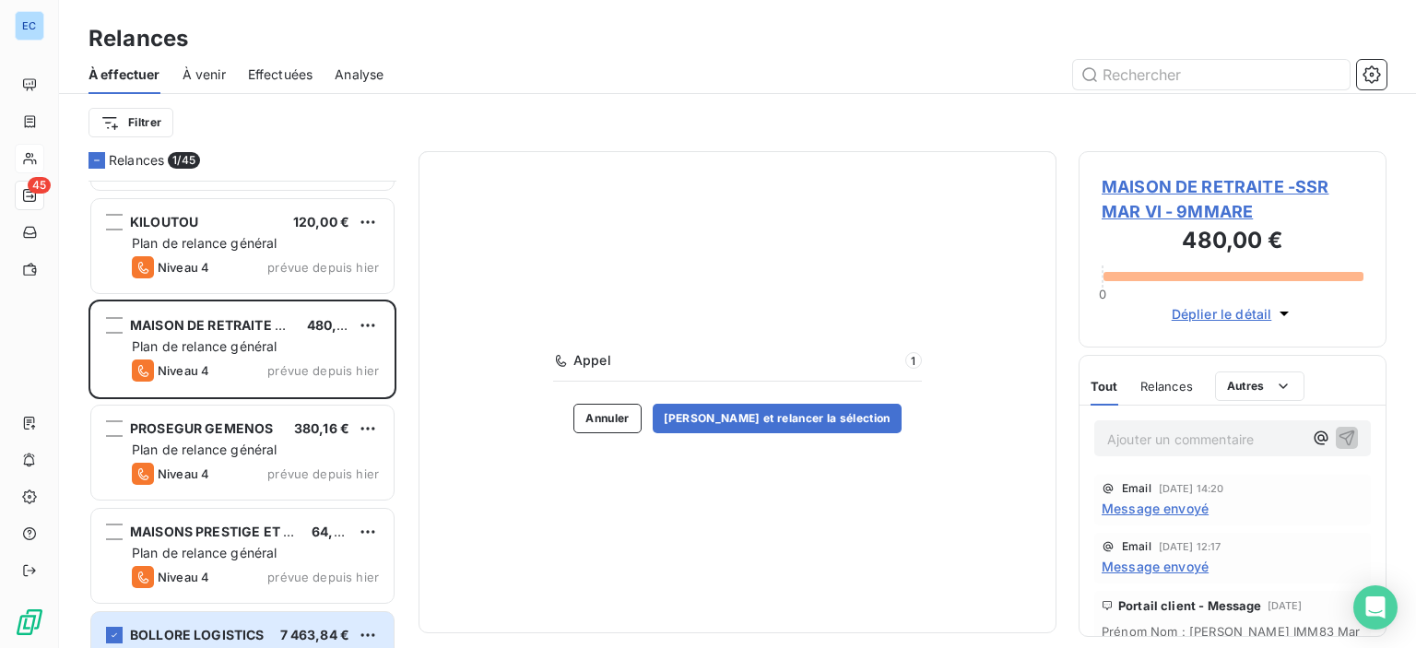
click at [1183, 183] on span "MAISON DE RETRAITE -SSR MAR VI - 9MMARE" at bounding box center [1233, 199] width 262 height 50
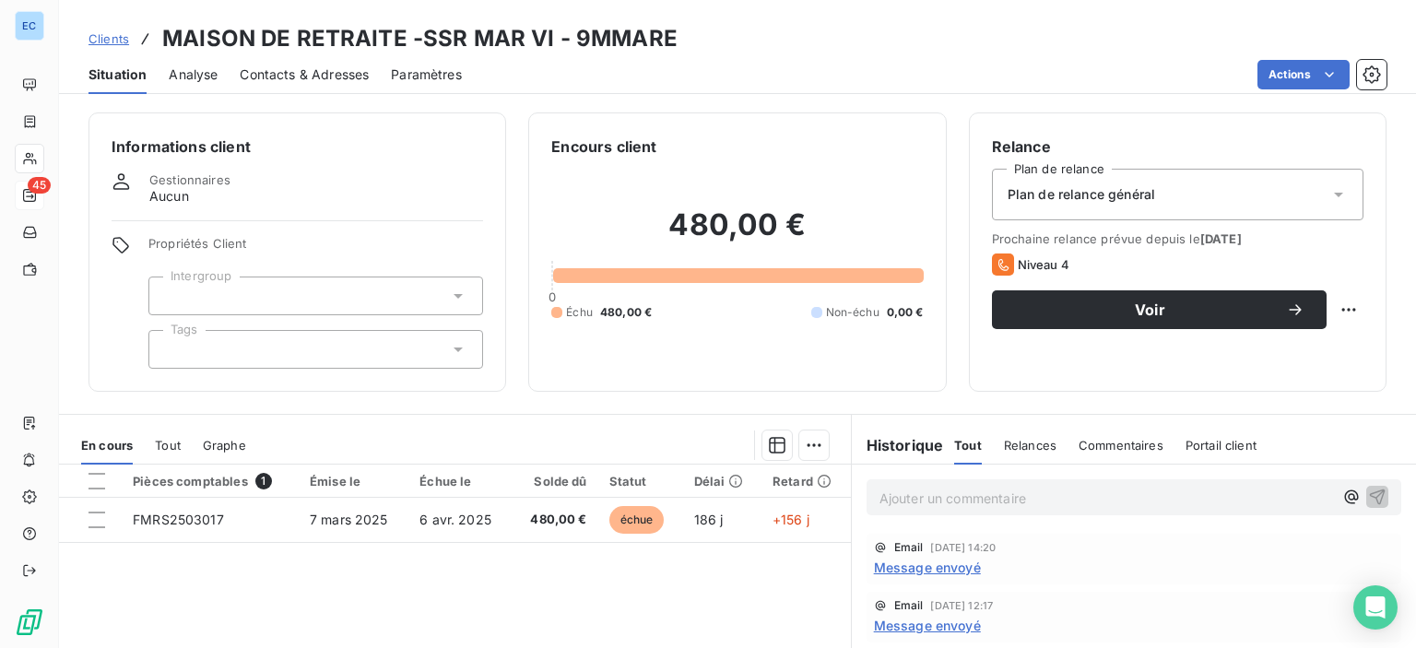
scroll to position [225, 0]
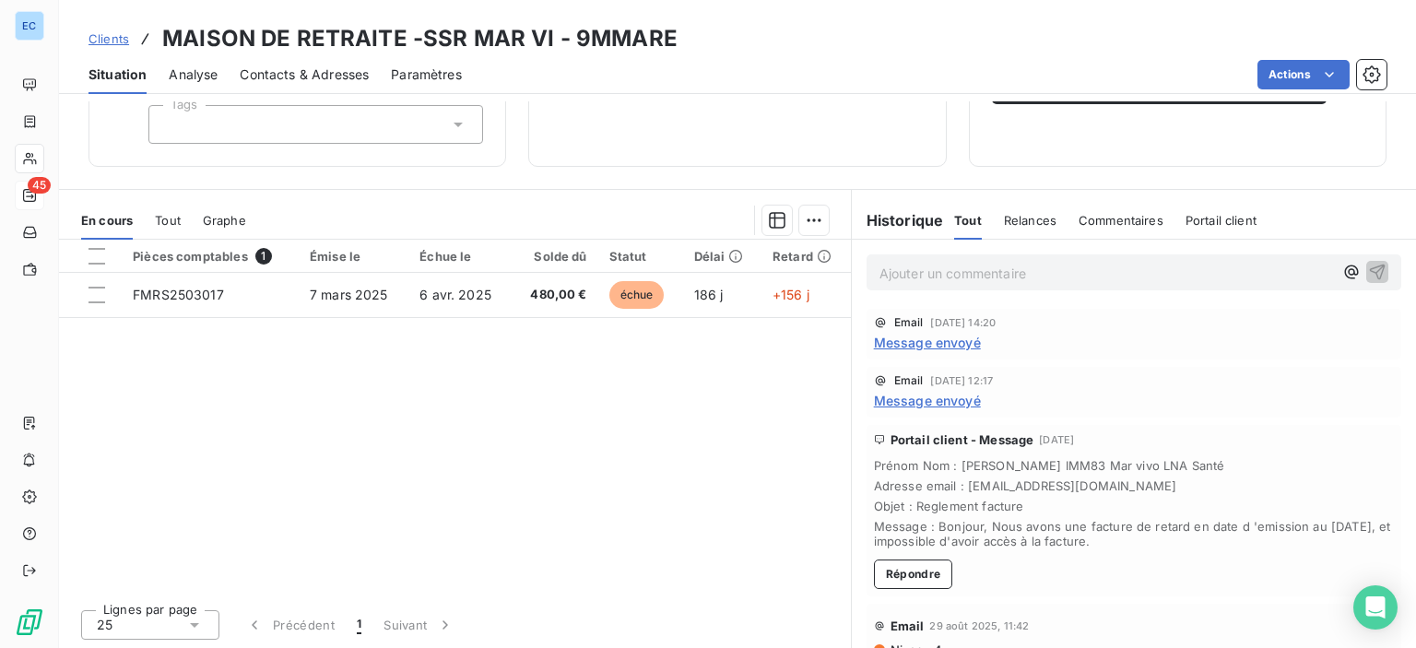
click at [1112, 220] on span "Commentaires" at bounding box center [1121, 220] width 85 height 15
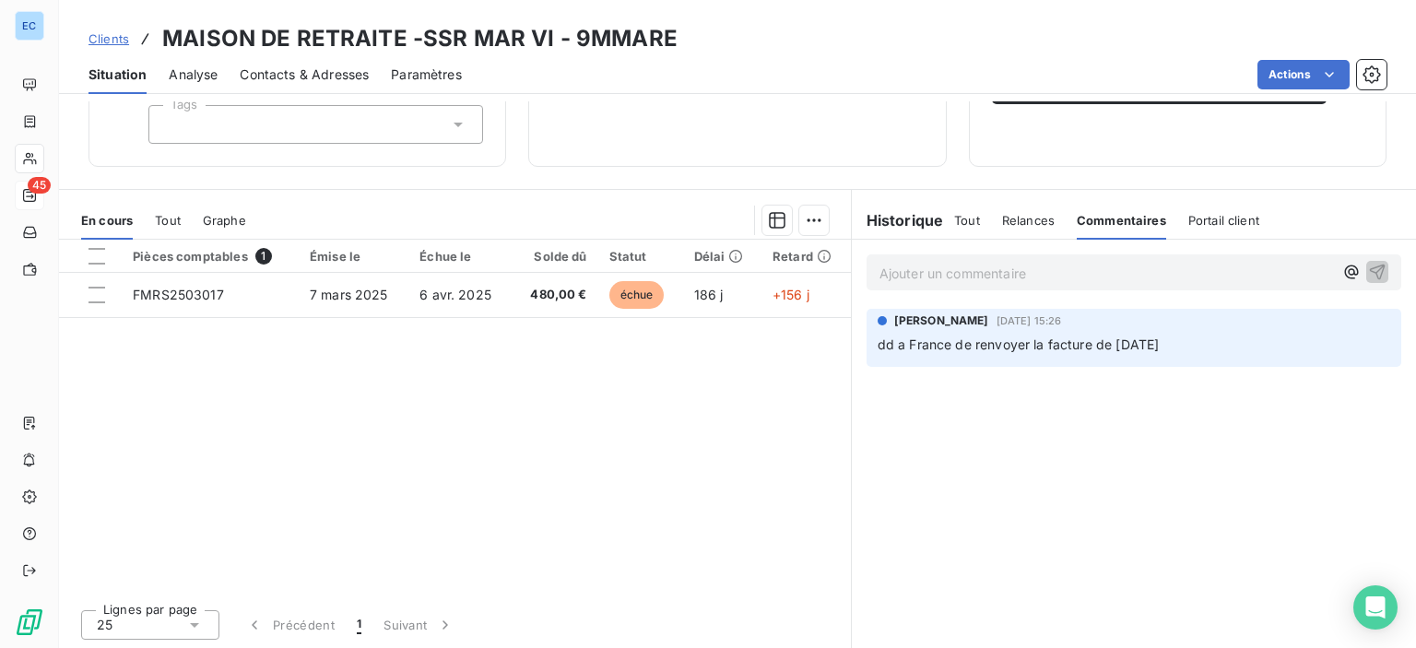
click at [932, 281] on p "Ajouter un commentaire ﻿" at bounding box center [1106, 273] width 454 height 23
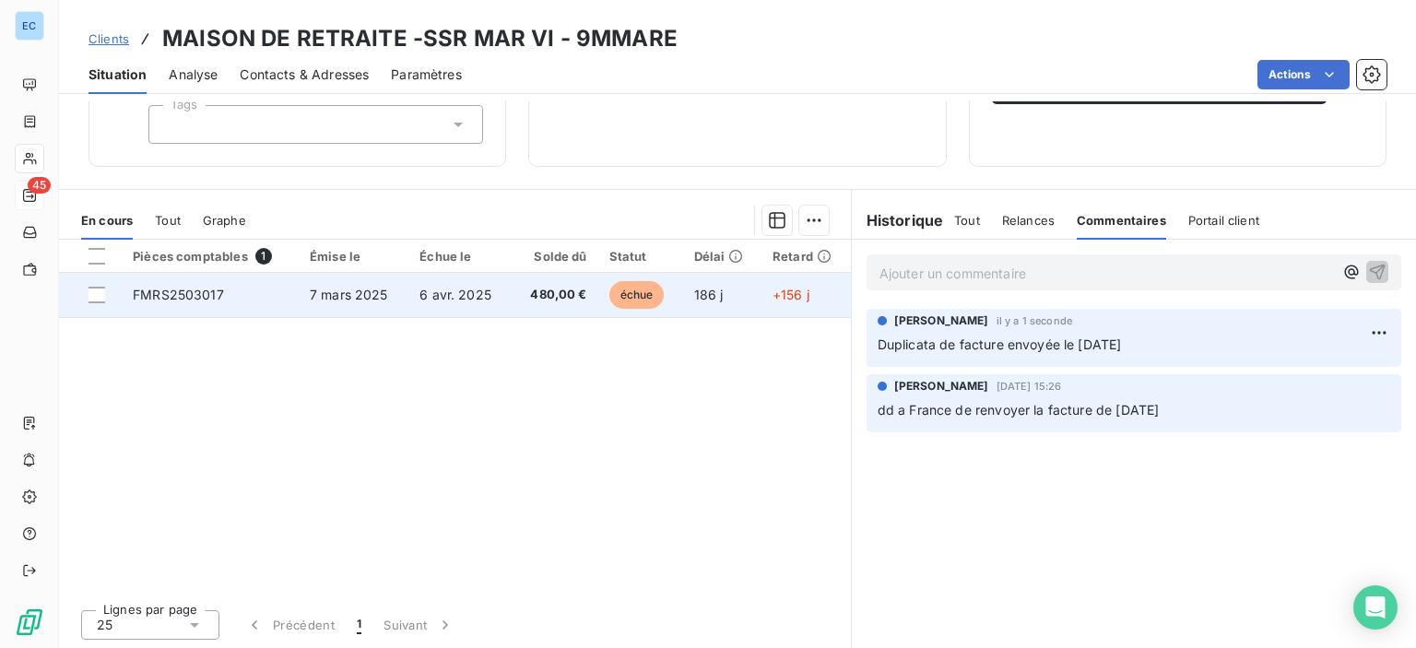
click at [531, 298] on span "480,00 €" at bounding box center [555, 295] width 65 height 18
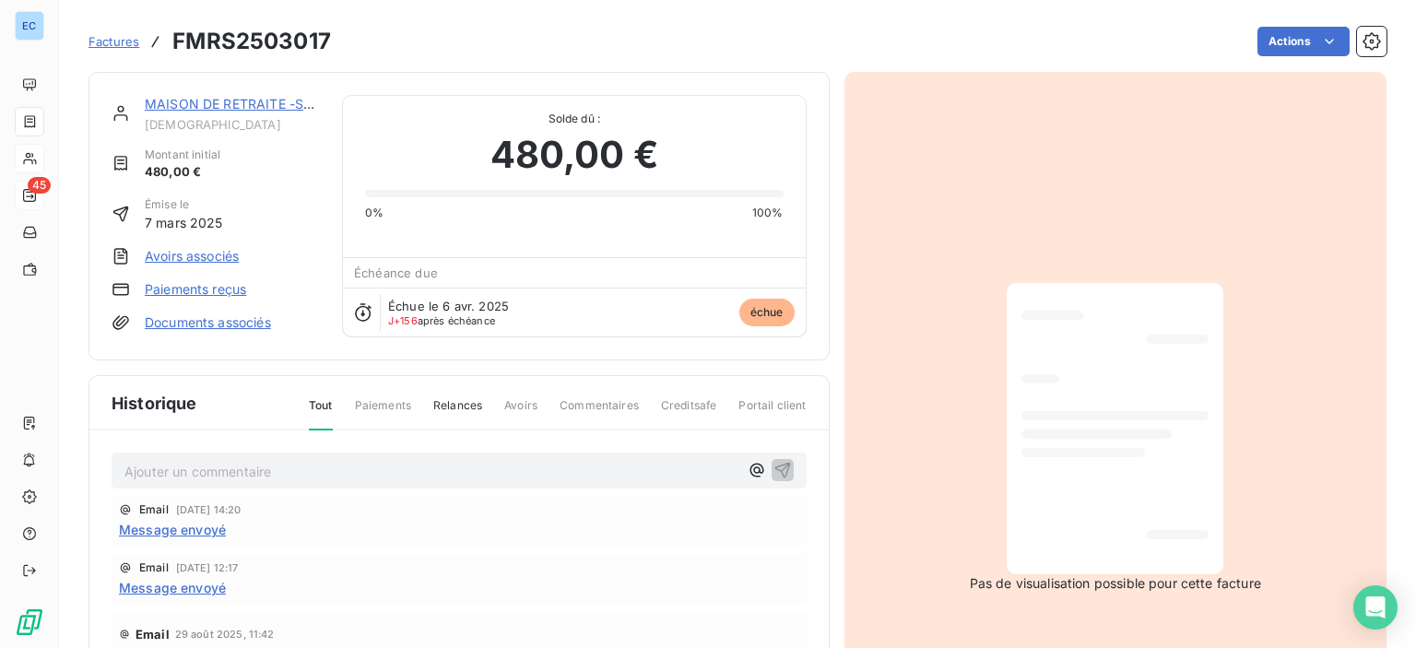
click at [180, 478] on p "Ajouter un commentaire ﻿" at bounding box center [431, 471] width 614 height 23
click at [773, 464] on icon "button" at bounding box center [782, 469] width 18 height 18
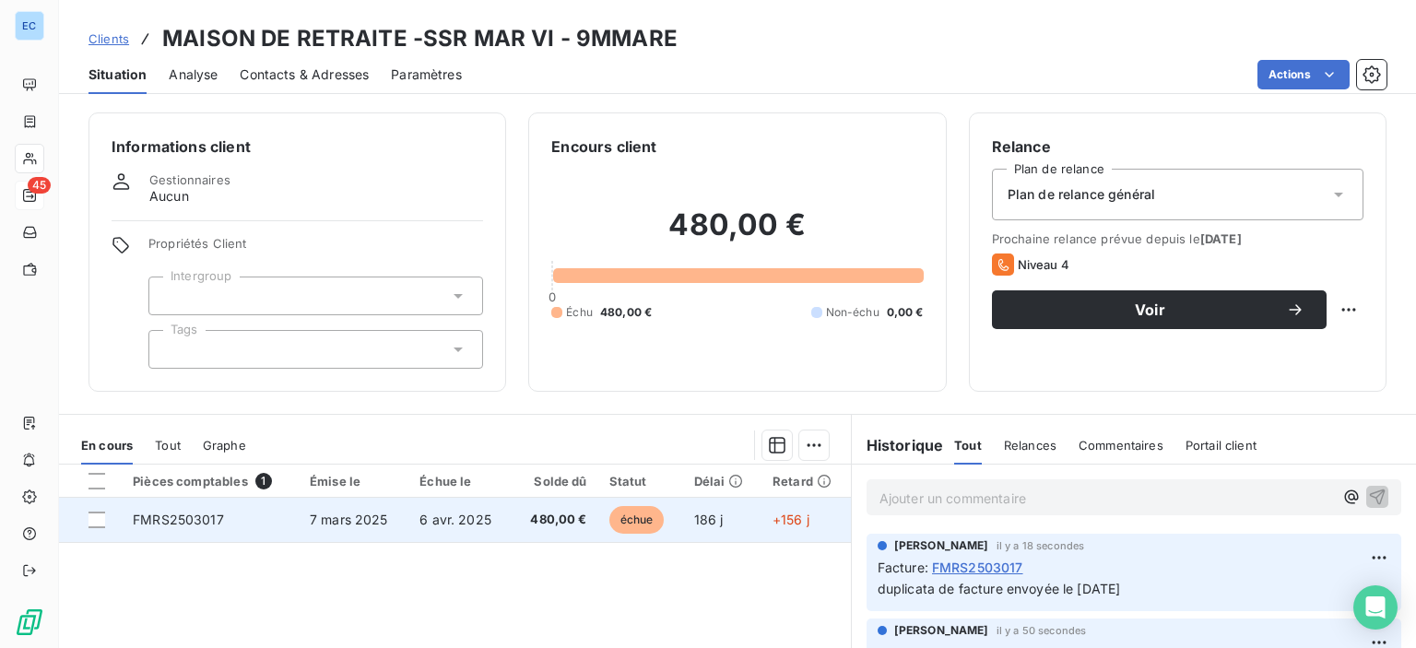
click at [536, 523] on span "480,00 €" at bounding box center [555, 520] width 65 height 18
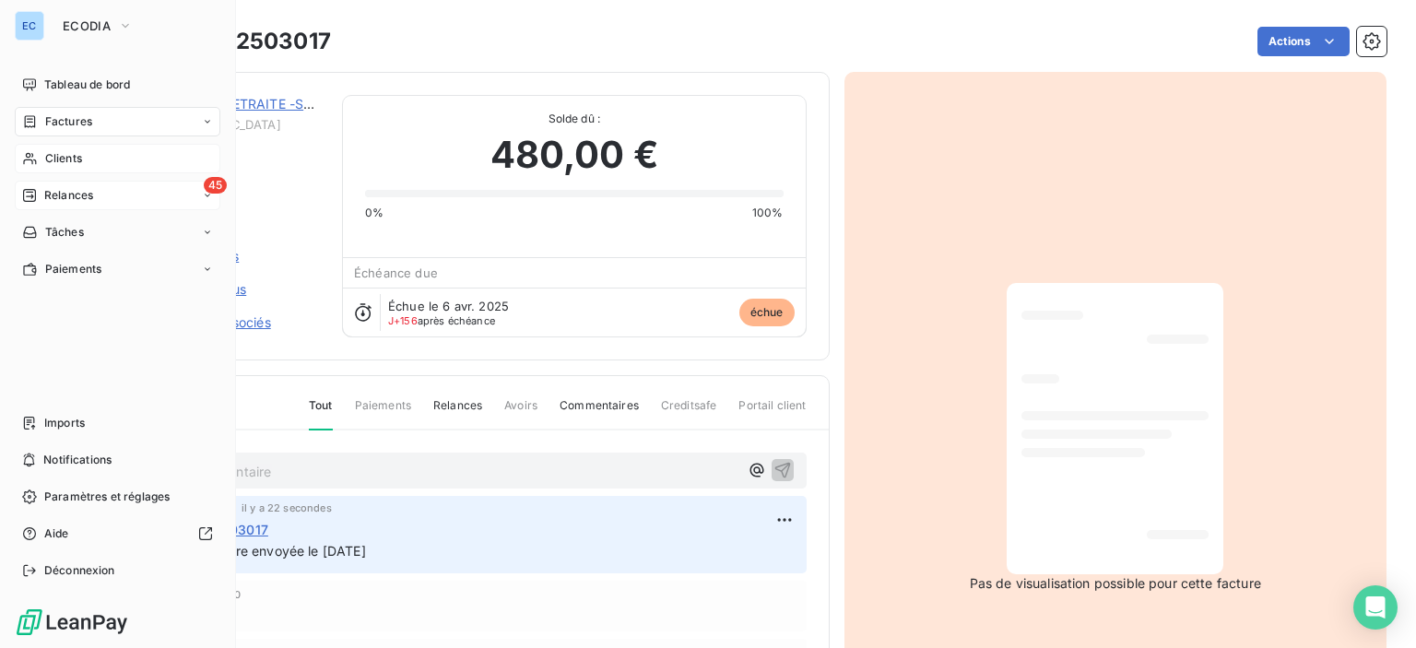
click at [98, 195] on div "45 Relances" at bounding box center [118, 195] width 206 height 29
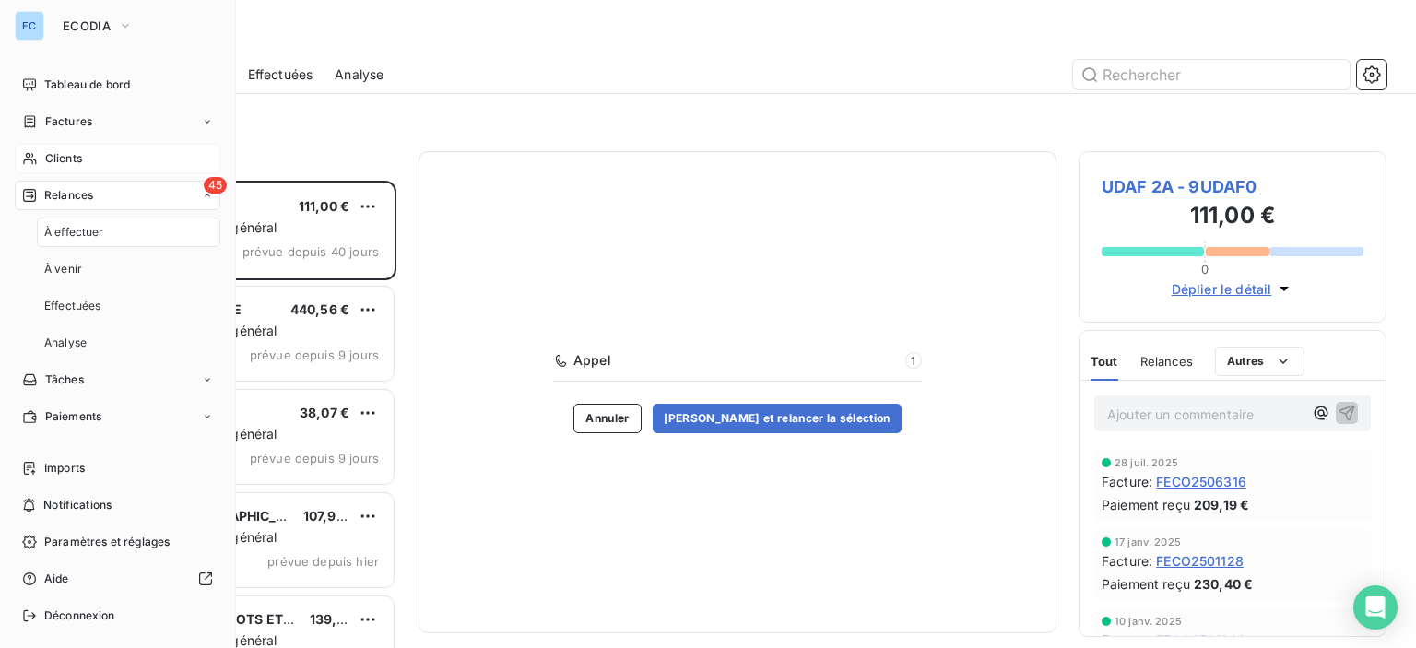
scroll to position [454, 293]
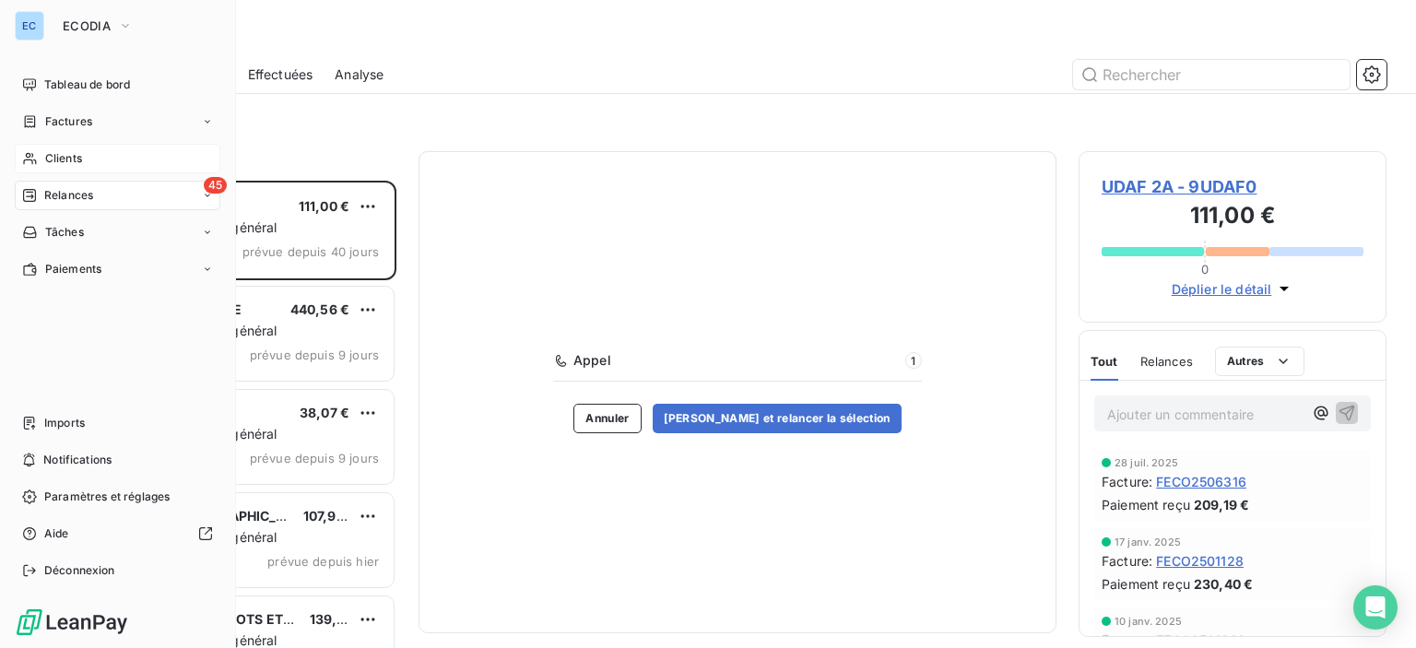
click at [207, 187] on span "45" at bounding box center [215, 185] width 23 height 17
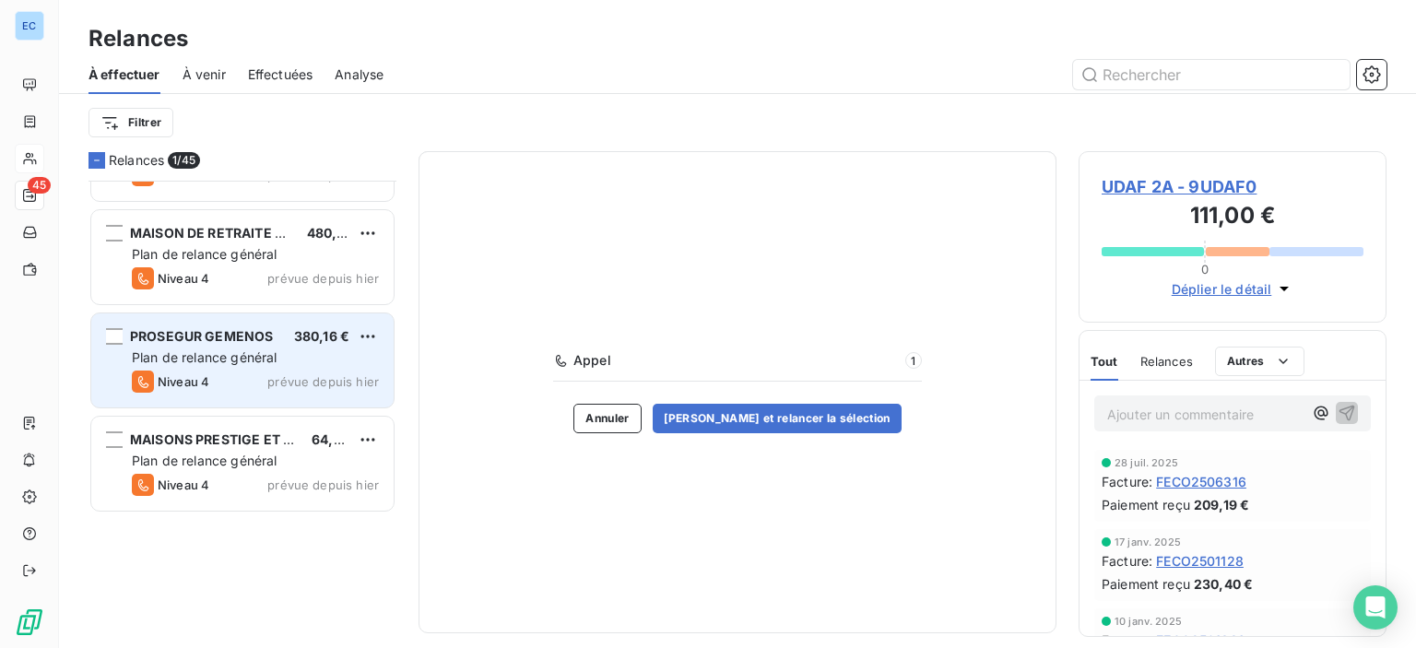
scroll to position [1659, 0]
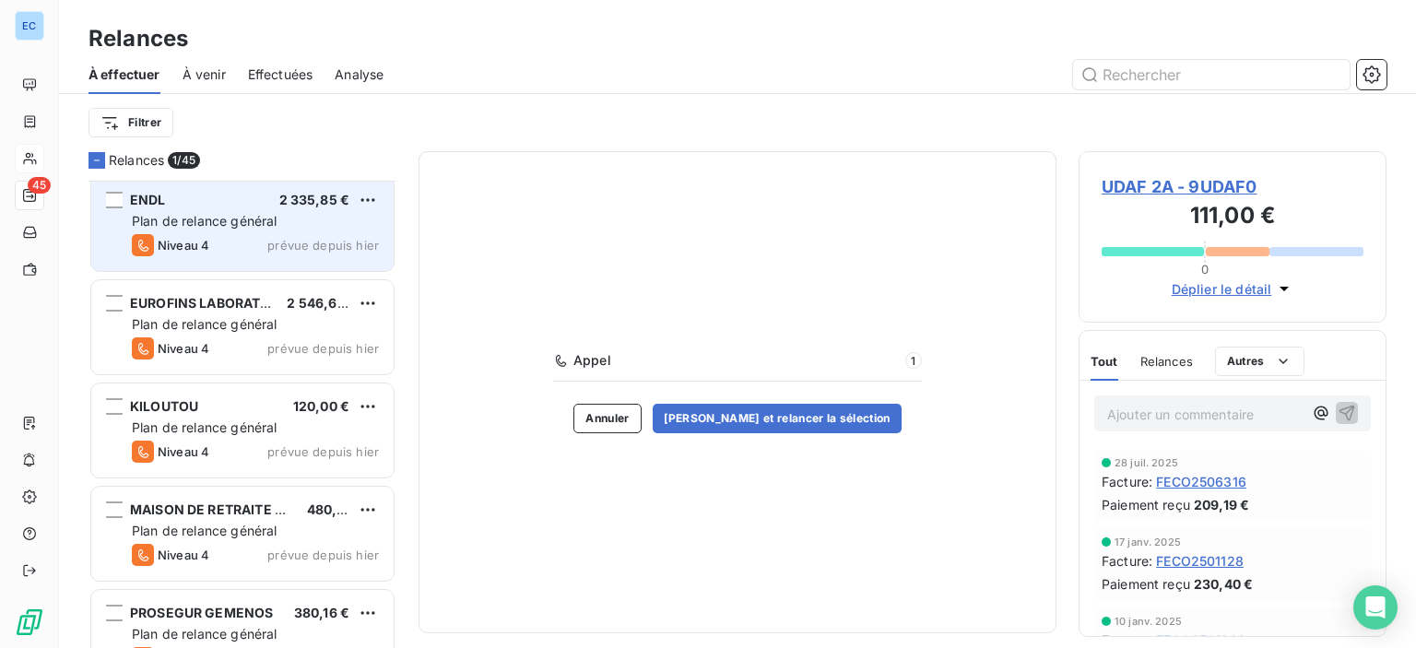
click at [209, 224] on span "Plan de relance général" at bounding box center [204, 221] width 145 height 16
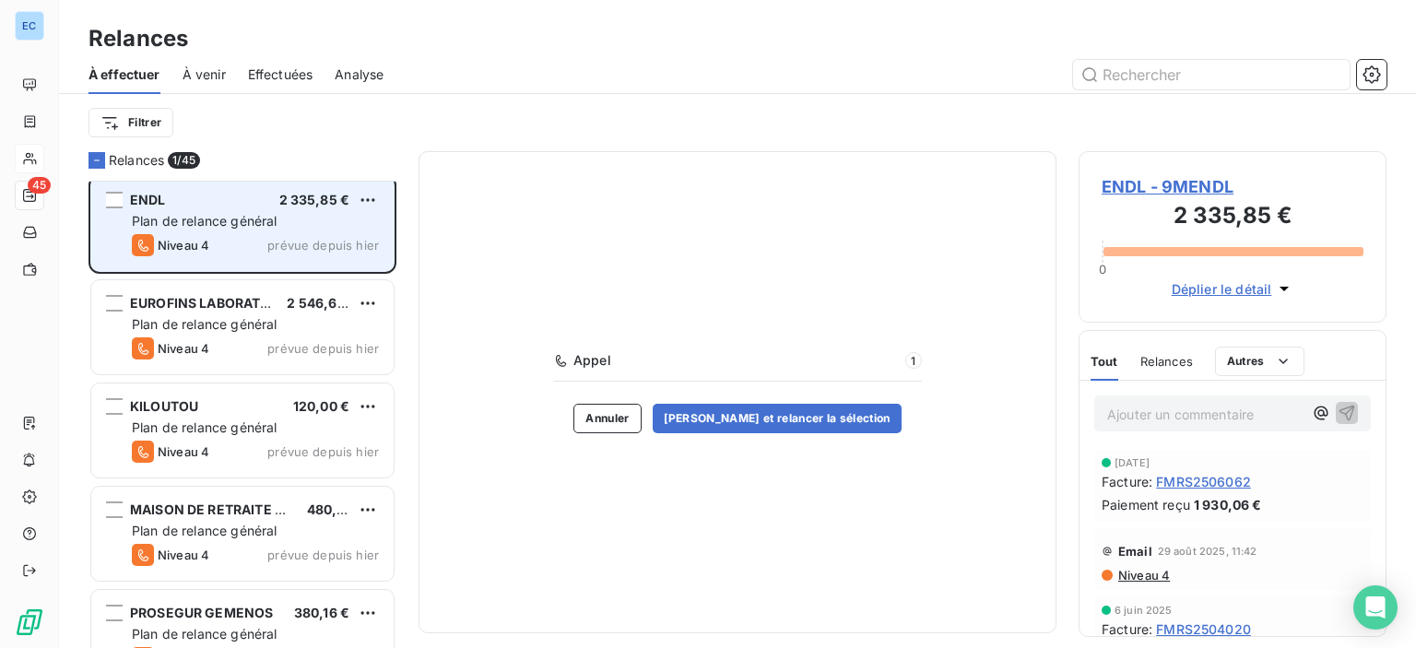
click at [180, 212] on div "Plan de relance général" at bounding box center [255, 221] width 247 height 18
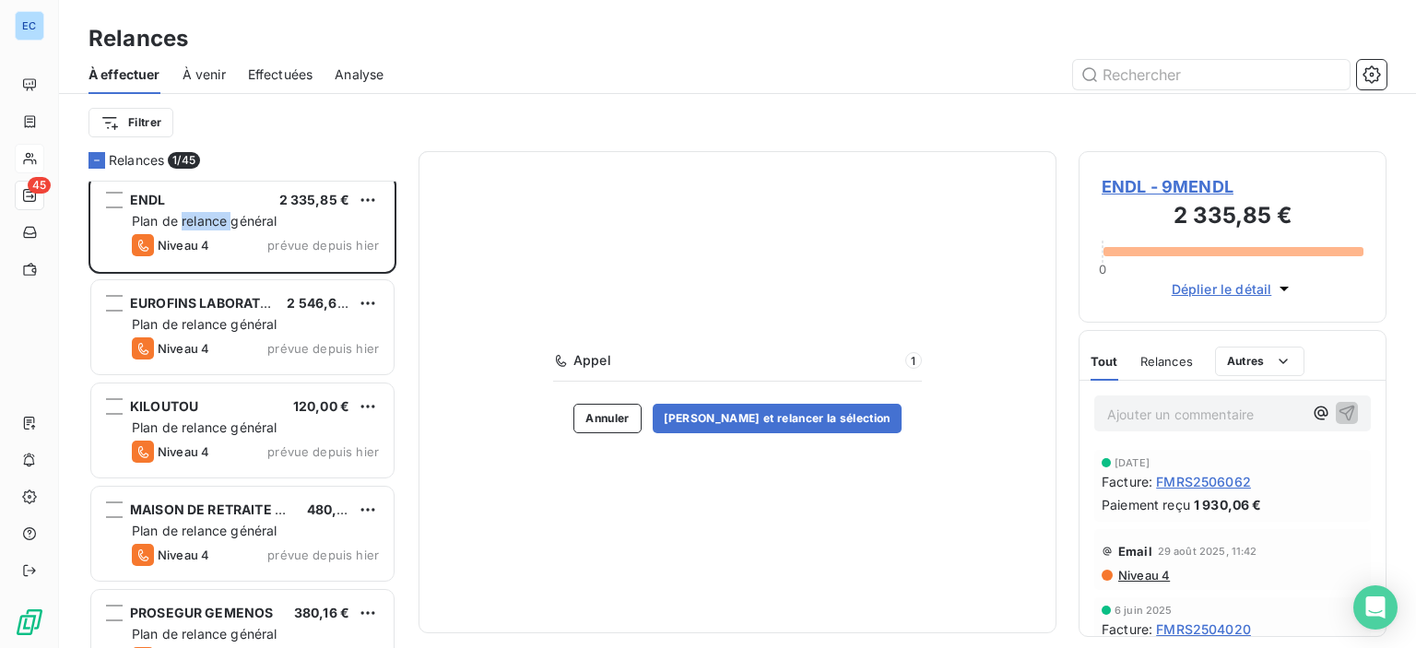
click at [1185, 283] on span "Déplier le détail" at bounding box center [1222, 288] width 100 height 19
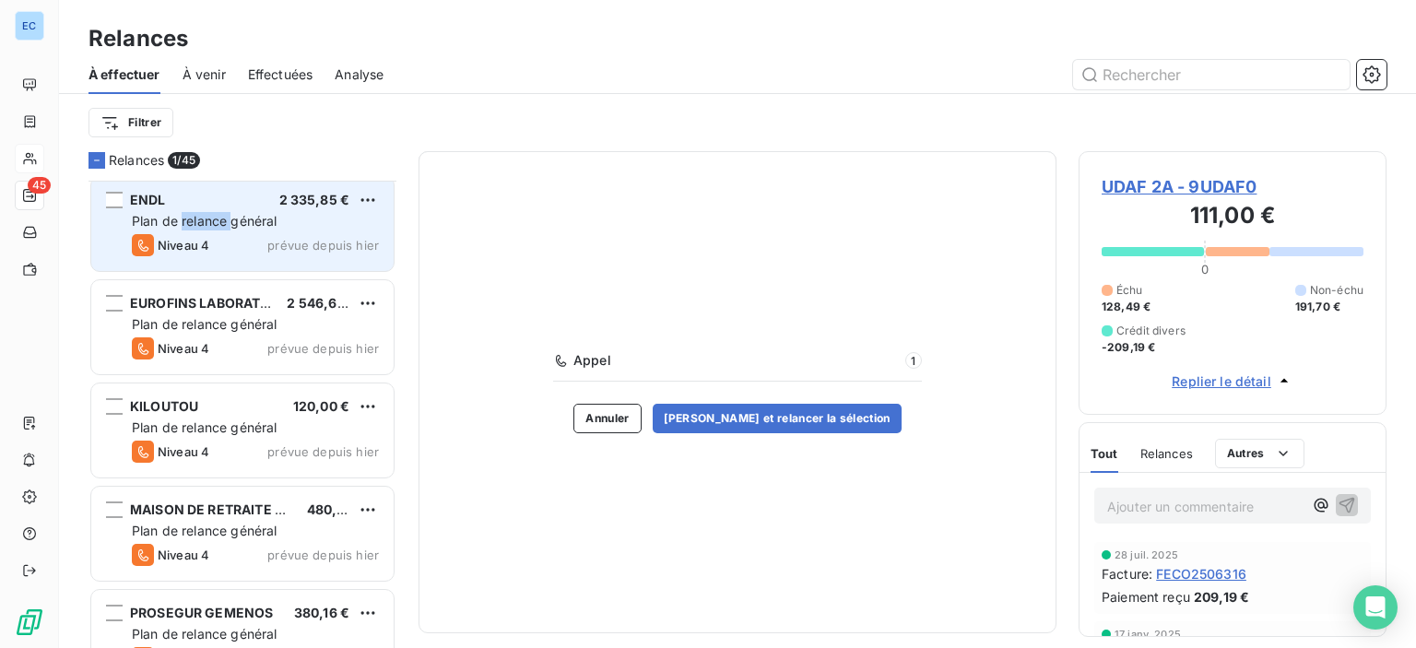
click at [620, 411] on button "Annuler" at bounding box center [606, 418] width 67 height 29
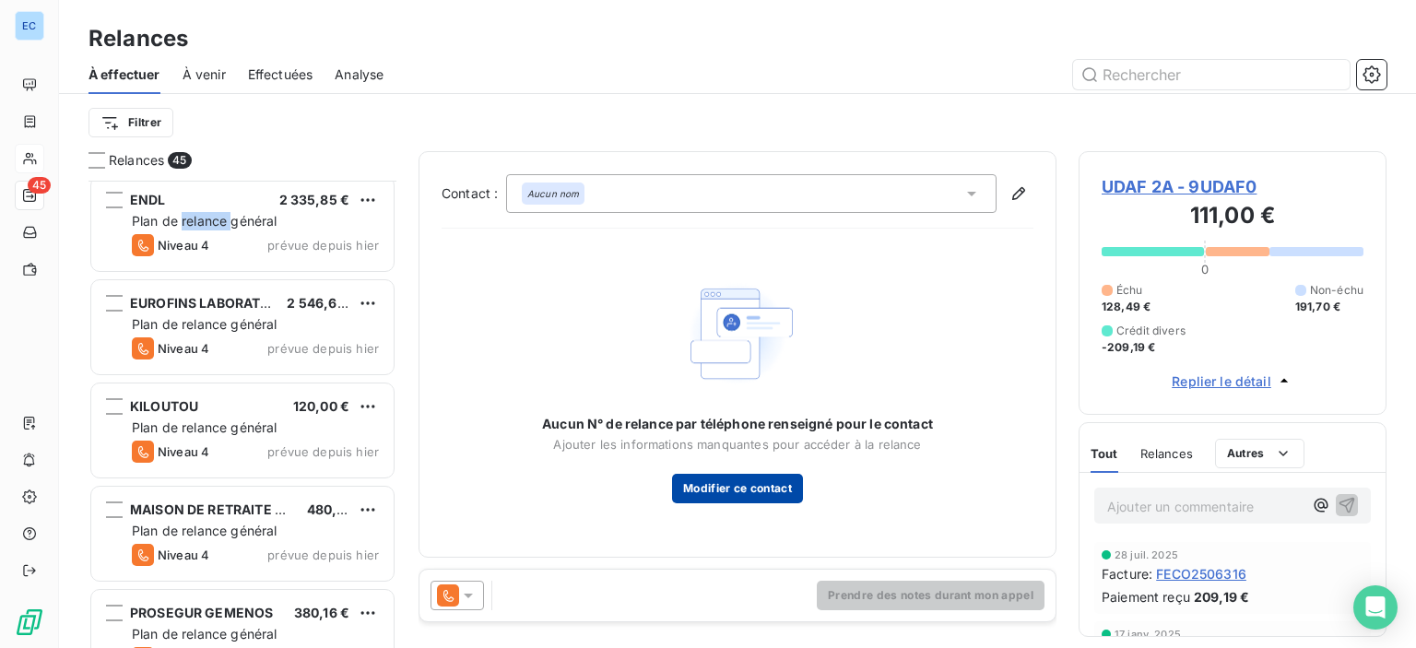
click at [710, 498] on button "Modifier ce contact" at bounding box center [737, 488] width 131 height 29
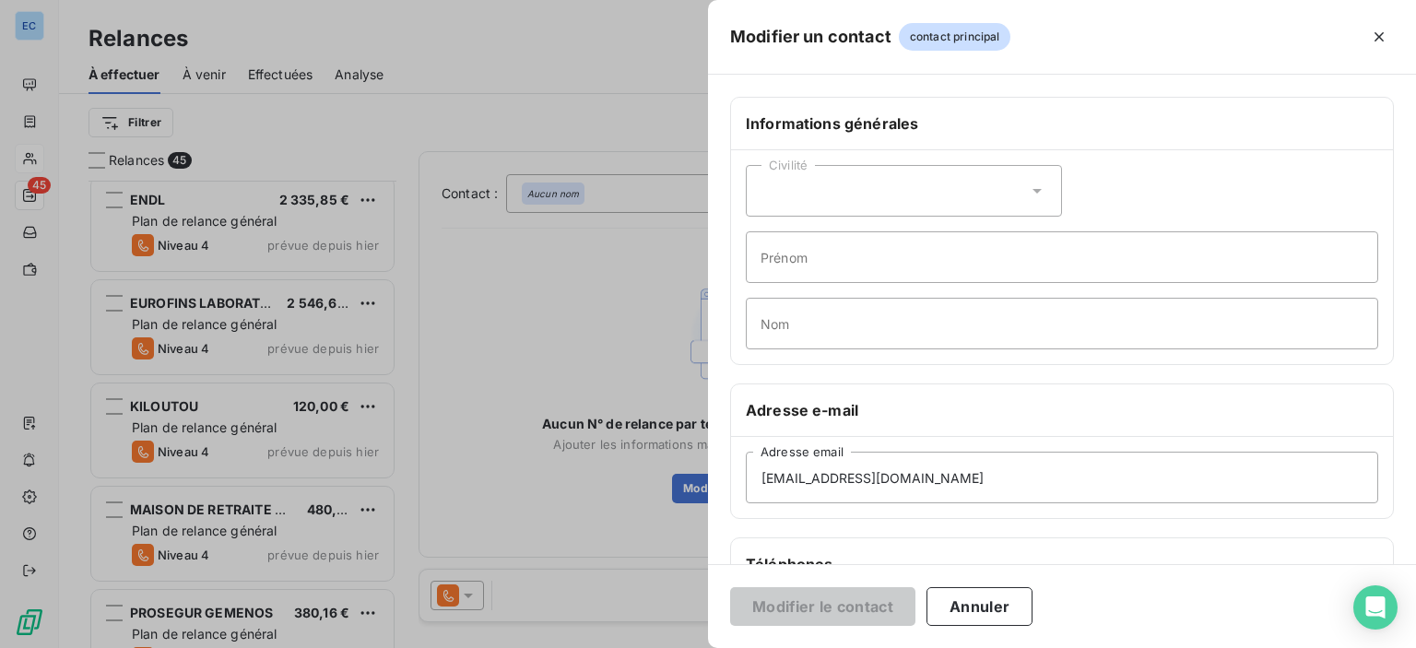
click at [183, 206] on div at bounding box center [708, 324] width 1416 height 648
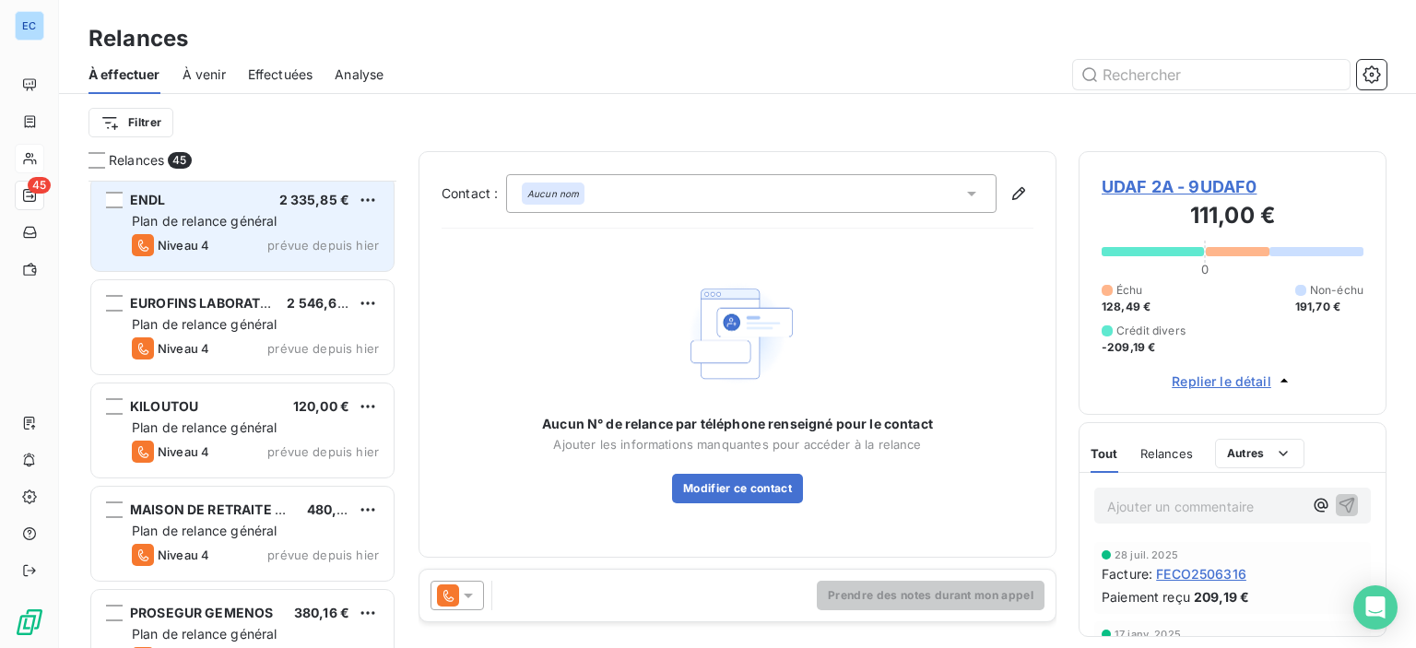
click at [105, 186] on div "ENDL 2 335,85 € Plan de relance général [PERSON_NAME] 4 prévue depuis [DATE]" at bounding box center [242, 224] width 302 height 94
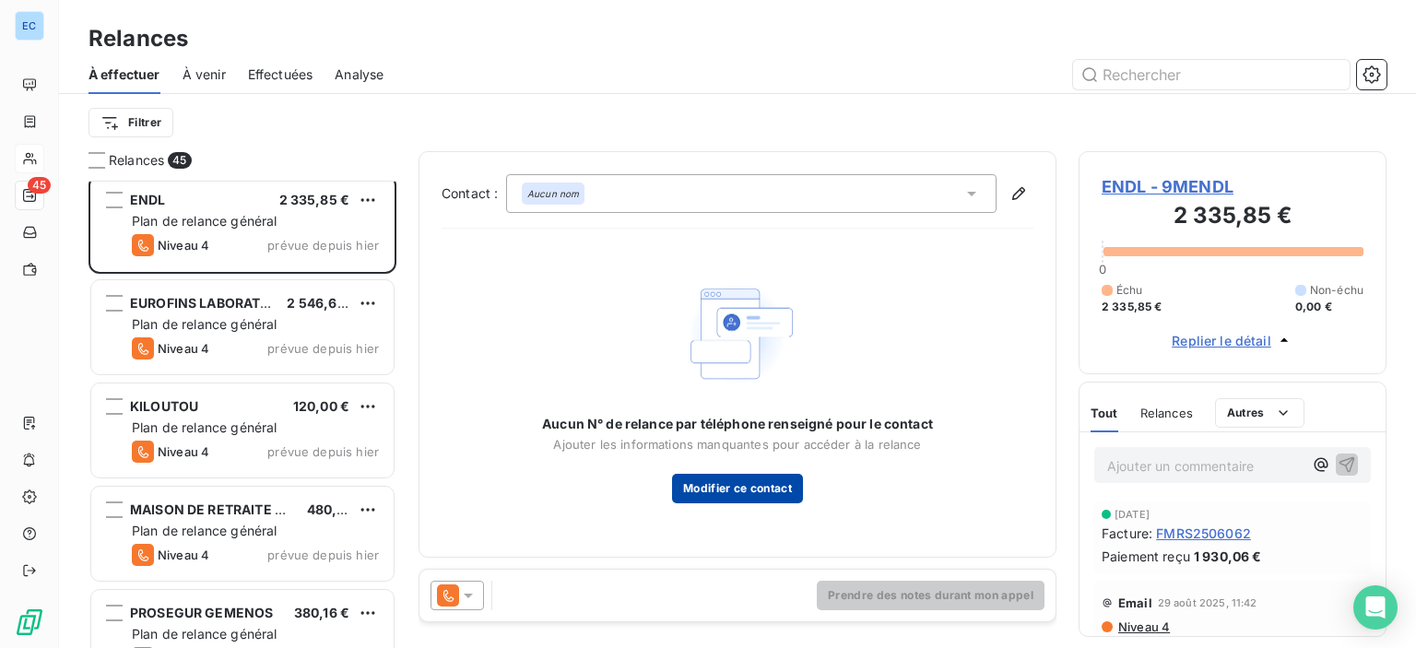
click at [713, 490] on button "Modifier ce contact" at bounding box center [737, 488] width 131 height 29
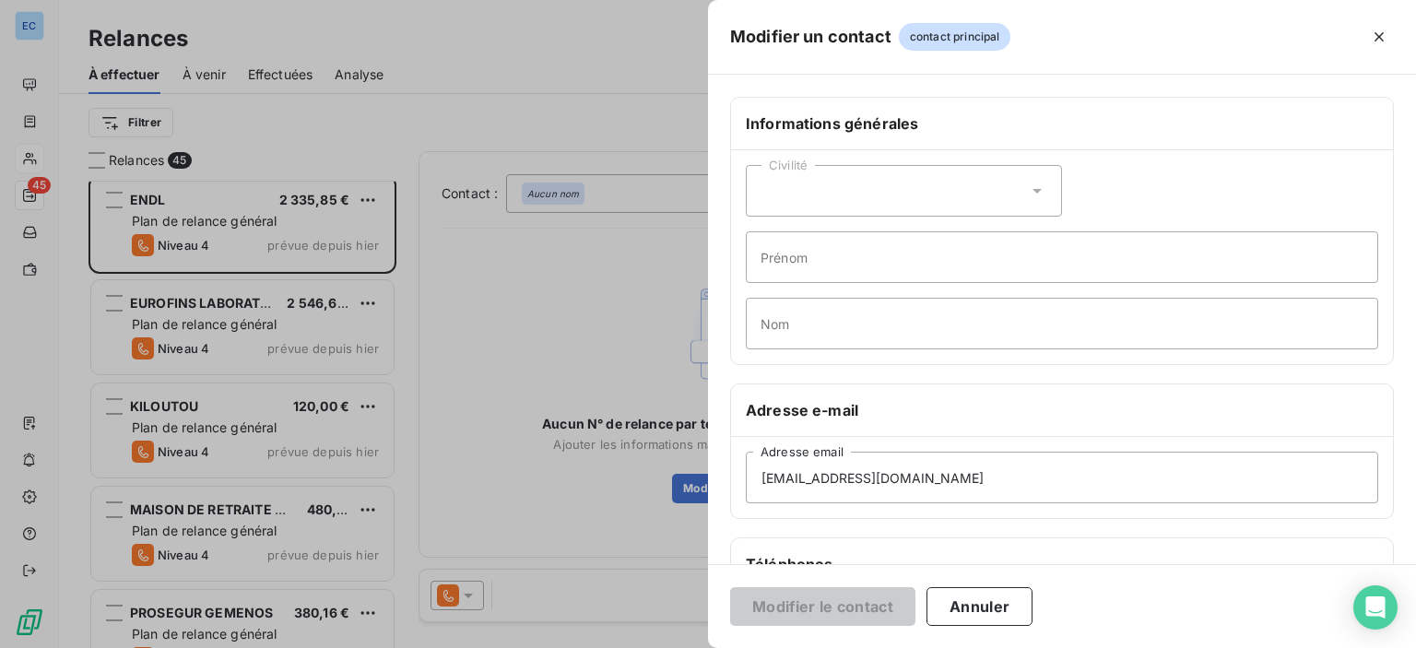
click at [1028, 191] on icon at bounding box center [1037, 191] width 18 height 18
click at [1375, 41] on icon "button" at bounding box center [1379, 37] width 18 height 18
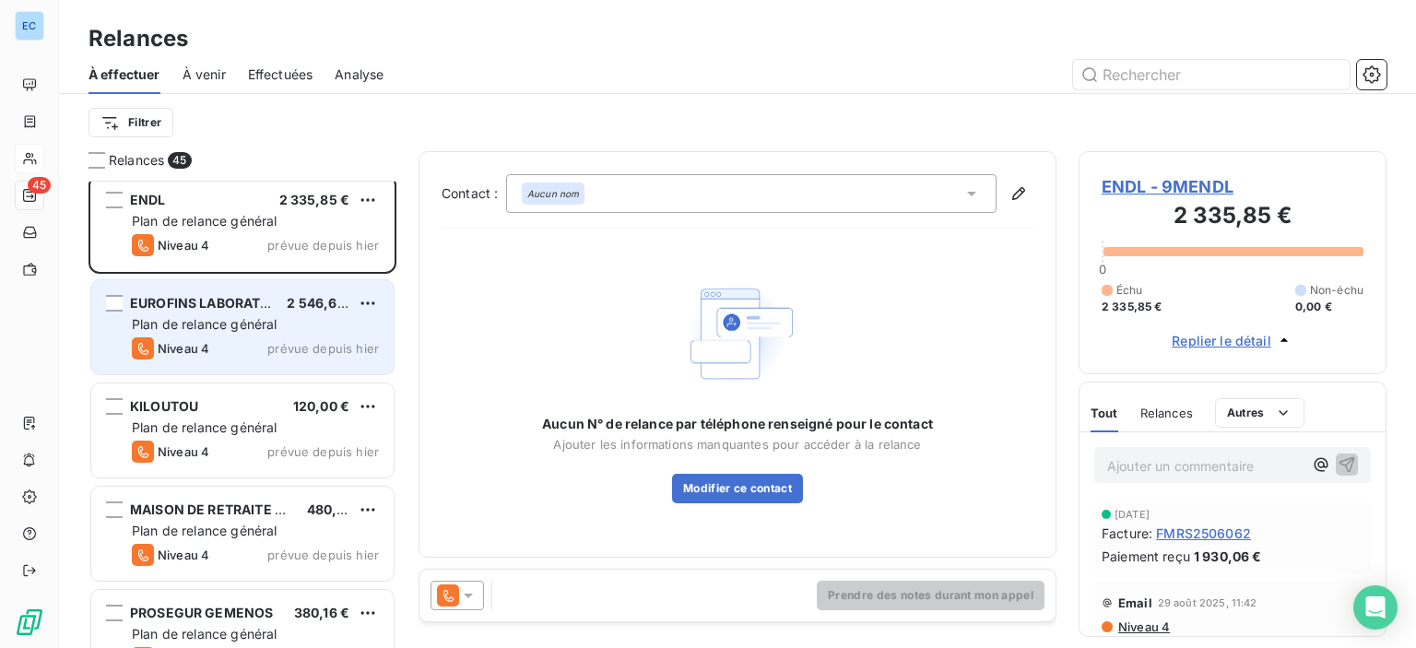
scroll to position [1844, 0]
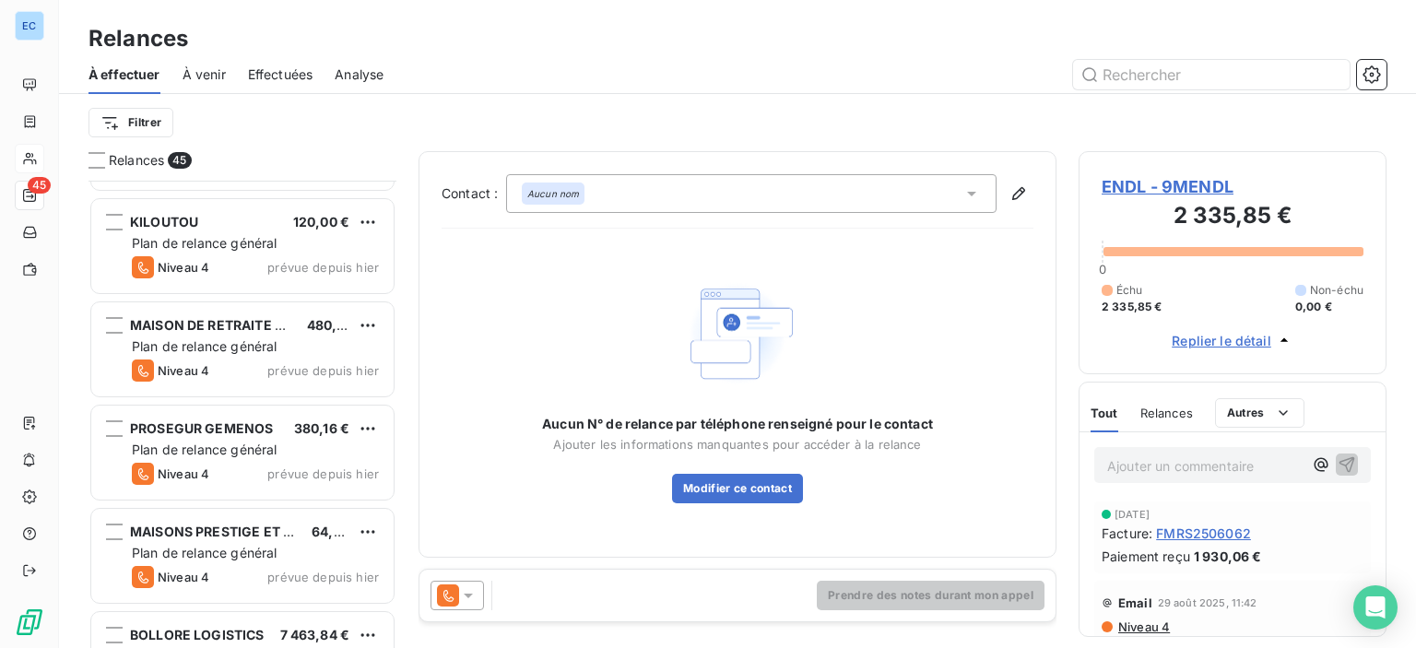
click at [1219, 221] on h3 "2 335,85 €" at bounding box center [1233, 217] width 262 height 37
click at [1169, 192] on span "ENDL - 9MENDL" at bounding box center [1233, 186] width 262 height 25
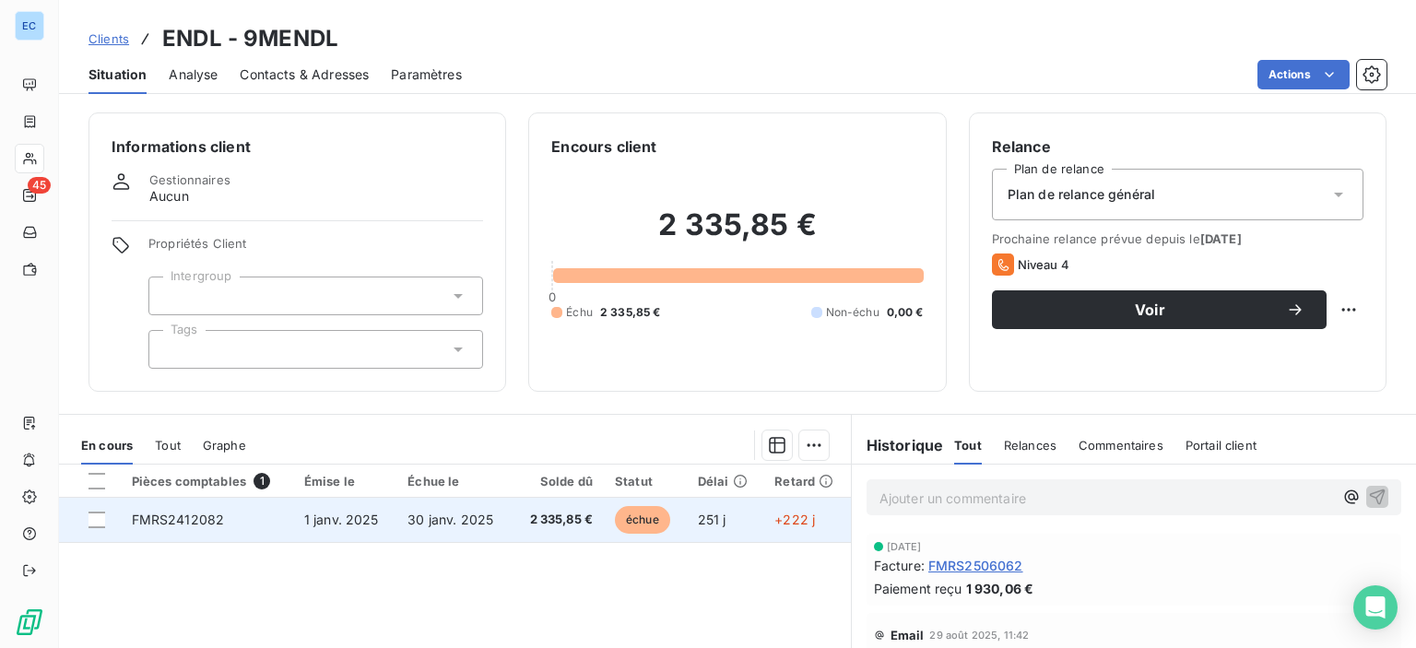
click at [513, 526] on td "2 335,85 €" at bounding box center [558, 520] width 91 height 44
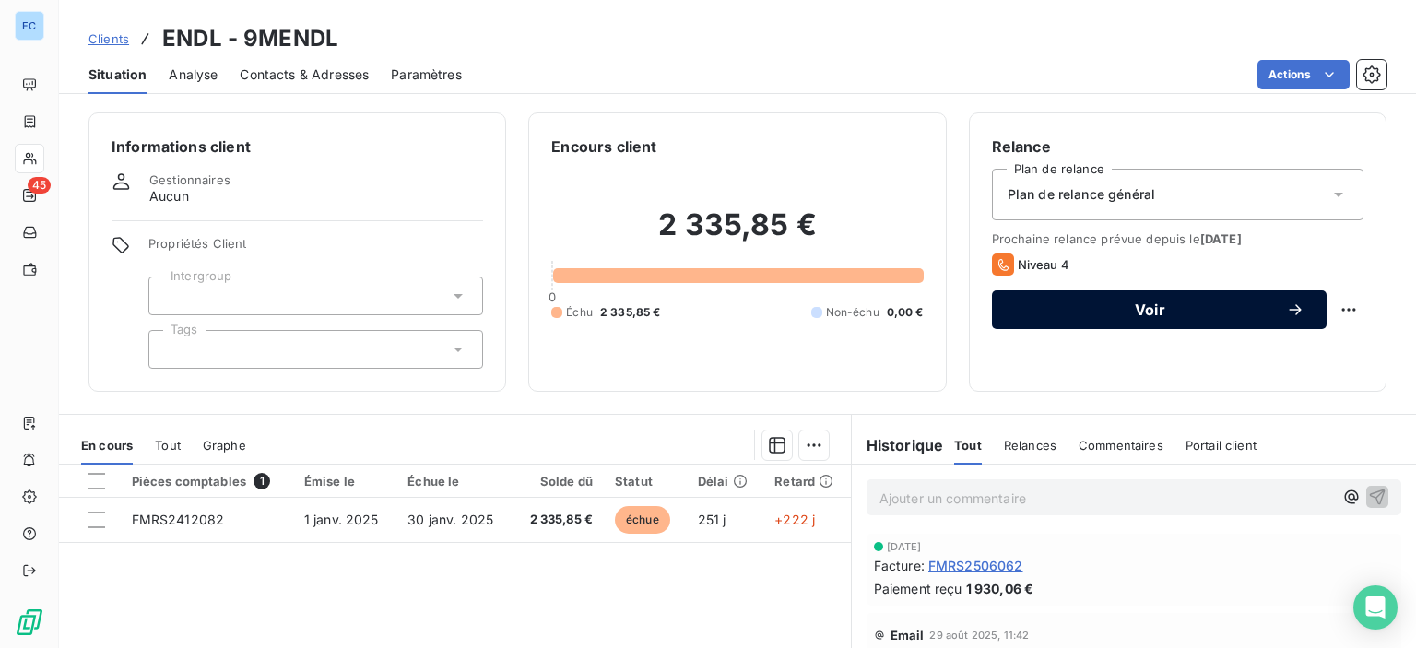
click at [1116, 309] on span "Voir" at bounding box center [1150, 309] width 272 height 15
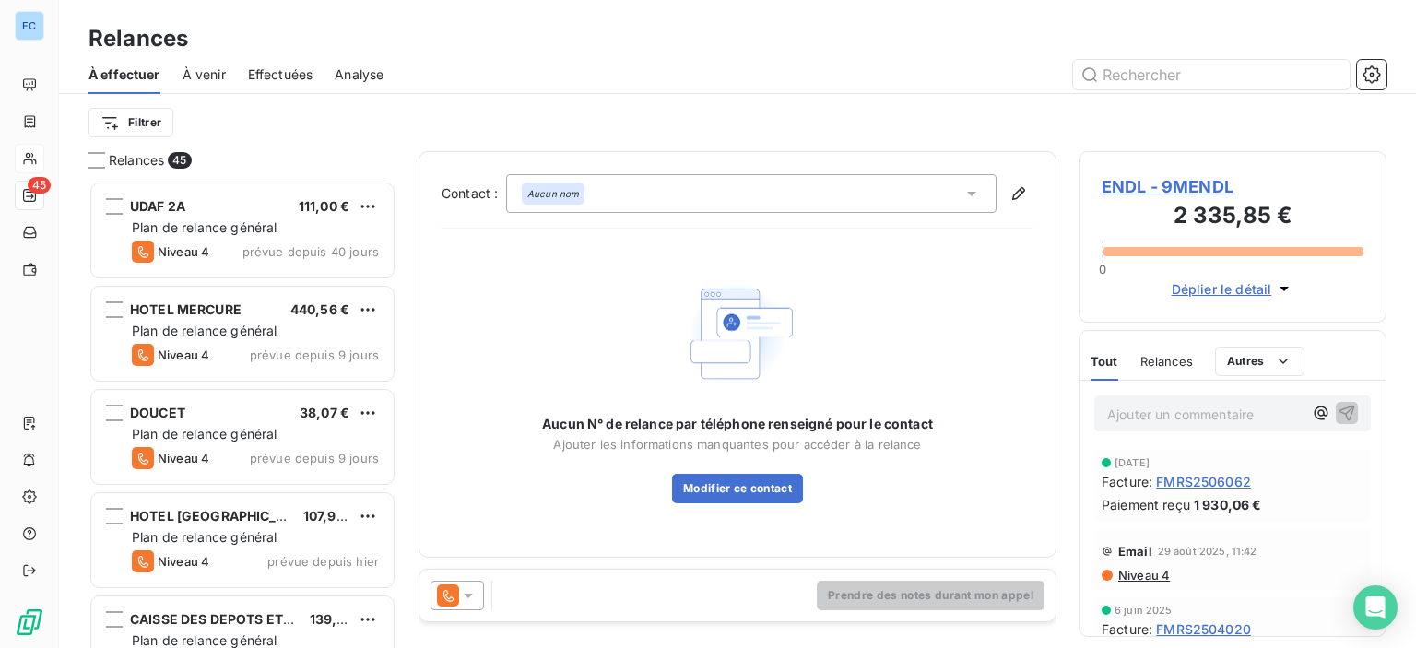
scroll to position [454, 293]
click at [741, 497] on button "Modifier ce contact" at bounding box center [737, 488] width 131 height 29
type input "[EMAIL_ADDRESS][DOMAIN_NAME]"
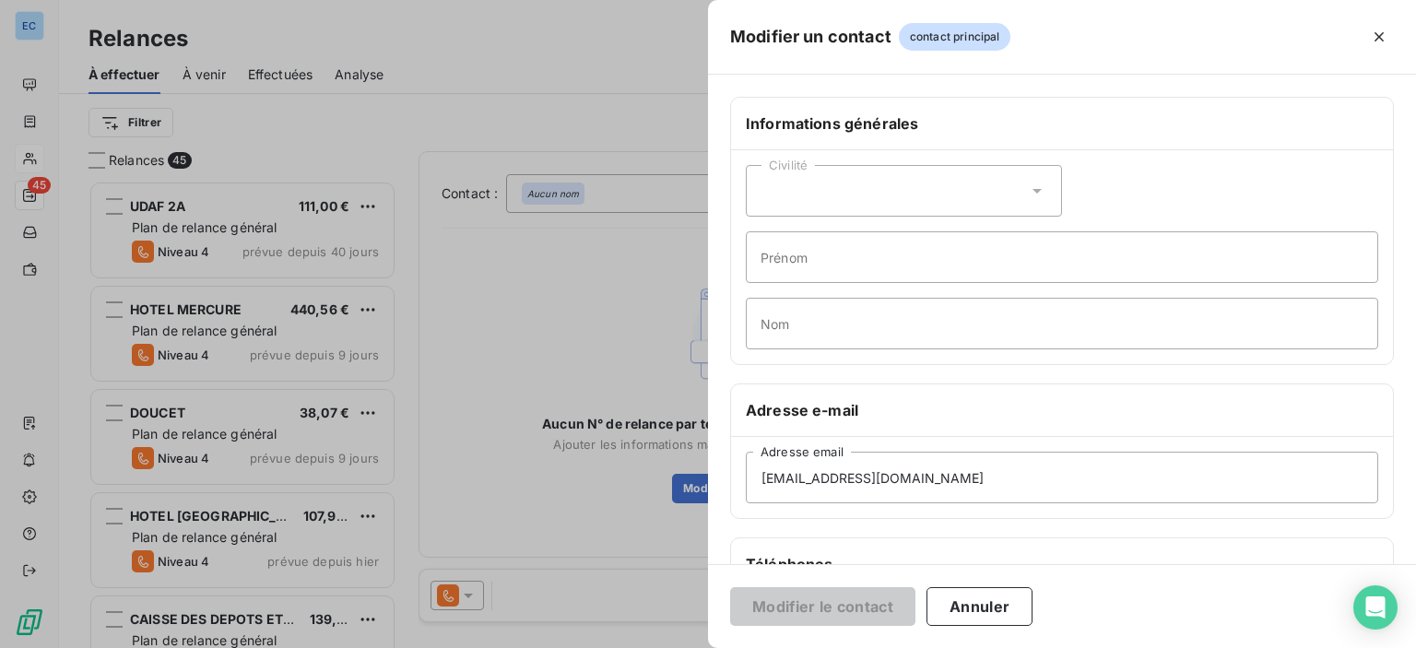
scroll to position [277, 0]
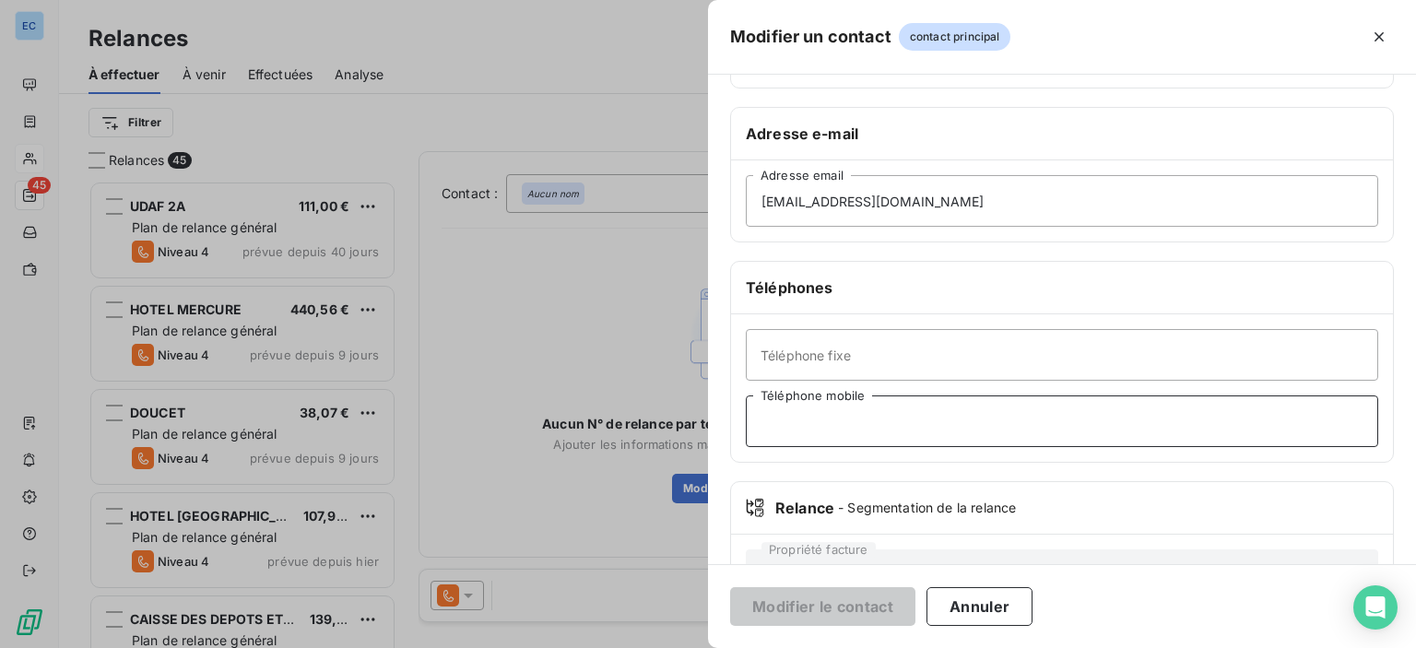
click at [771, 409] on input "Téléphone mobile" at bounding box center [1062, 421] width 632 height 52
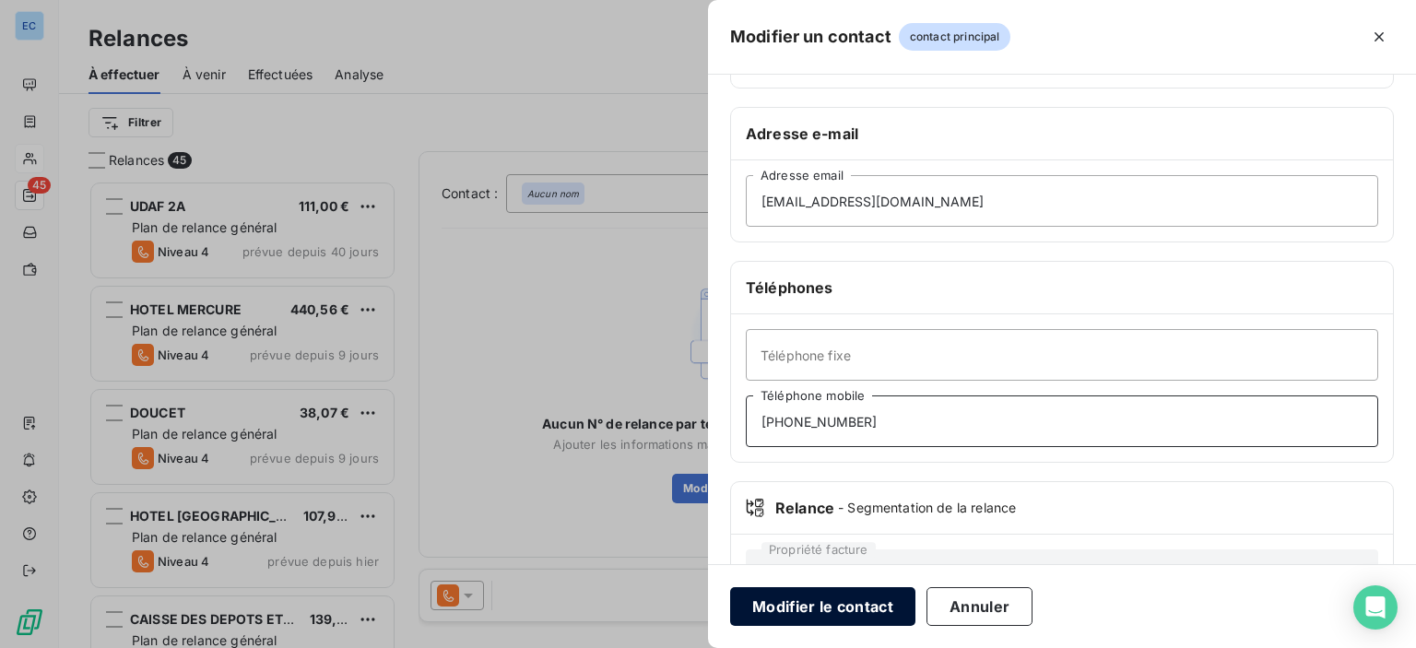
type input "[PHONE_NUMBER]"
click at [858, 593] on button "Modifier le contact" at bounding box center [822, 606] width 185 height 39
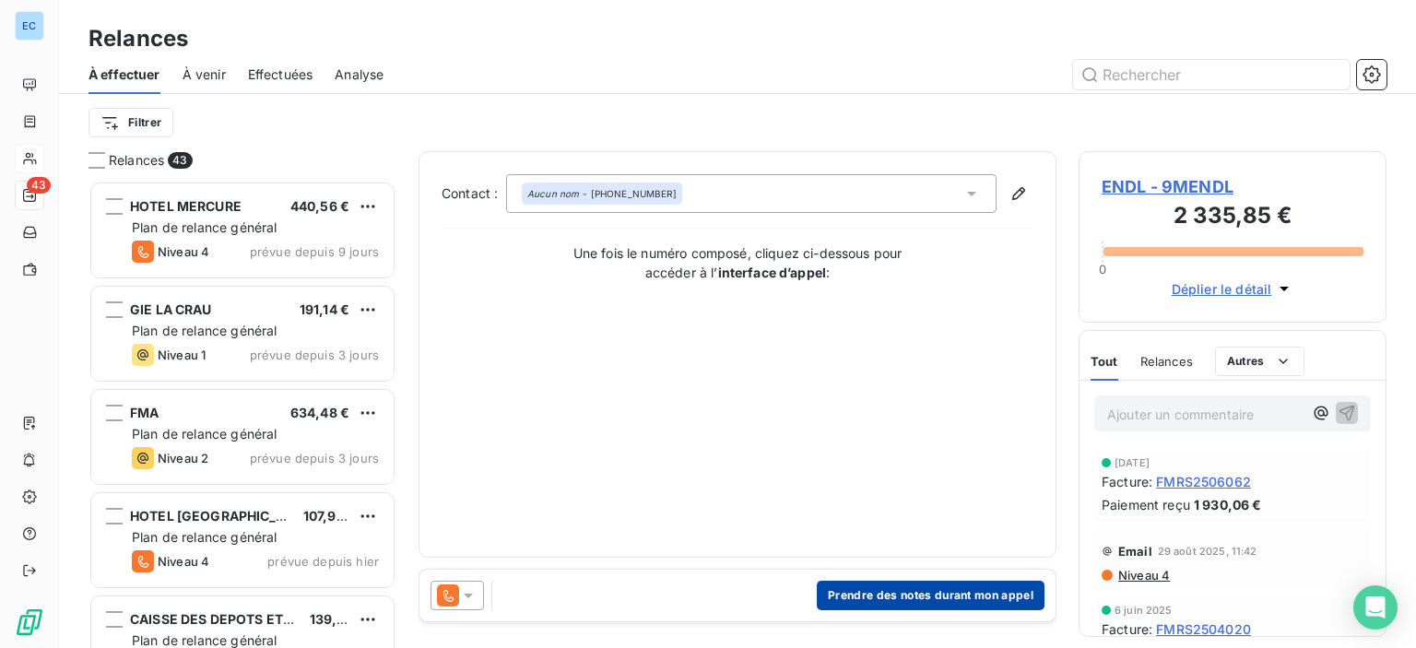
click at [915, 600] on button "Prendre des notes durant mon appel" at bounding box center [931, 595] width 228 height 29
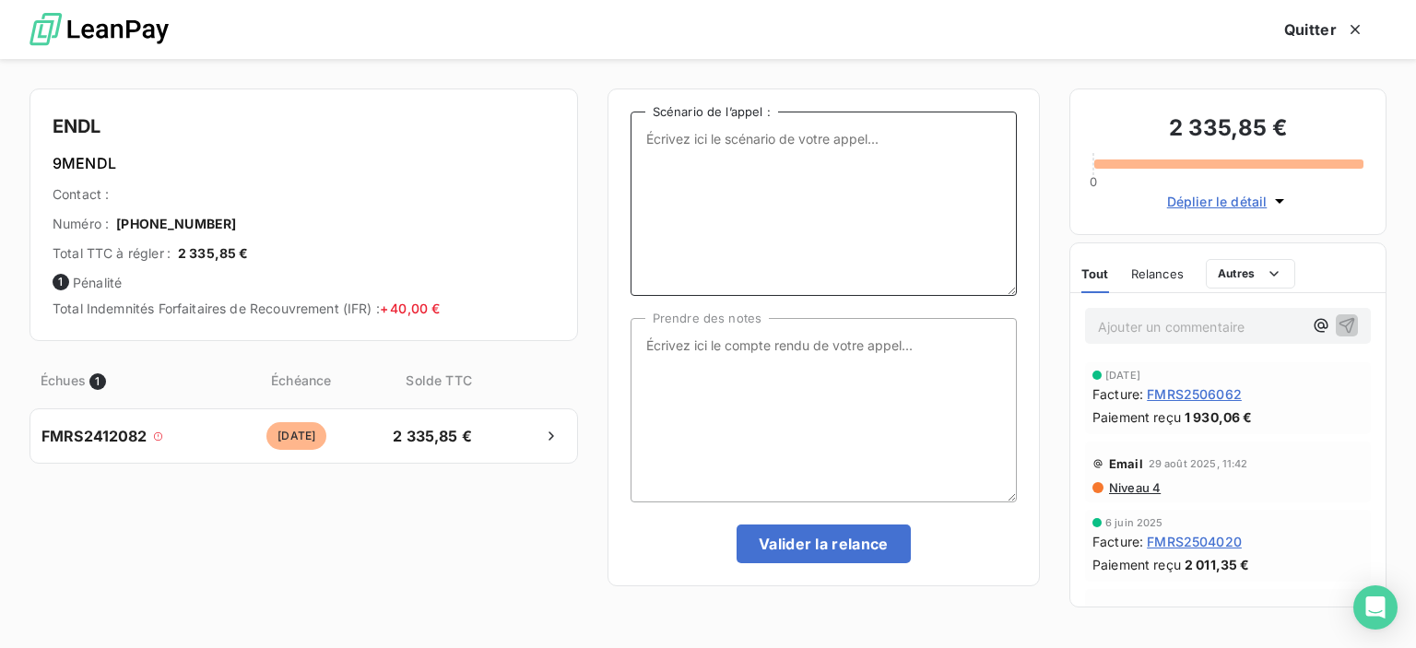
click at [645, 132] on textarea "Scénario de l’appel :" at bounding box center [824, 204] width 386 height 184
type textarea "facture 12-2024 non réglée"
click at [714, 346] on textarea "Prendre des notes" at bounding box center [824, 410] width 386 height 184
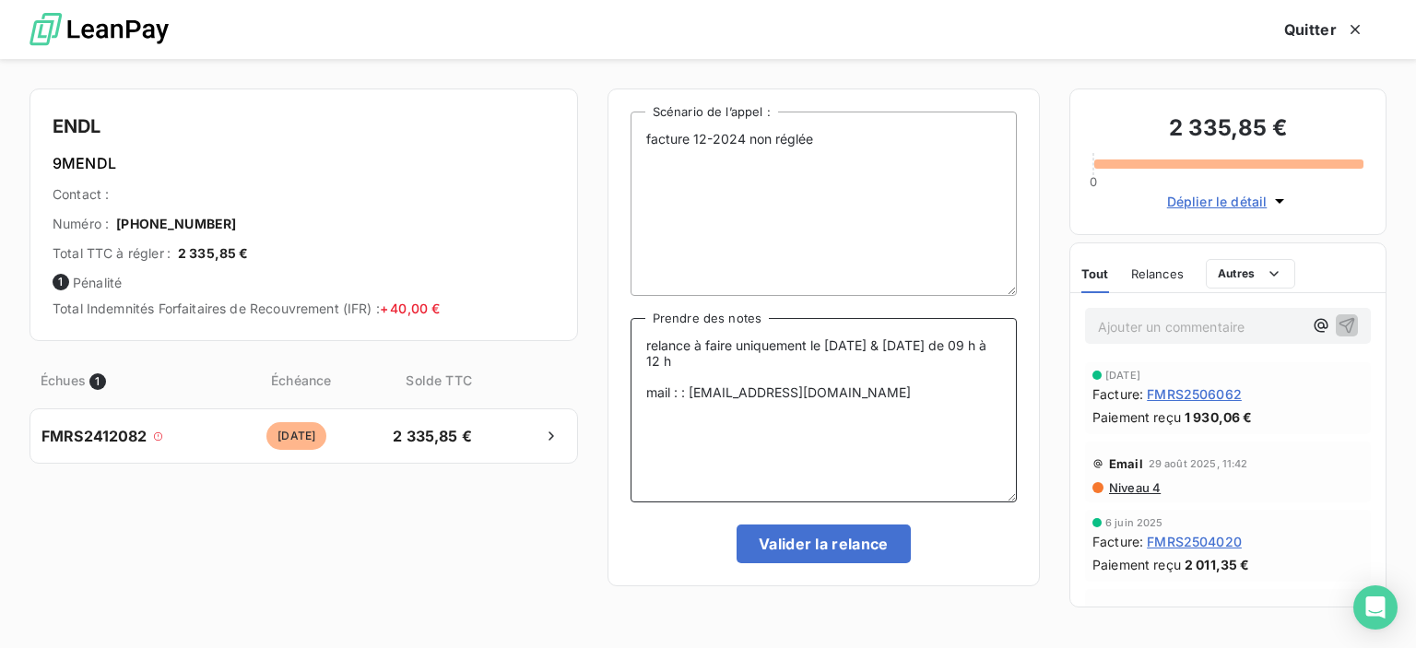
click at [679, 379] on textarea "relance à faire uniquement le [DATE] & [DATE] de 09 h à 12 h mail : : [EMAIL_AD…" at bounding box center [824, 410] width 386 height 184
click at [947, 383] on textarea "relance à faire uniquement le [DATE] & [DATE] de 09 h à 12 h mail : [EMAIL_ADDR…" at bounding box center [824, 410] width 386 height 184
click at [702, 416] on textarea "relance à faire uniquement le [DATE] & [DATE] de 09 h à 12 h mail : [EMAIL_ADDR…" at bounding box center [824, 410] width 386 height 184
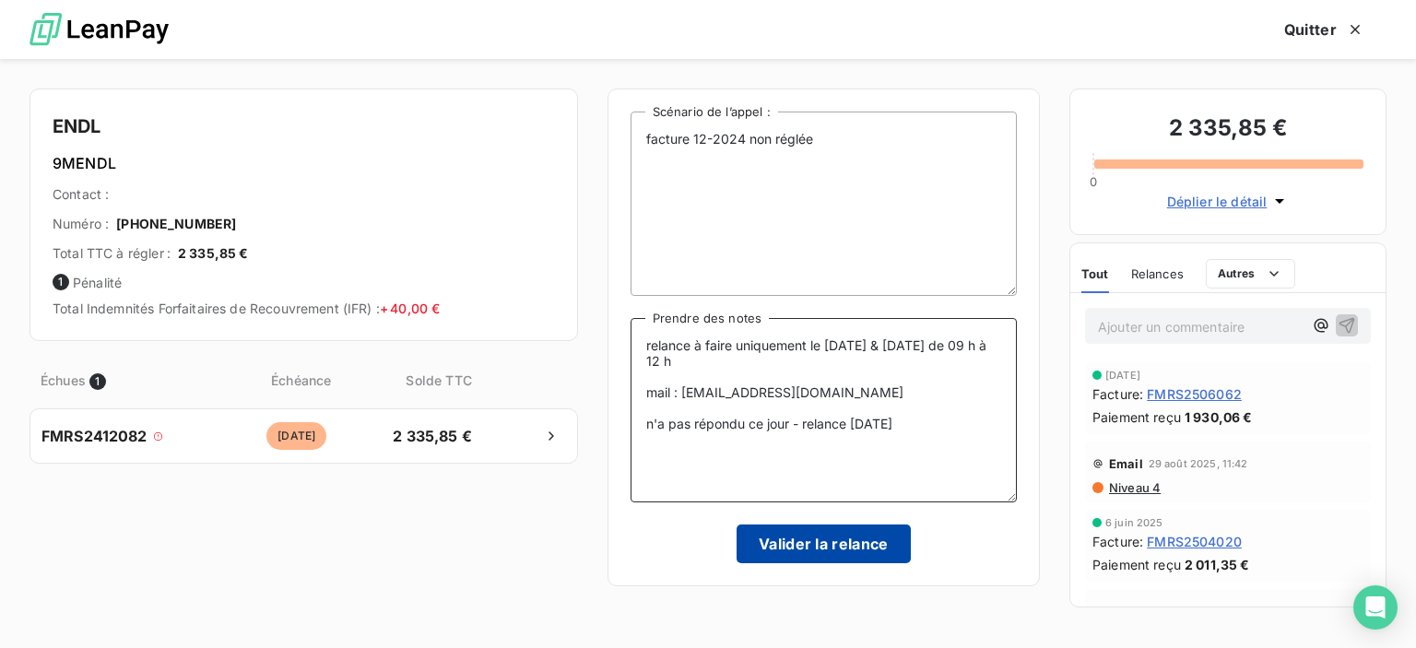
type textarea "relance à faire uniquement le [DATE] & [DATE] de 09 h à 12 h mail : [EMAIL_ADDR…"
click at [827, 552] on button "Valider la relance" at bounding box center [824, 544] width 174 height 39
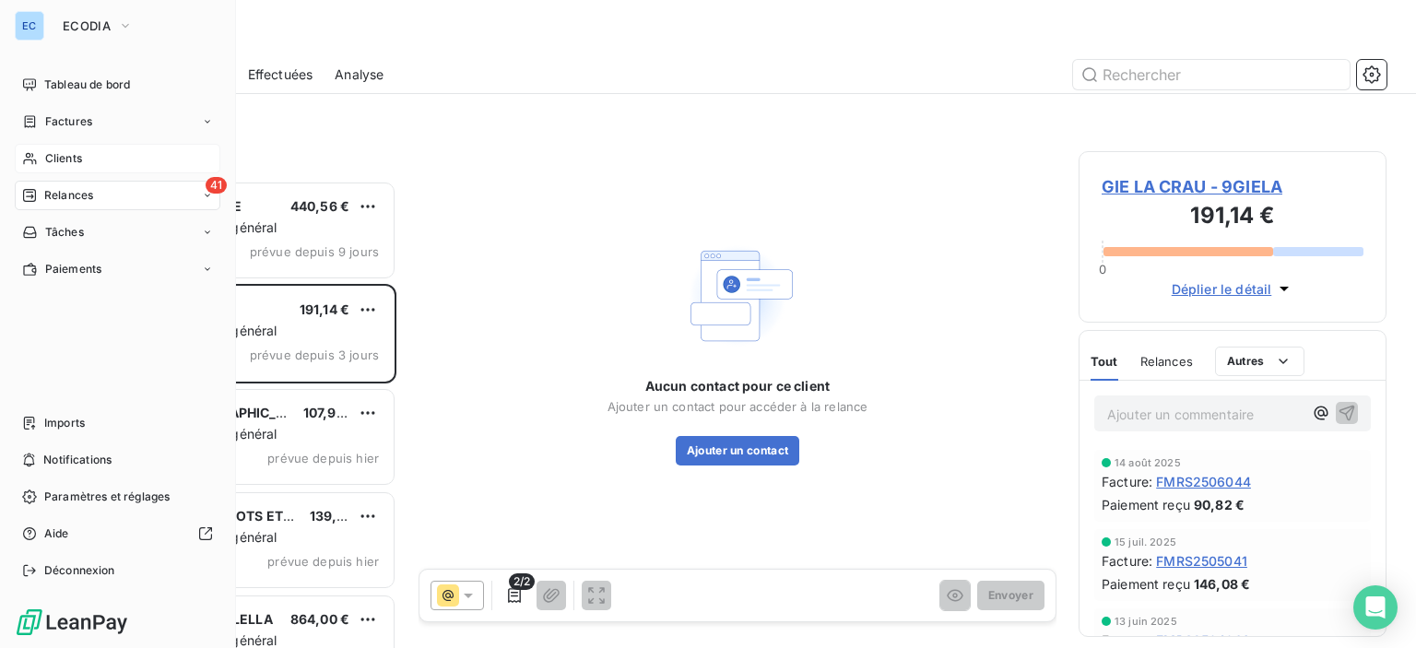
click at [212, 183] on span "41" at bounding box center [216, 185] width 21 height 17
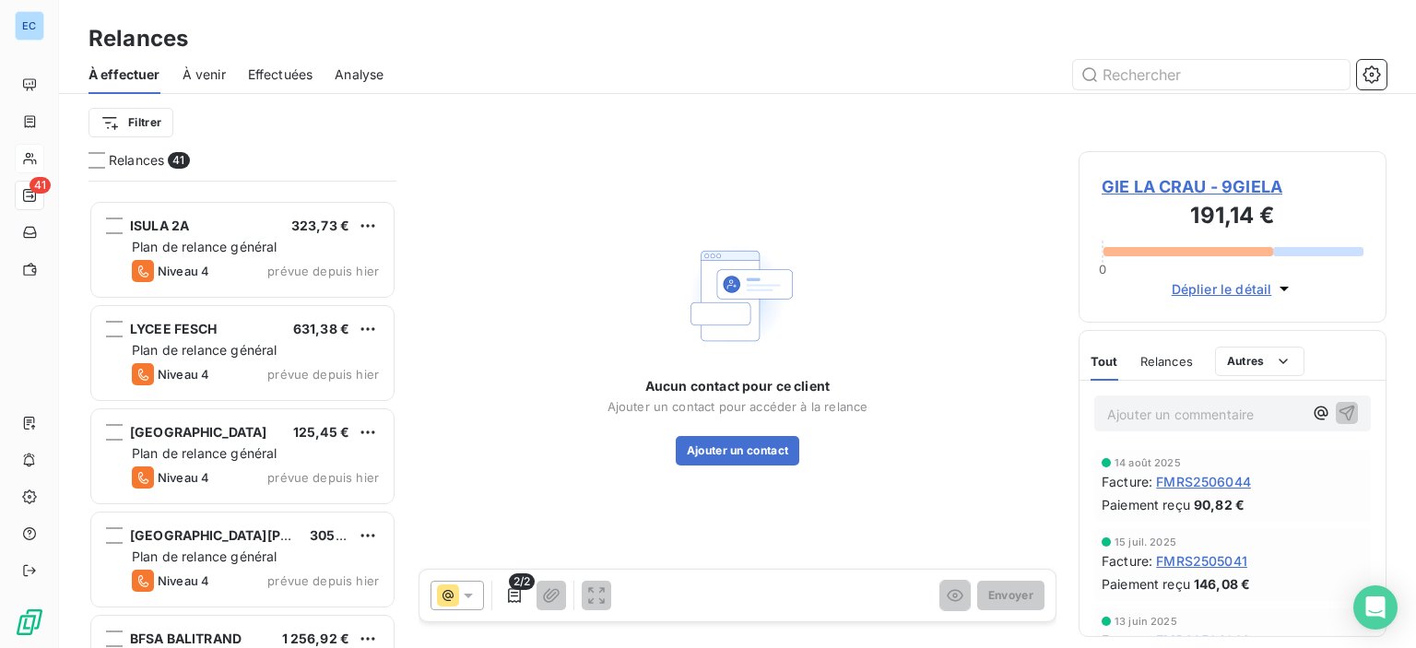
scroll to position [1198, 0]
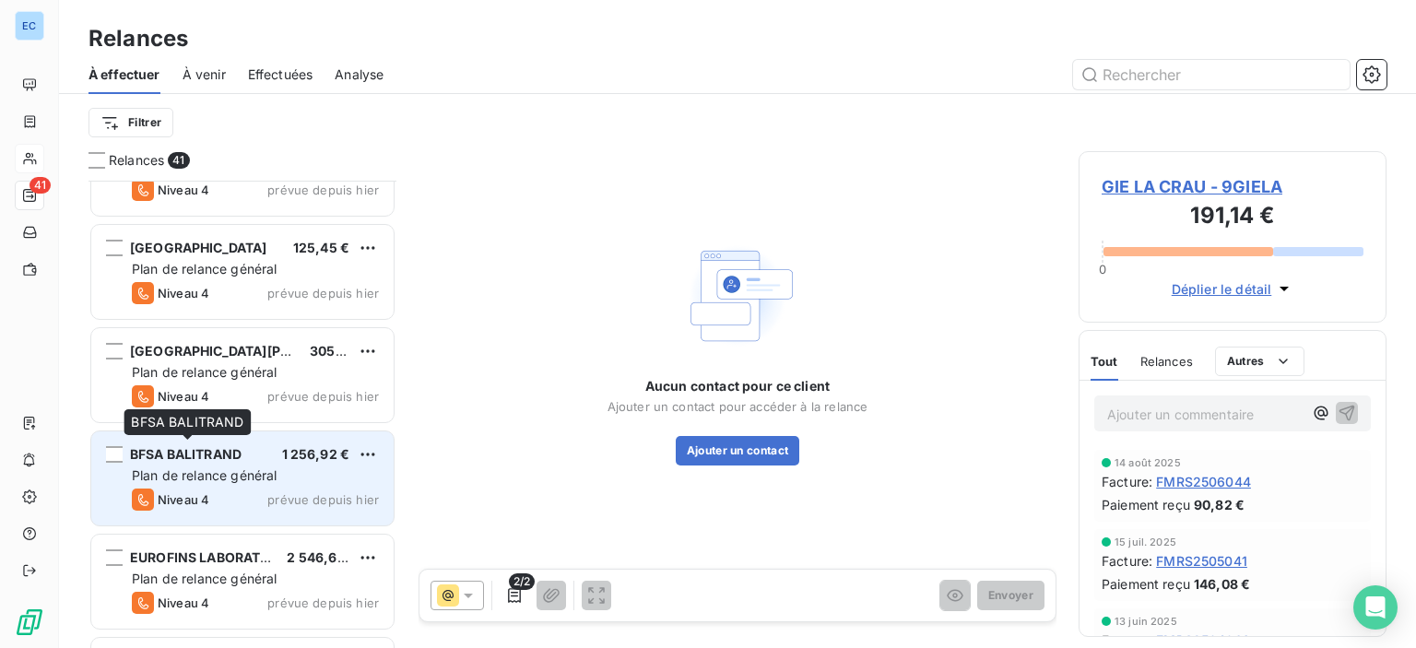
click at [184, 460] on span "BFSA BALITRAND" at bounding box center [186, 454] width 112 height 16
